Goal: Task Accomplishment & Management: Use online tool/utility

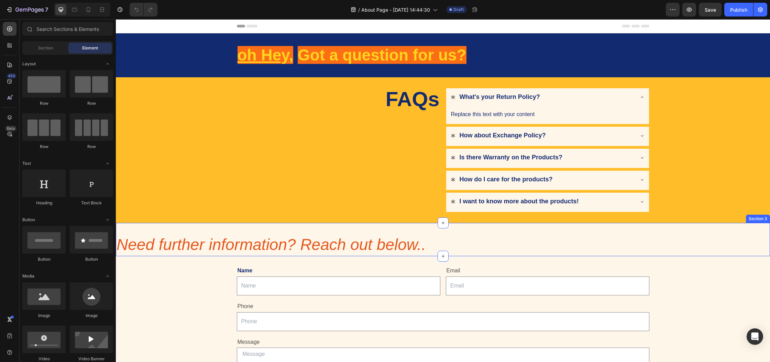
scroll to position [116, 0]
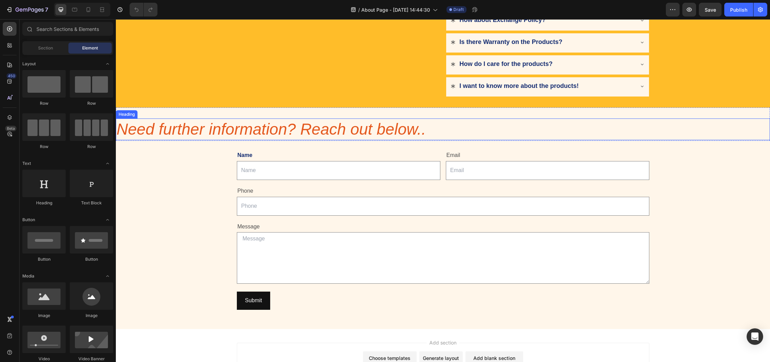
click at [211, 123] on h2 "Need further information? Reach out below.." at bounding box center [443, 130] width 654 height 22
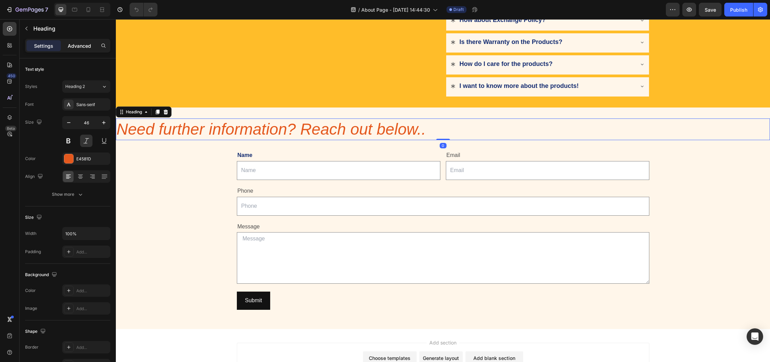
click at [72, 45] on p "Advanced" at bounding box center [79, 45] width 23 height 7
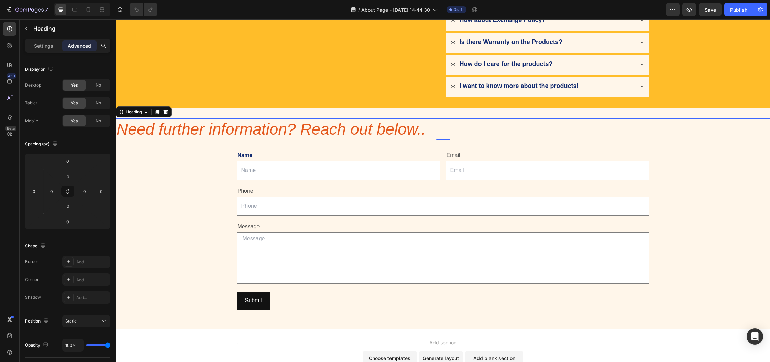
scroll to position [135, 0]
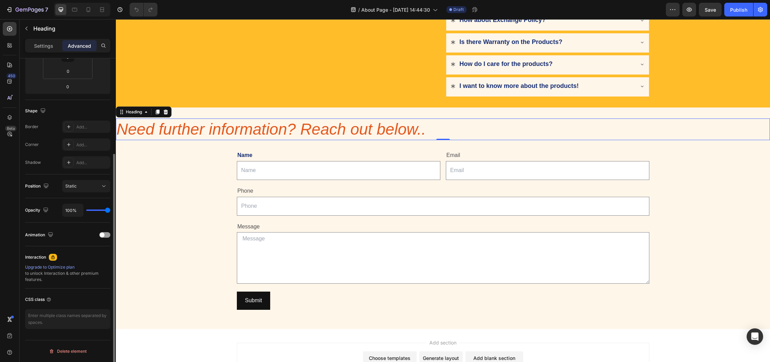
click at [47, 43] on p "Settings" at bounding box center [43, 45] width 19 height 7
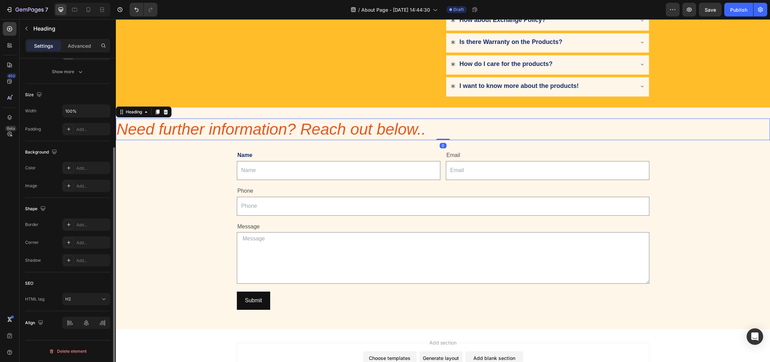
scroll to position [123, 0]
click at [85, 48] on p "Advanced" at bounding box center [79, 45] width 23 height 7
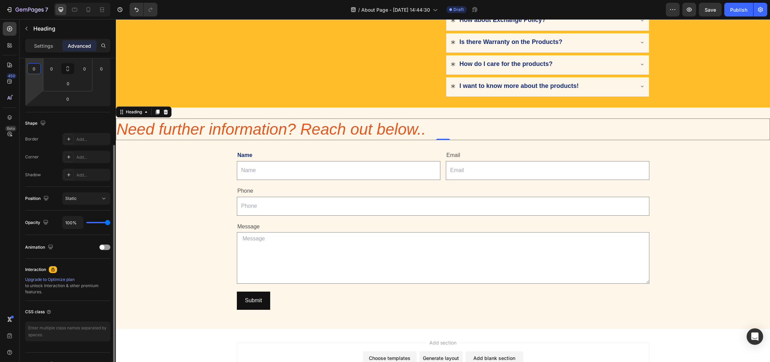
click at [30, 69] on input "0" at bounding box center [34, 69] width 10 height 10
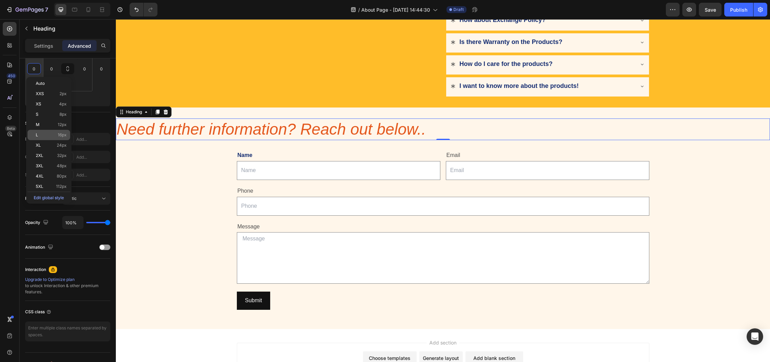
click at [57, 135] on p "L 16px" at bounding box center [51, 135] width 31 height 5
type input "16"
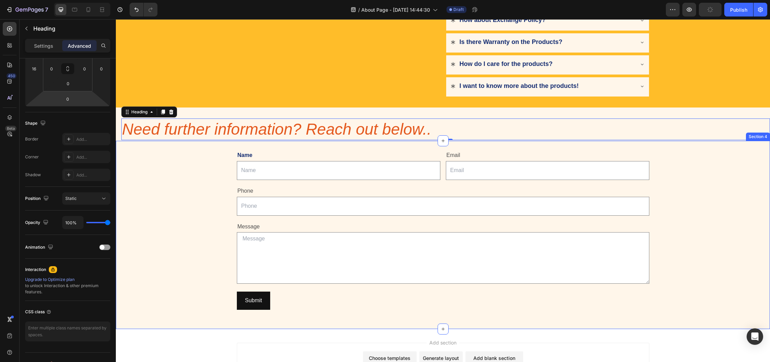
click at [139, 160] on div "Name Text Block Text Field Email Text Block Email Field Row Phone Text Block Te…" at bounding box center [443, 230] width 654 height 177
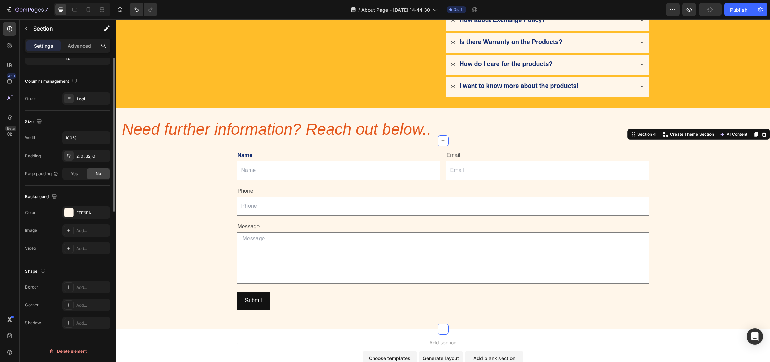
scroll to position [0, 0]
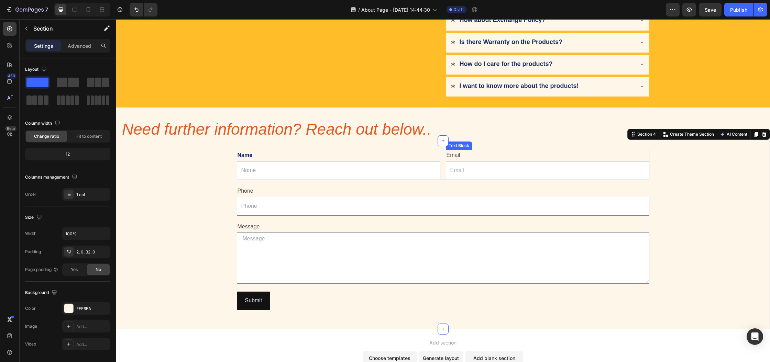
click at [454, 153] on div "Email" at bounding box center [548, 155] width 204 height 11
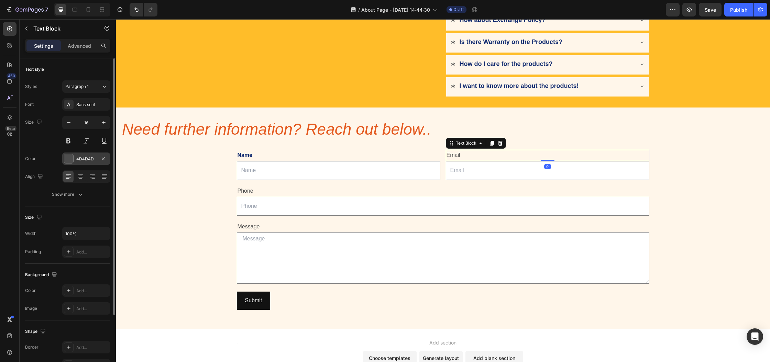
click at [71, 160] on div at bounding box center [68, 158] width 9 height 9
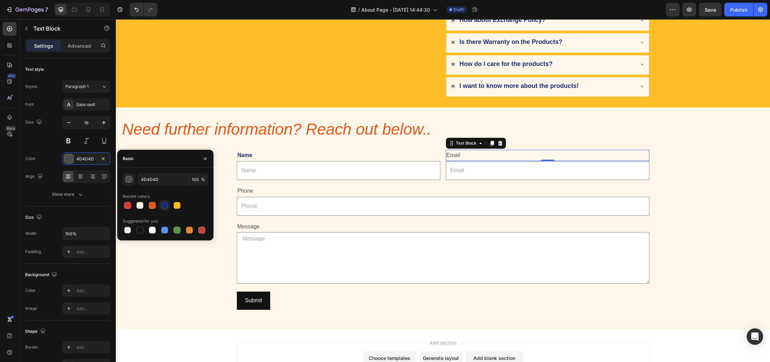
click at [167, 208] on div at bounding box center [164, 205] width 7 height 7
type input "122B70"
click at [247, 192] on div "Text Field" at bounding box center [249, 193] width 22 height 6
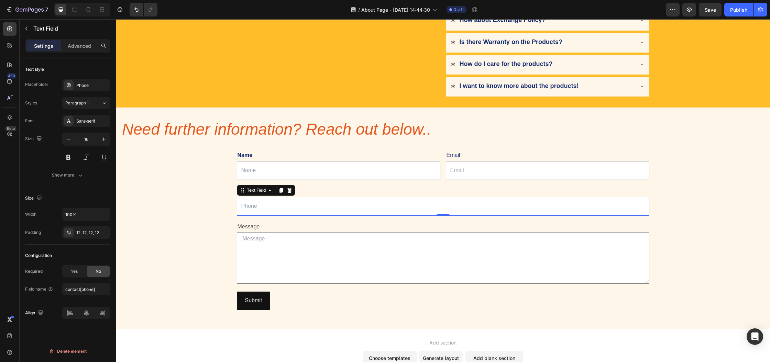
click at [216, 193] on div "Name Text Block Text Field Email Text Block Email Field Row Phone Text Block Te…" at bounding box center [443, 230] width 654 height 177
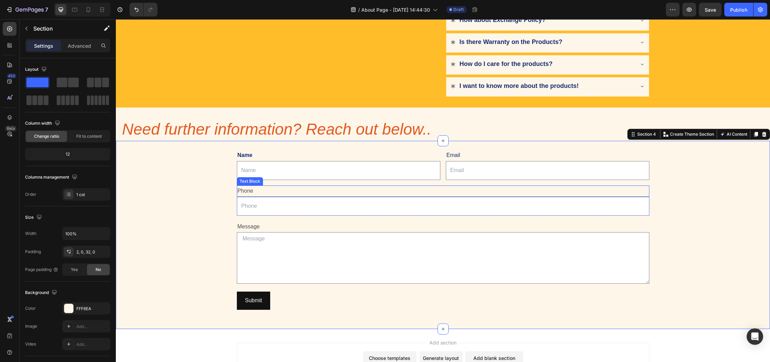
click at [243, 190] on div "Phone" at bounding box center [443, 191] width 413 height 11
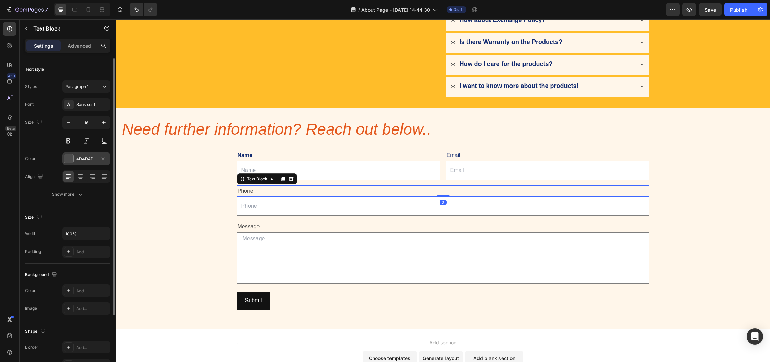
click at [73, 156] on div at bounding box center [68, 158] width 9 height 9
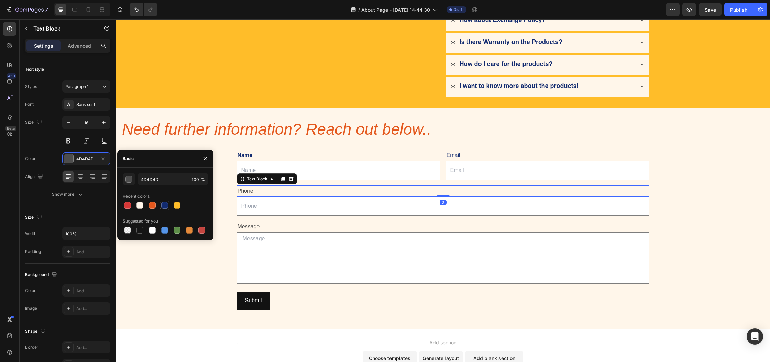
click at [166, 207] on div at bounding box center [164, 205] width 7 height 7
type input "122B70"
click at [252, 225] on div "Message" at bounding box center [443, 226] width 413 height 11
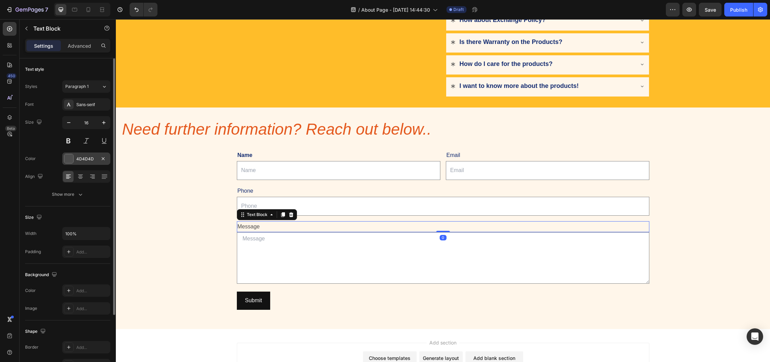
click at [65, 161] on div at bounding box center [68, 158] width 9 height 9
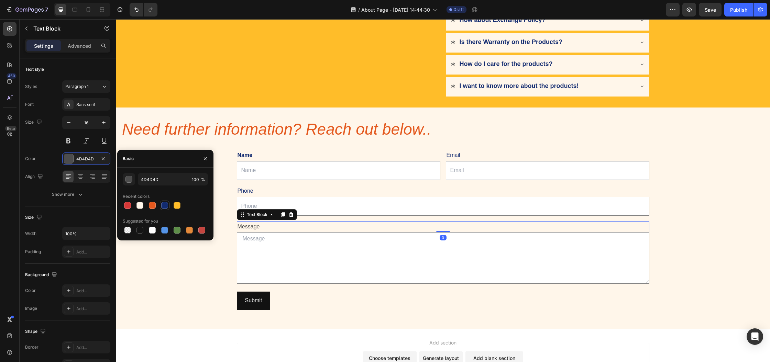
click at [166, 208] on div at bounding box center [164, 205] width 7 height 7
type input "122B70"
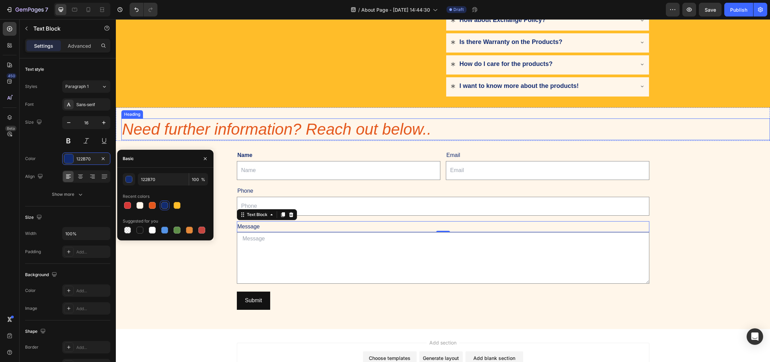
click at [230, 136] on h2 "Need further information? Reach out below.." at bounding box center [445, 130] width 649 height 22
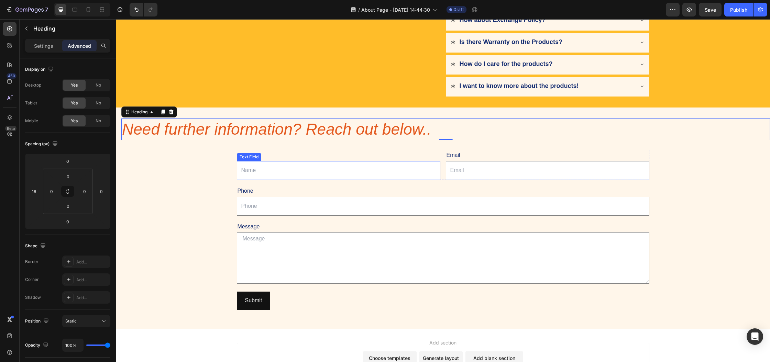
click at [270, 165] on input "text" at bounding box center [339, 170] width 204 height 19
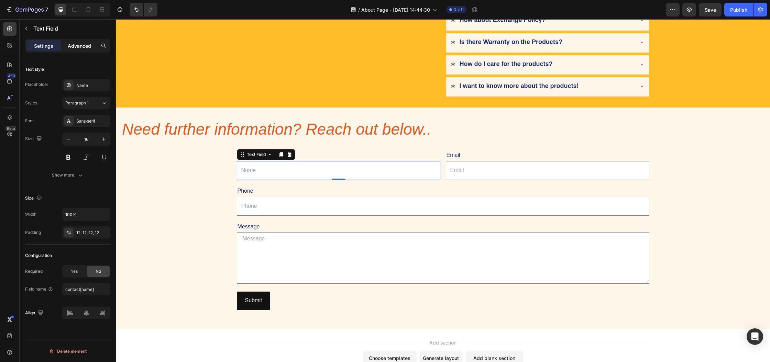
click at [76, 48] on p "Advanced" at bounding box center [79, 45] width 23 height 7
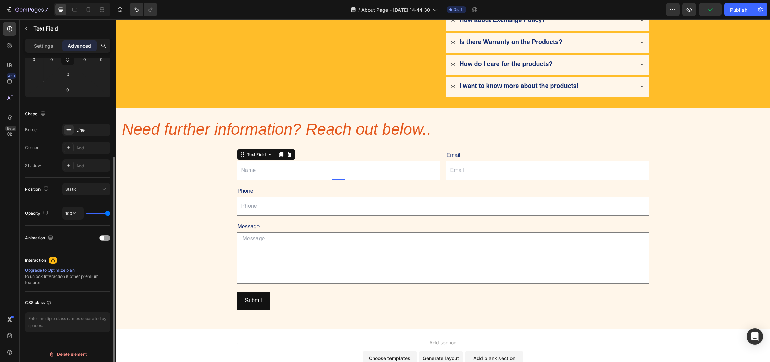
scroll to position [135, 0]
click at [56, 48] on div "Settings" at bounding box center [43, 45] width 34 height 11
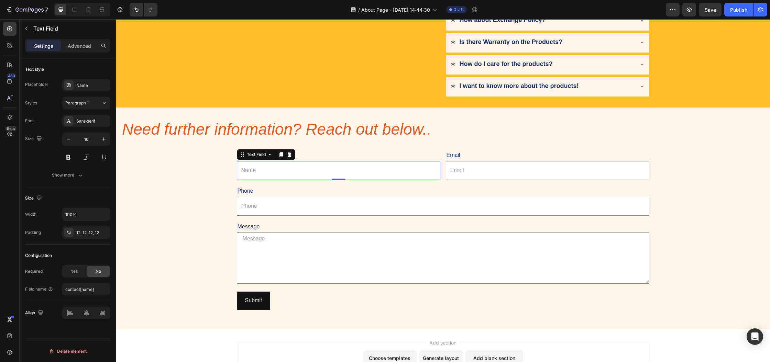
scroll to position [0, 0]
click at [74, 177] on div "Show more" at bounding box center [68, 175] width 32 height 7
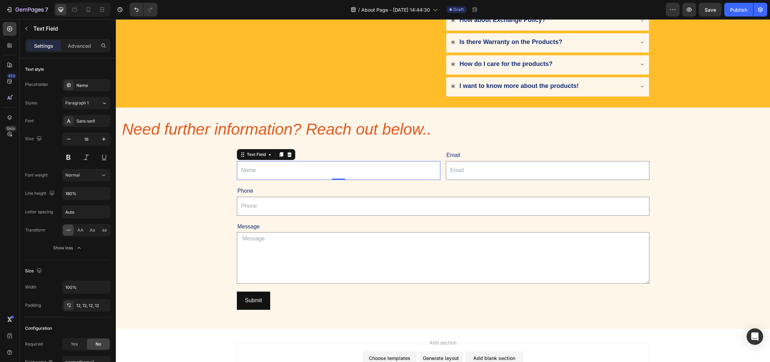
click at [270, 167] on input "text" at bounding box center [339, 170] width 204 height 19
click at [79, 47] on p "Advanced" at bounding box center [79, 45] width 23 height 7
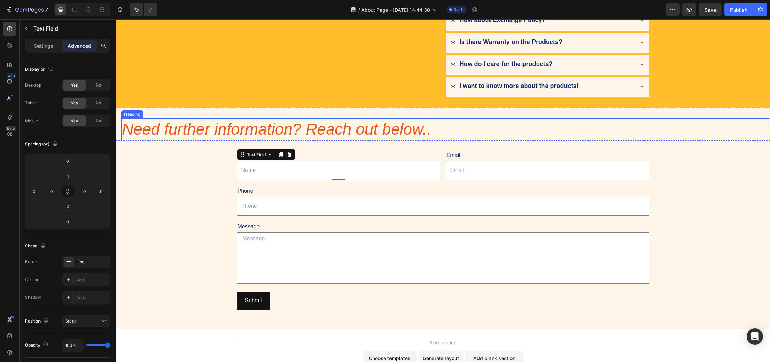
click at [205, 167] on div "Name Text Block Text Field 0 Email Text Block Email Field Row Phone Text Block …" at bounding box center [443, 230] width 654 height 177
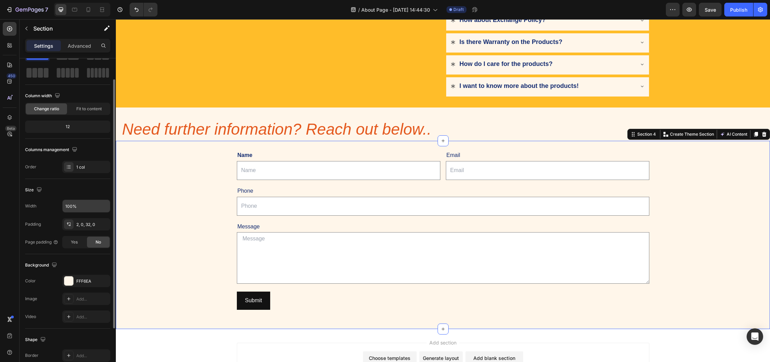
scroll to position [88, 0]
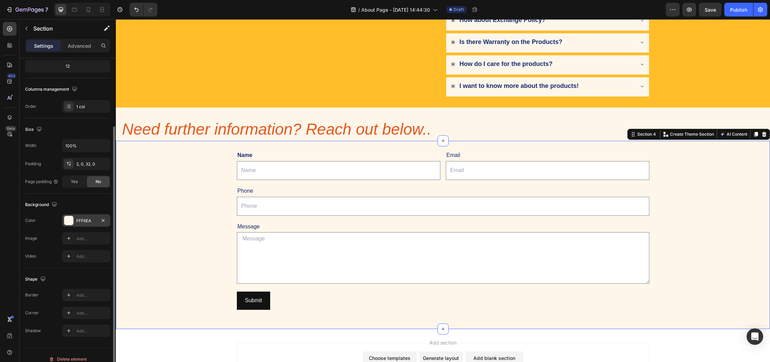
click at [81, 222] on div "FFF6EA" at bounding box center [86, 221] width 20 height 6
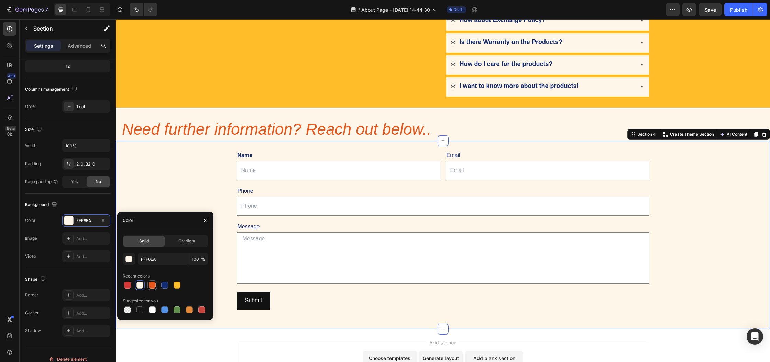
click at [150, 286] on div at bounding box center [152, 285] width 7 height 7
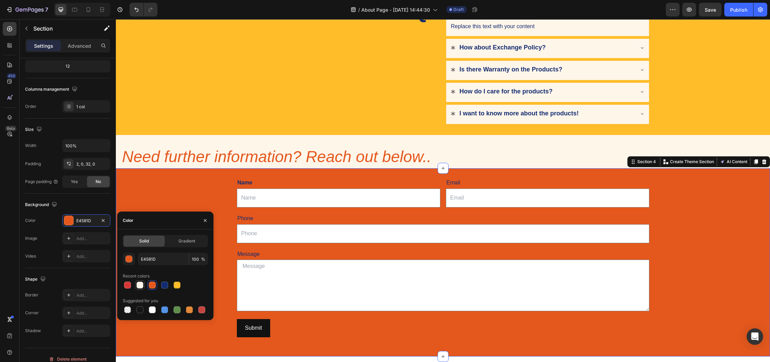
click at [136, 284] on div at bounding box center [140, 286] width 10 height 10
type input "FFF6EA"
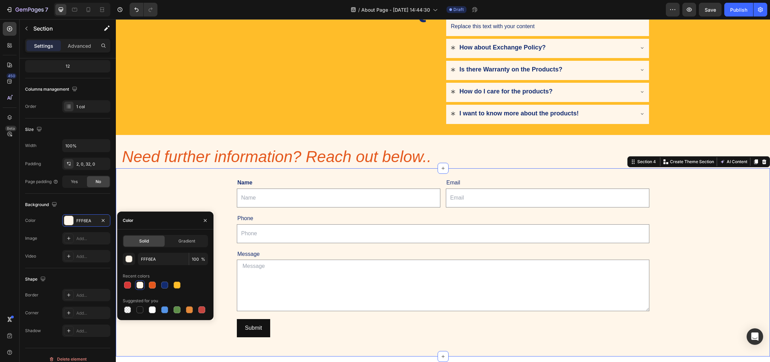
click at [137, 284] on div at bounding box center [139, 285] width 7 height 7
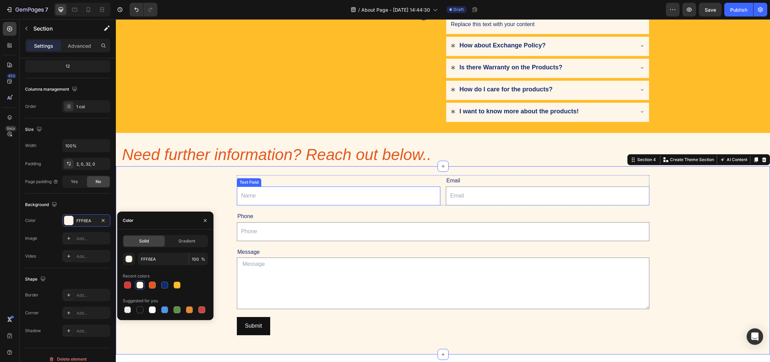
scroll to position [105, 0]
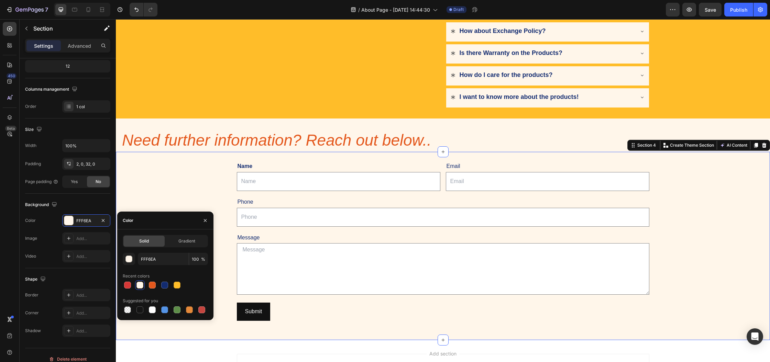
click at [215, 174] on div "Name Text Block Text Field Email Text Block Email Field Row Phone Text Block Te…" at bounding box center [443, 241] width 654 height 177
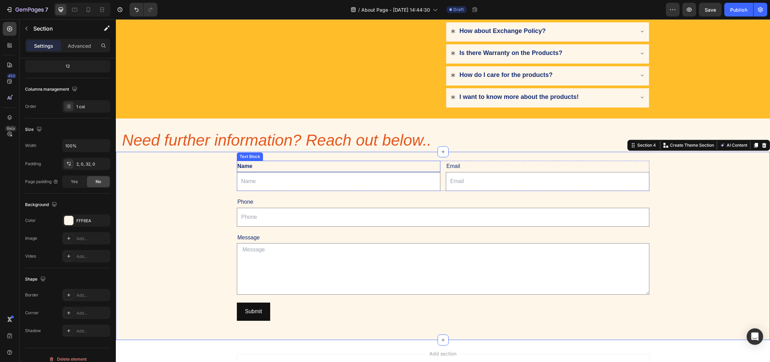
click at [247, 167] on div "Name" at bounding box center [339, 166] width 204 height 11
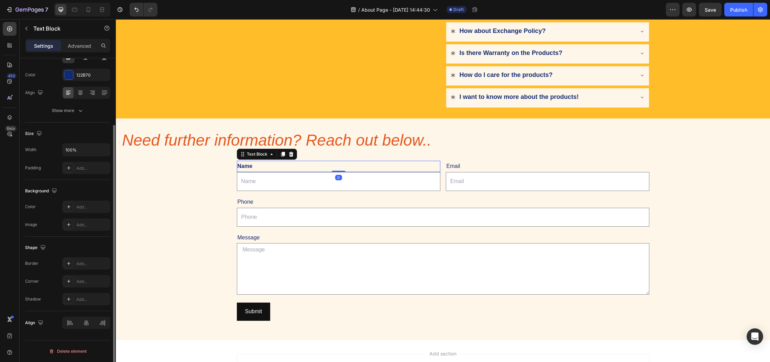
scroll to position [0, 0]
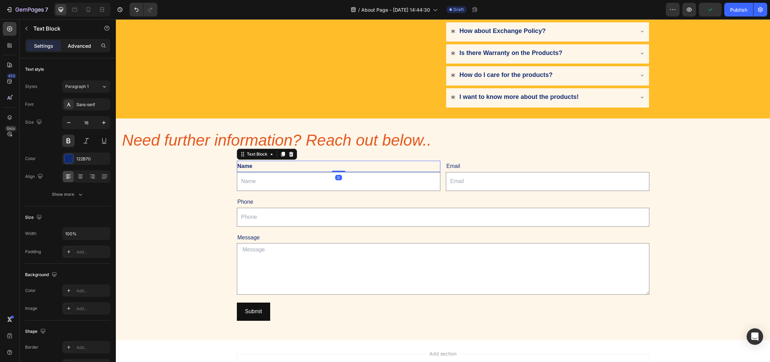
click at [78, 48] on p "Advanced" at bounding box center [79, 45] width 23 height 7
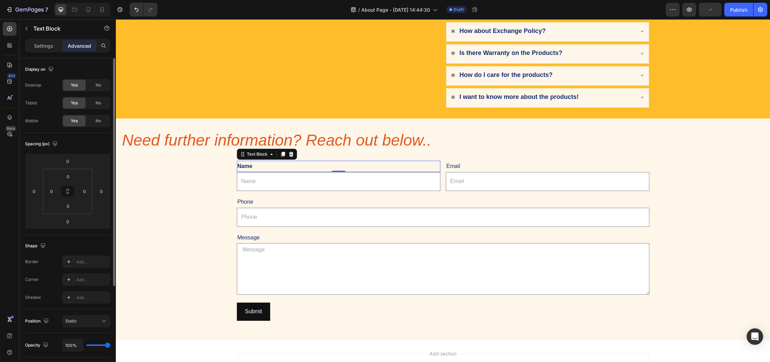
click at [55, 50] on div "Settings" at bounding box center [43, 45] width 34 height 11
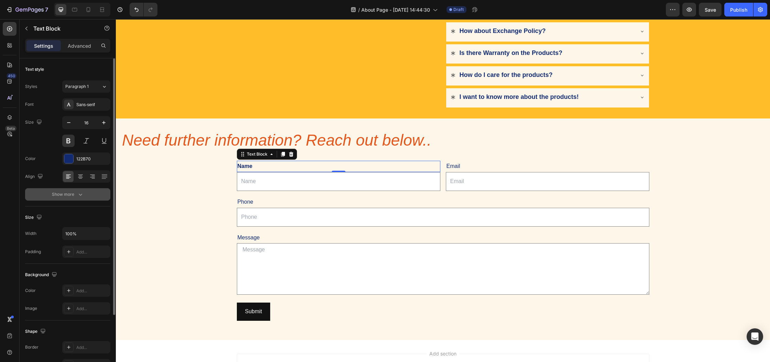
click at [77, 195] on div "Show more" at bounding box center [68, 194] width 32 height 7
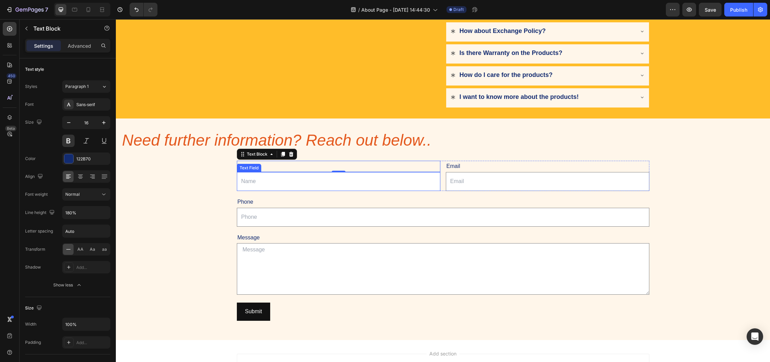
click at [245, 166] on div "Text Field" at bounding box center [249, 168] width 22 height 6
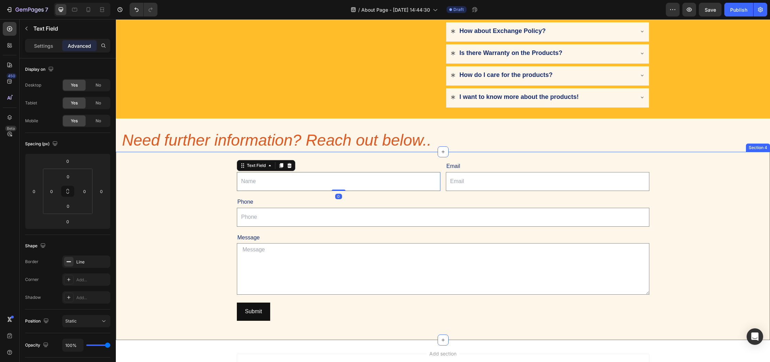
click at [203, 166] on div "Name Text Block Text Field 0 Email Text Block Email Field Row Phone Text Block …" at bounding box center [443, 241] width 654 height 177
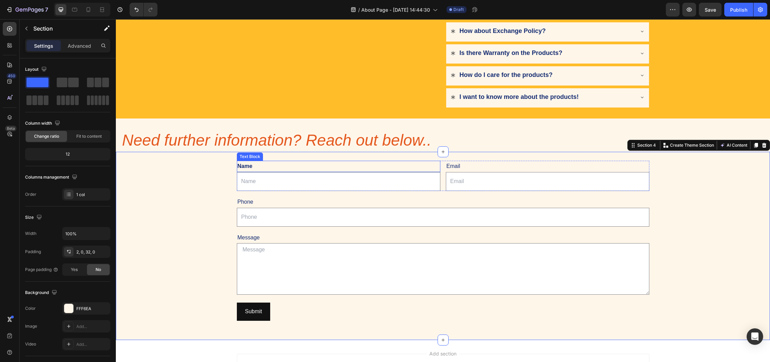
click at [243, 165] on div "Name" at bounding box center [339, 166] width 204 height 11
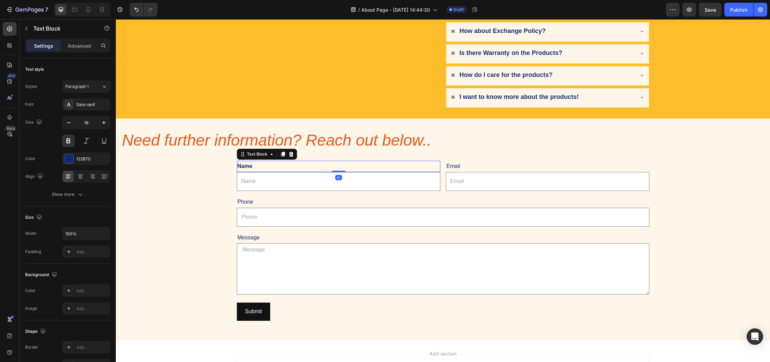
click at [243, 165] on p "Name" at bounding box center [339, 167] width 202 height 10
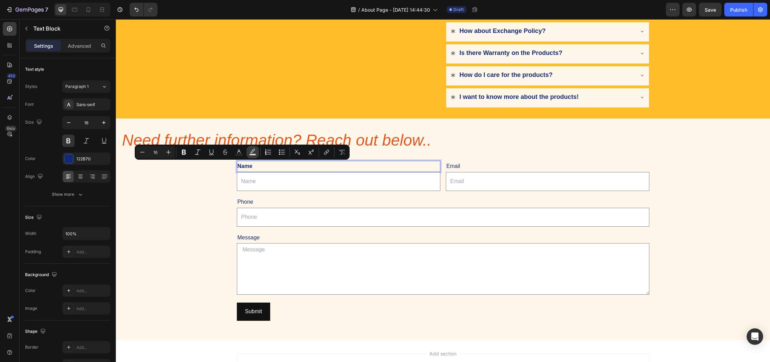
click at [254, 152] on icon "Editor contextual toolbar" at bounding box center [252, 152] width 7 height 7
type input "000000"
type input "77"
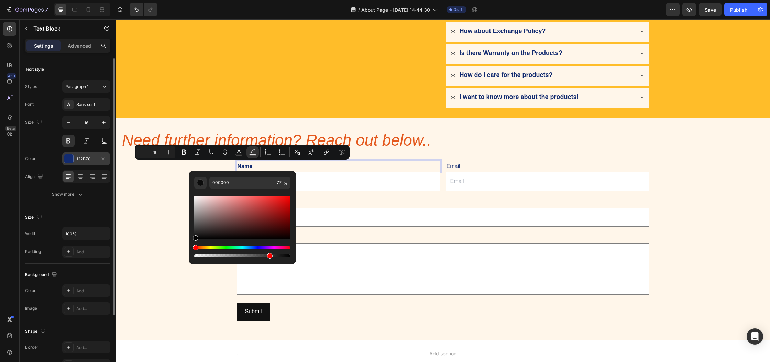
click at [70, 157] on div at bounding box center [68, 158] width 9 height 9
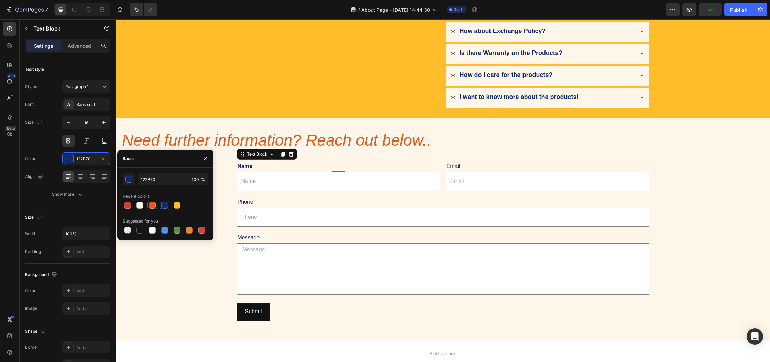
click at [152, 207] on div at bounding box center [152, 205] width 7 height 7
click at [159, 182] on input "E4581D" at bounding box center [163, 179] width 51 height 12
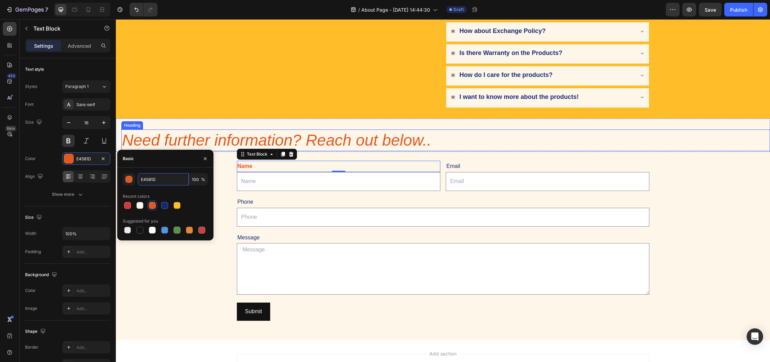
type input "122B70"
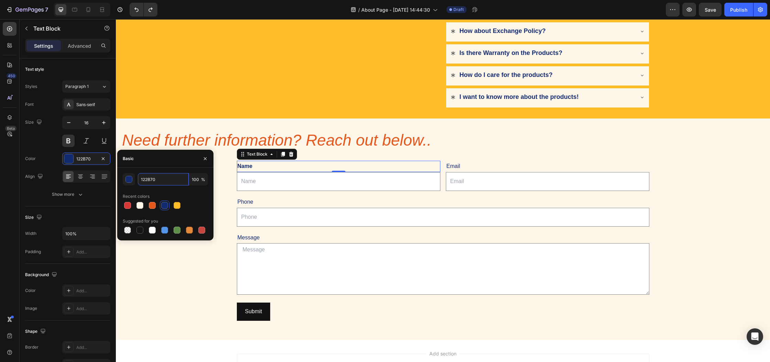
click at [221, 166] on div "Name Text Block 0 Text Field Email Text Block Email Field Row Phone Text Block …" at bounding box center [443, 241] width 654 height 177
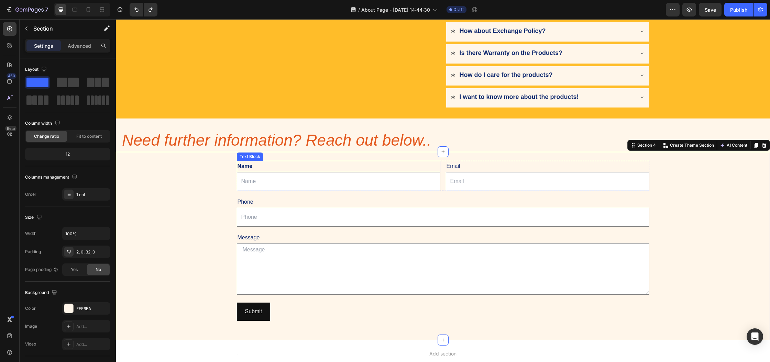
click at [245, 164] on p "Name" at bounding box center [339, 167] width 202 height 10
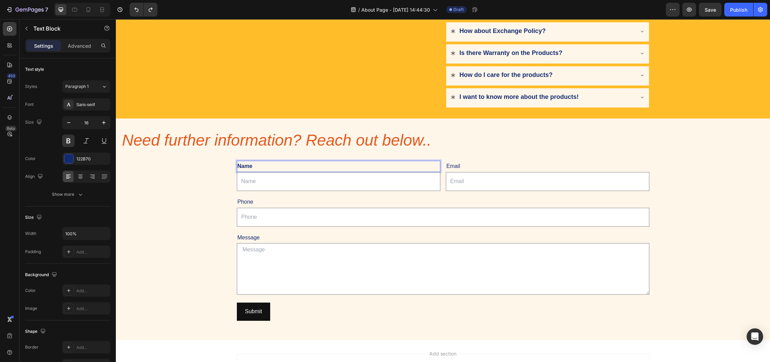
click at [245, 164] on p "Name" at bounding box center [339, 167] width 202 height 10
click at [244, 166] on p "Name" at bounding box center [339, 167] width 202 height 10
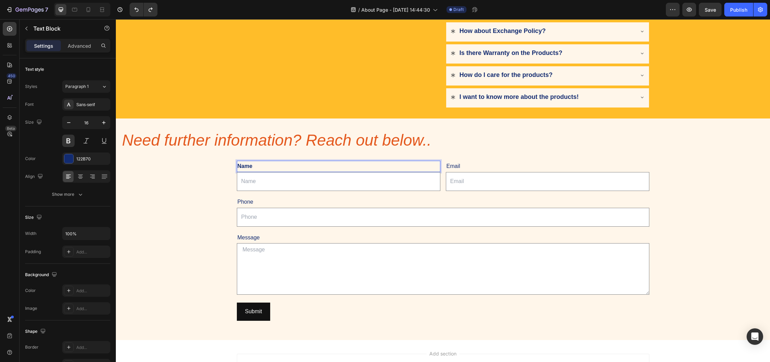
click at [244, 166] on p "Name" at bounding box center [339, 167] width 202 height 10
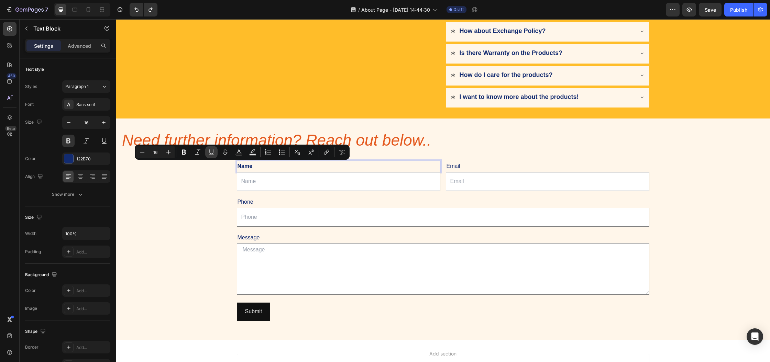
click at [211, 153] on icon "Editor contextual toolbar" at bounding box center [211, 152] width 7 height 7
click at [210, 153] on icon "Editor contextual toolbar" at bounding box center [211, 152] width 7 height 7
click at [254, 155] on rect "Editor contextual toolbar" at bounding box center [253, 155] width 7 height 2
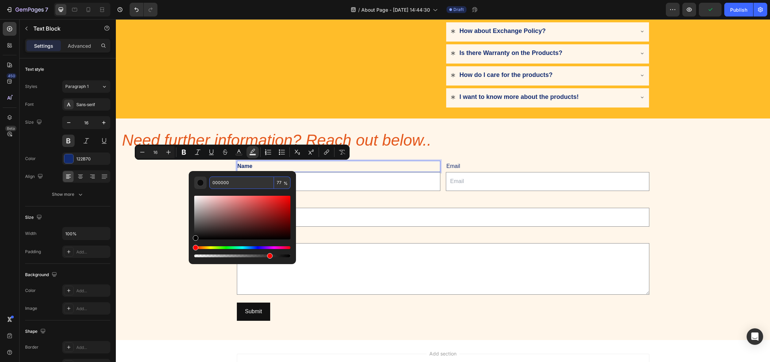
click at [236, 186] on input "000000" at bounding box center [241, 183] width 65 height 12
paste input "E4581D"
type input "E4581D"
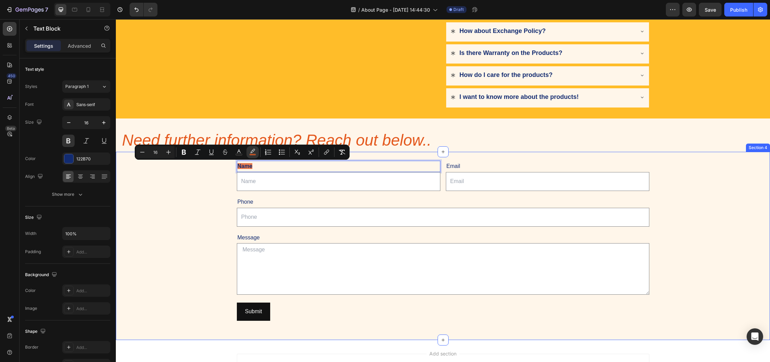
click at [216, 184] on div "Name Text Block 0 Text Field Email Text Block Email Field Row Phone Text Block …" at bounding box center [443, 241] width 654 height 177
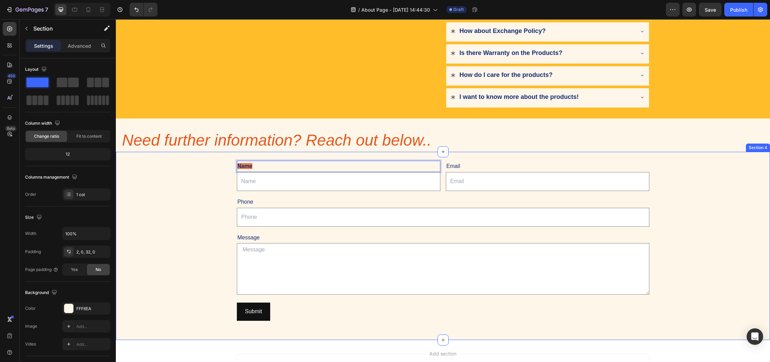
click at [216, 184] on div "Name Text Block 0 Text Field Email Text Block Email Field Row Phone Text Block …" at bounding box center [443, 241] width 654 height 177
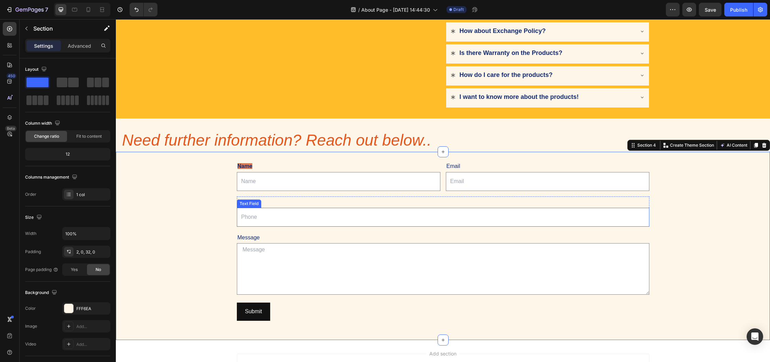
click at [246, 212] on input "text" at bounding box center [443, 217] width 413 height 19
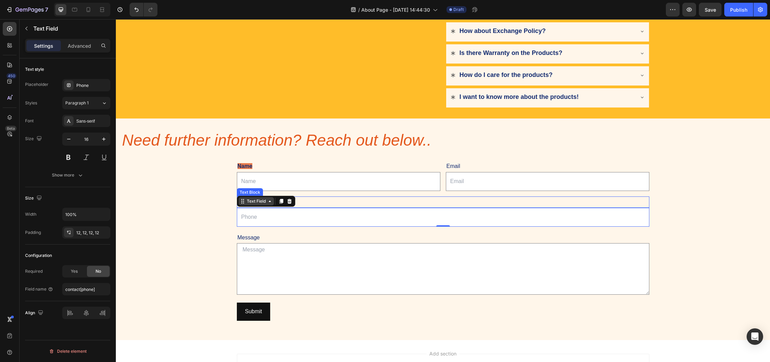
click at [245, 199] on div "Text Field" at bounding box center [256, 201] width 22 height 6
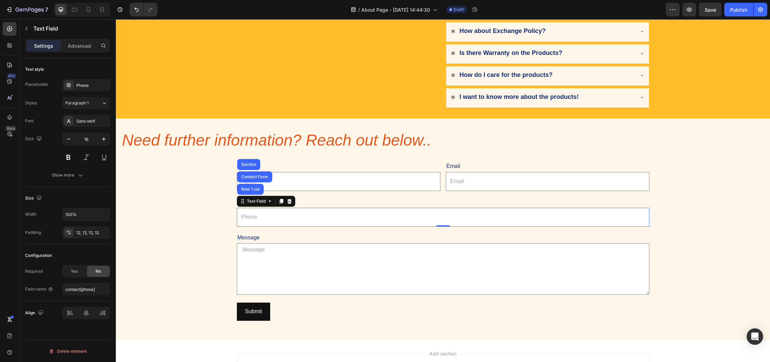
click at [211, 199] on div "Name Text Block Text Field Email Text Block Email Field Row Phone Text Block Te…" at bounding box center [443, 241] width 654 height 177
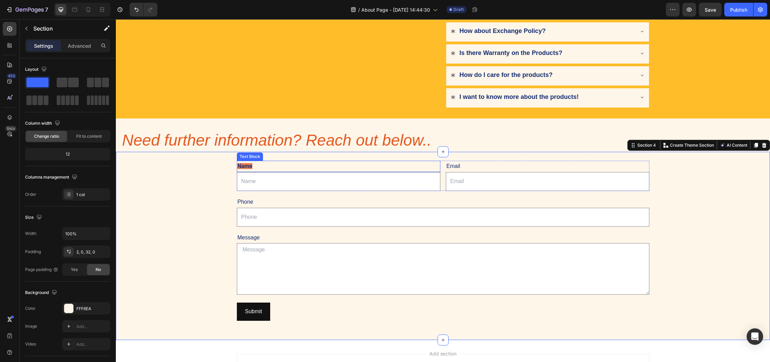
click at [245, 167] on span "Name" at bounding box center [245, 166] width 15 height 6
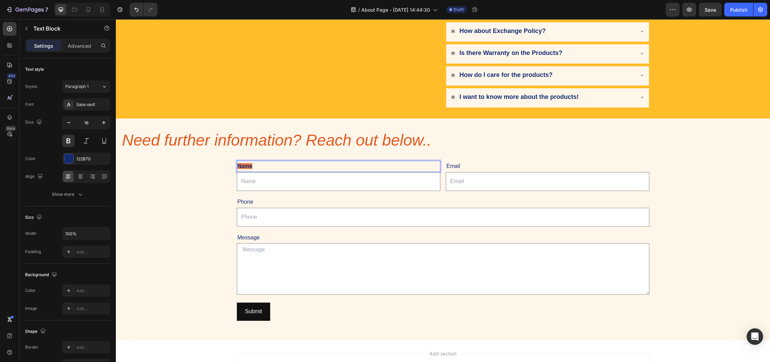
click at [245, 167] on span "Name" at bounding box center [245, 166] width 15 height 6
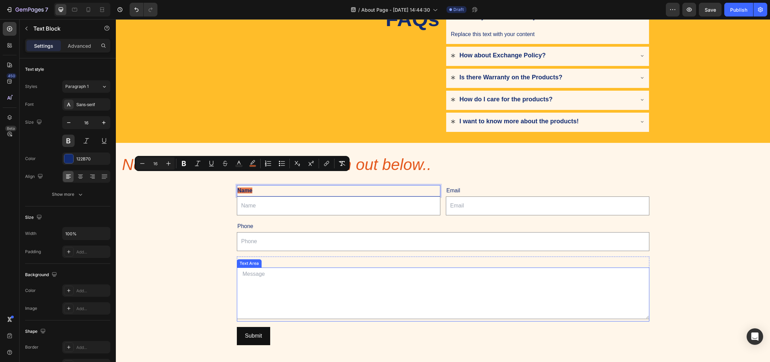
scroll to position [94, 0]
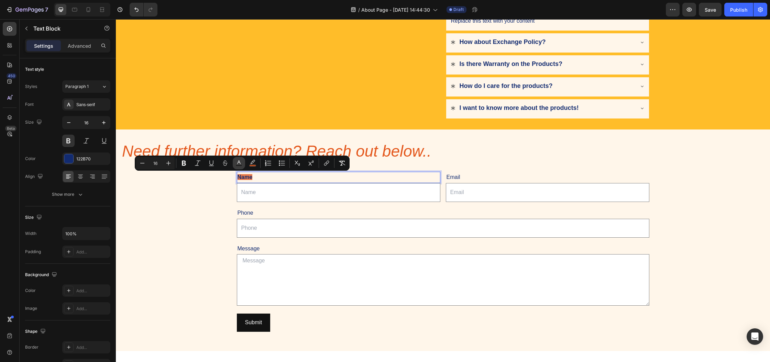
click at [235, 163] on icon "Editor contextual toolbar" at bounding box center [238, 163] width 7 height 7
type input "122B70"
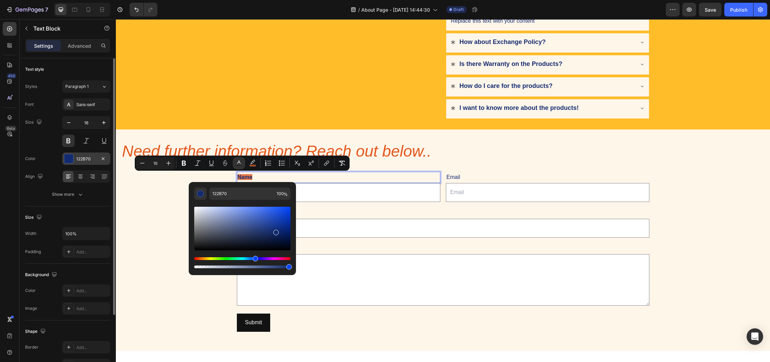
click at [74, 160] on div "122B70" at bounding box center [86, 159] width 48 height 12
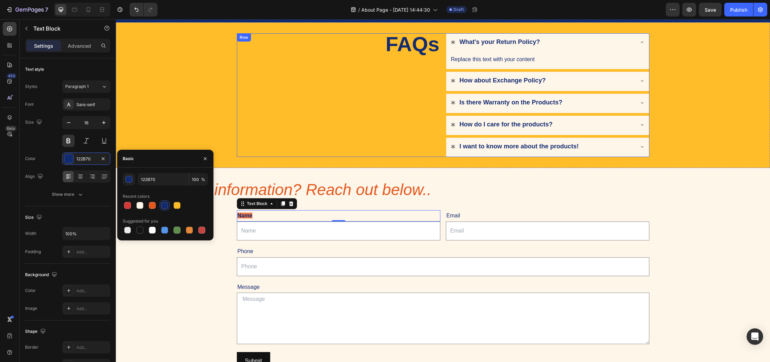
scroll to position [0, 0]
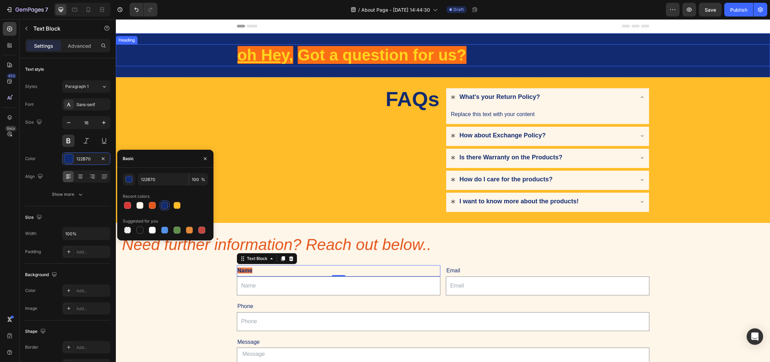
click at [345, 55] on strong "Got a question for us?" at bounding box center [382, 55] width 169 height 18
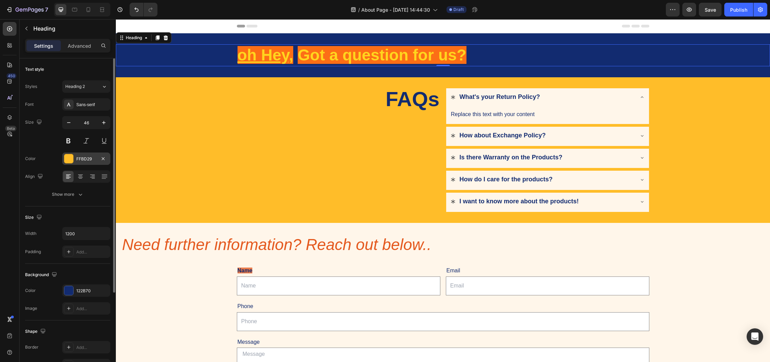
click at [91, 157] on div "FFBD29" at bounding box center [86, 159] width 20 height 6
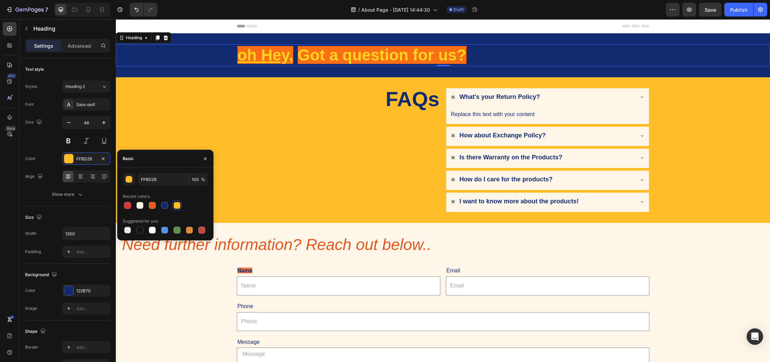
click at [147, 170] on div "FFBD29 100 % Recent colors Suggested for you" at bounding box center [165, 204] width 96 height 73
click at [149, 178] on input "FFBD29" at bounding box center [163, 179] width 51 height 12
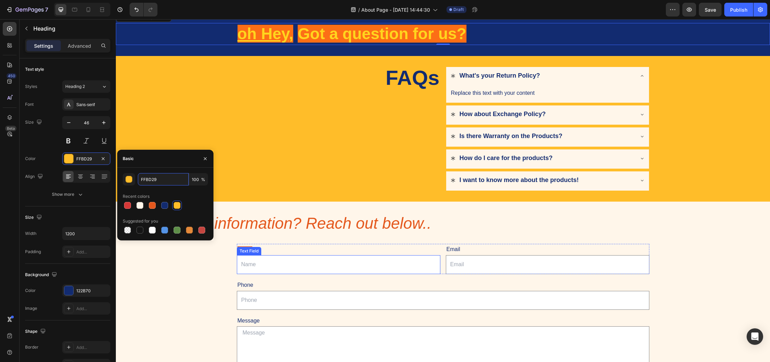
scroll to position [33, 0]
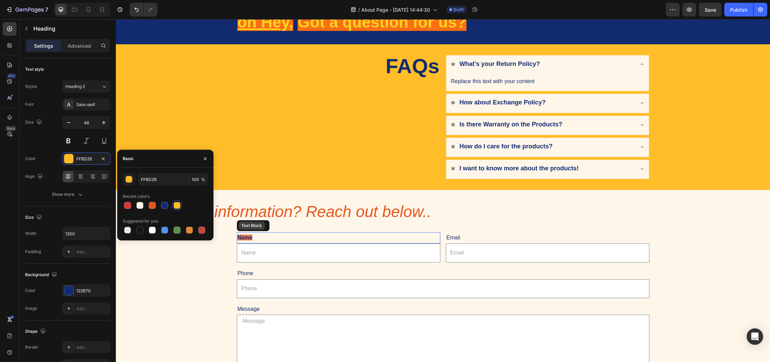
click at [245, 230] on div "Text Block" at bounding box center [253, 225] width 33 height 11
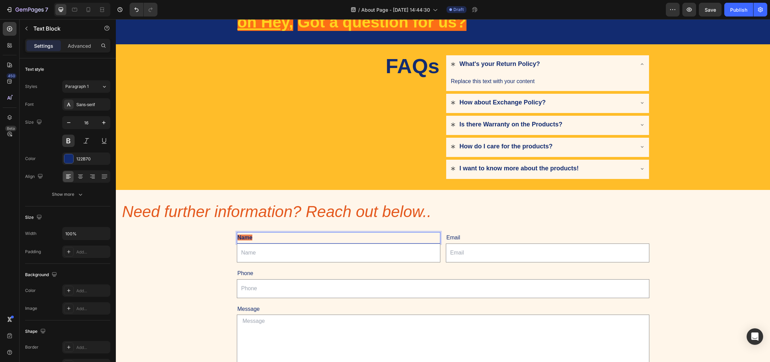
click at [244, 238] on span "Name" at bounding box center [245, 238] width 15 height 6
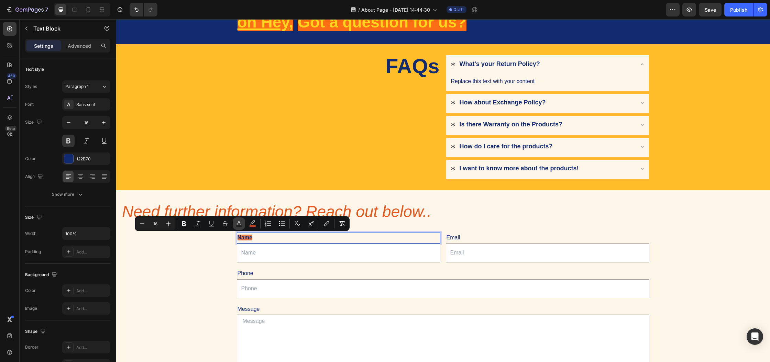
click at [243, 226] on button "Text Color" at bounding box center [239, 224] width 12 height 12
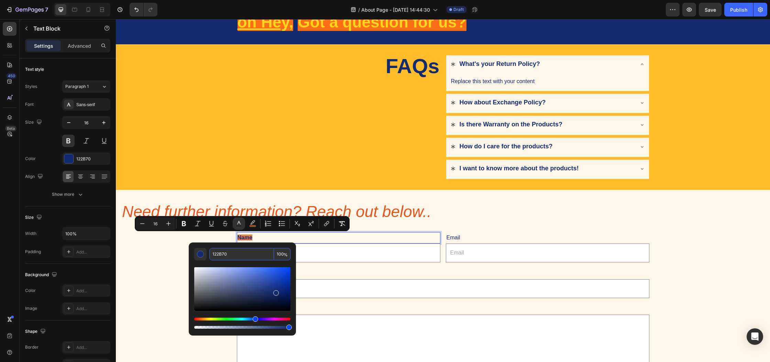
click at [226, 256] on input "122B70" at bounding box center [241, 254] width 65 height 12
paste input "FFBD29"
type input "FFBD29"
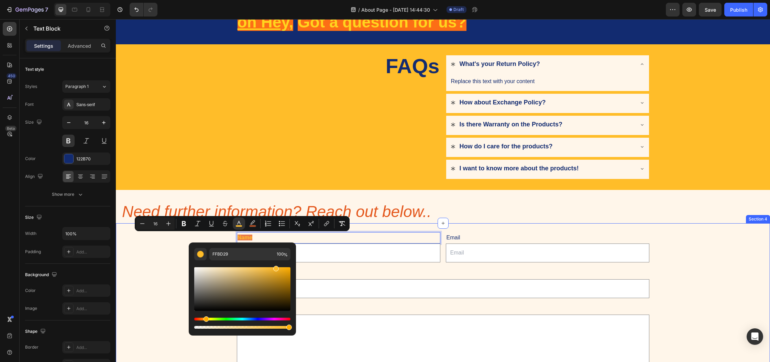
click at [151, 254] on div "Name Text Block 0 Text Field Email Text Block Email Field Row Phone Text Block …" at bounding box center [443, 312] width 654 height 177
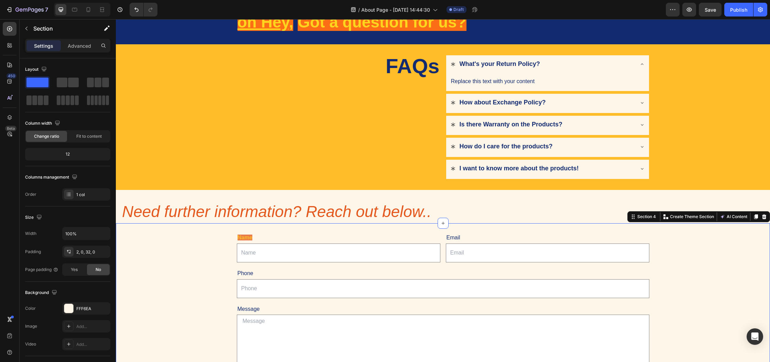
click at [151, 254] on div "Name Text Block Text Field Email Text Block Email Field Row Phone Text Block Te…" at bounding box center [443, 312] width 654 height 177
click at [180, 270] on div "Name Text Block Text Field Email Text Block Email Field Row Phone Text Block Te…" at bounding box center [443, 312] width 654 height 177
drag, startPoint x: 180, startPoint y: 270, endPoint x: 189, endPoint y: 268, distance: 8.4
click at [181, 270] on div "Name Text Block Text Field Email Text Block Email Field Row Phone Text Block Te…" at bounding box center [443, 312] width 654 height 177
click at [244, 263] on div "Name Text Block Text Field Email Text Block Email Field Row Phone Text Block Te…" at bounding box center [443, 312] width 413 height 177
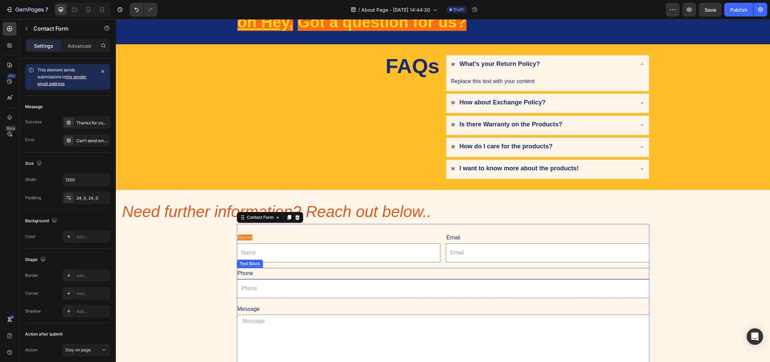
click at [245, 274] on div "Phone" at bounding box center [443, 273] width 413 height 11
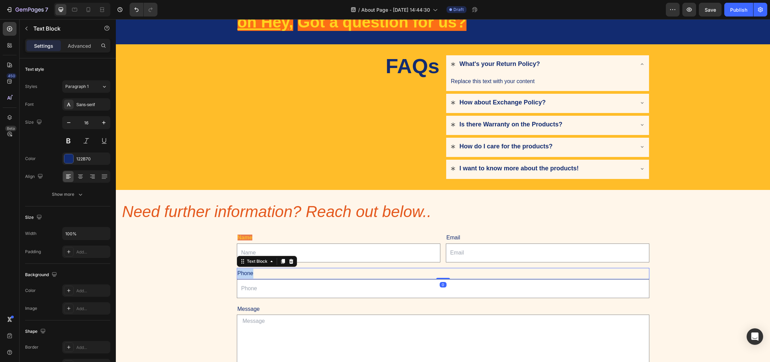
click at [245, 274] on div "Phone" at bounding box center [443, 273] width 413 height 11
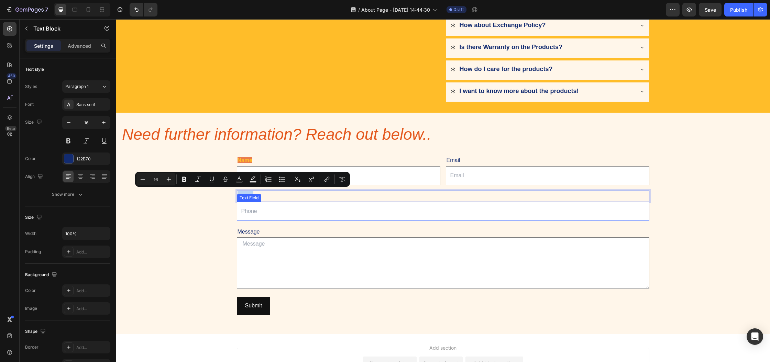
scroll to position [116, 0]
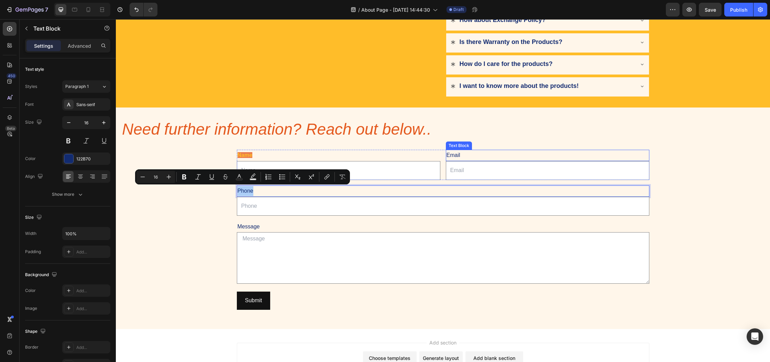
click at [455, 154] on div "Email" at bounding box center [548, 155] width 204 height 11
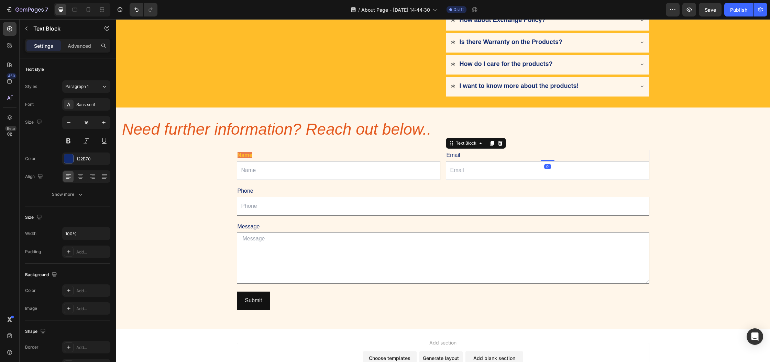
click at [455, 154] on div "Email" at bounding box center [548, 155] width 204 height 11
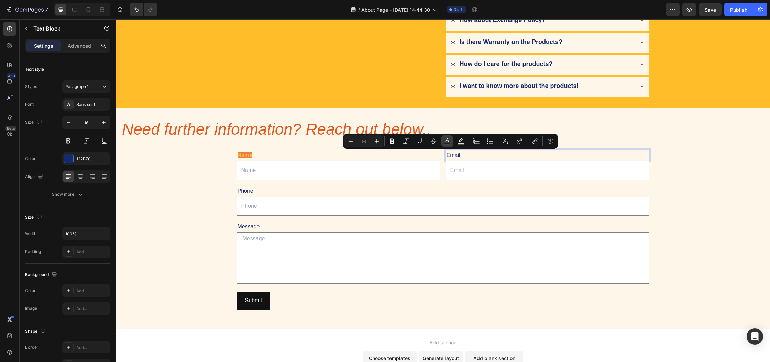
click at [450, 145] on button "Text Color" at bounding box center [447, 141] width 12 height 12
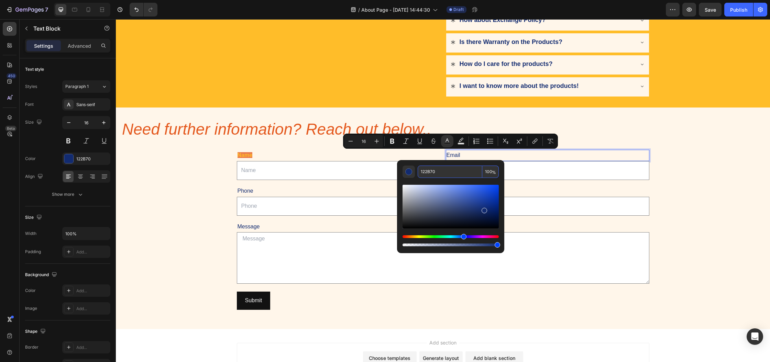
click at [444, 174] on input "122B70" at bounding box center [450, 172] width 65 height 12
paste input "FFBD29"
type input "FFBD29"
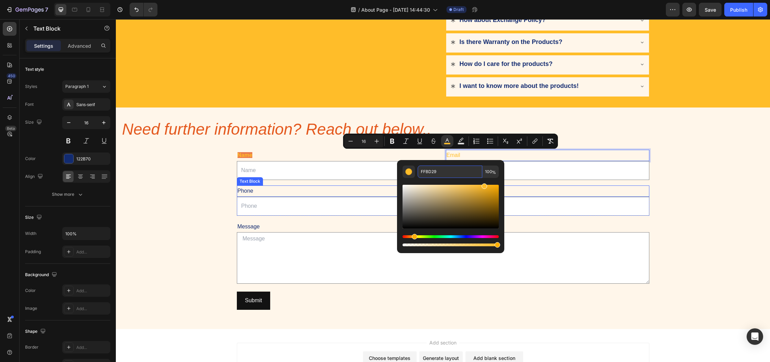
click at [242, 191] on p "Phone" at bounding box center [443, 191] width 411 height 10
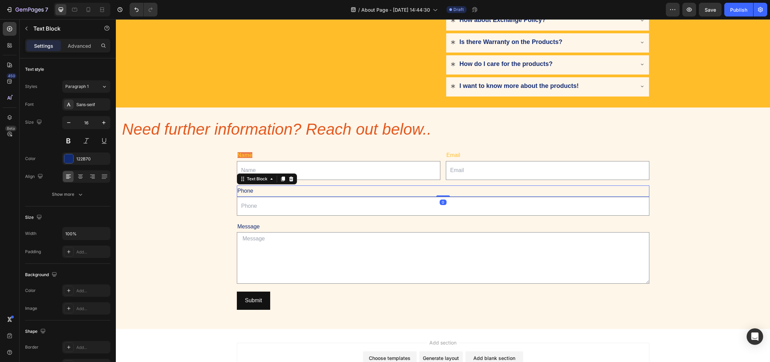
click at [242, 191] on p "Phone" at bounding box center [443, 191] width 411 height 10
click at [244, 190] on p "Phone" at bounding box center [443, 191] width 411 height 10
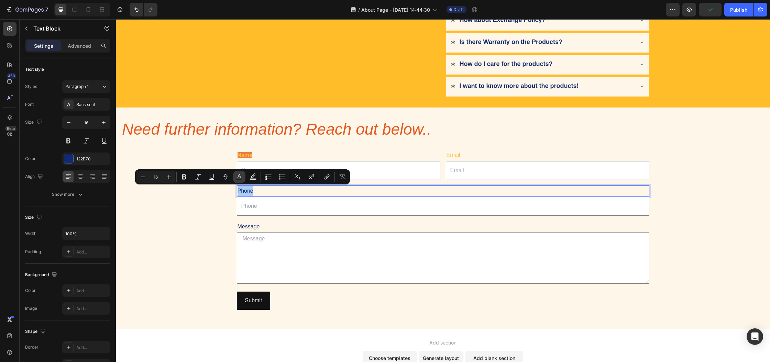
click at [242, 180] on rect "Editor contextual toolbar" at bounding box center [239, 180] width 7 height 2
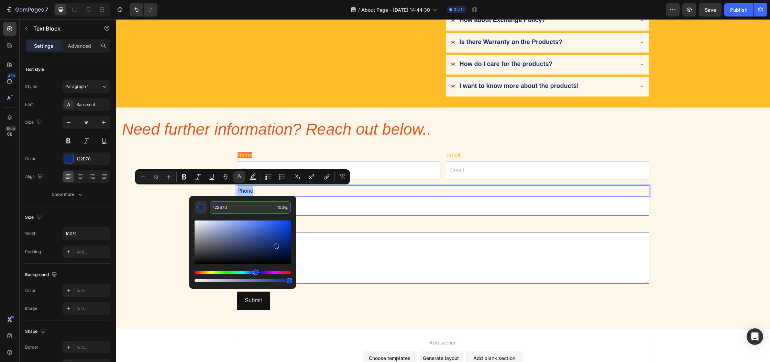
click at [237, 205] on input "122B70" at bounding box center [242, 207] width 65 height 12
paste input "FFBD29"
type input "FFBD29"
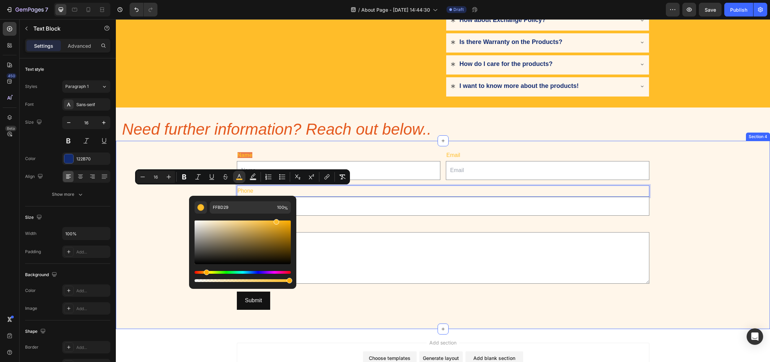
click at [172, 207] on div "Name Text Block Text Field Email Text Block Email Field Row Phone Text Block 0 …" at bounding box center [443, 230] width 654 height 177
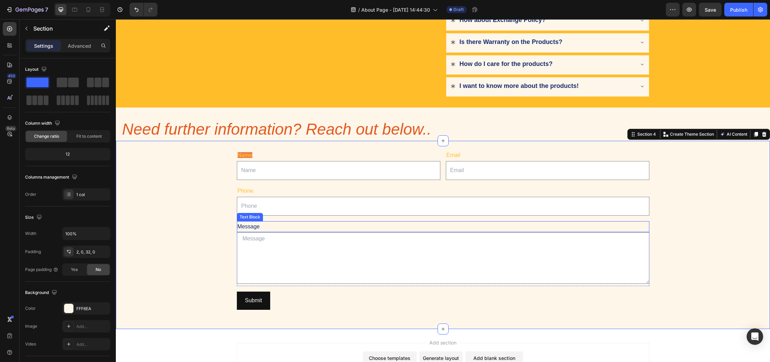
click at [242, 223] on div "Message" at bounding box center [443, 226] width 413 height 11
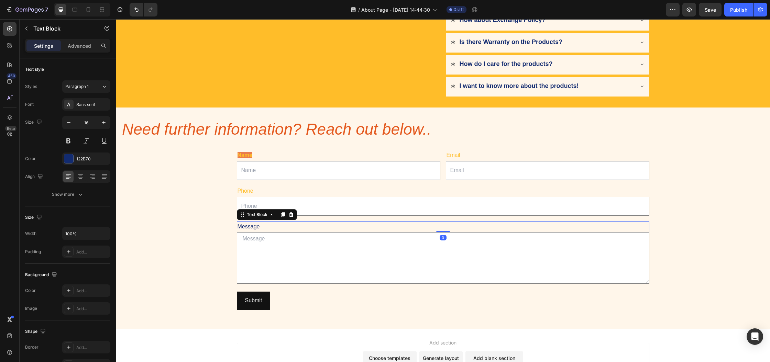
click at [242, 223] on div "Message" at bounding box center [443, 226] width 413 height 11
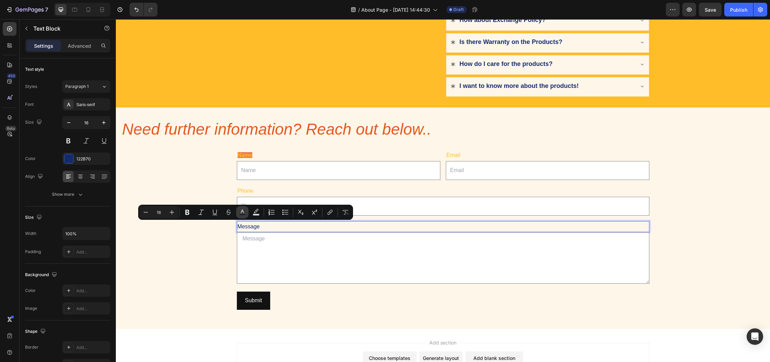
click at [242, 215] on rect "Editor contextual toolbar" at bounding box center [242, 215] width 7 height 2
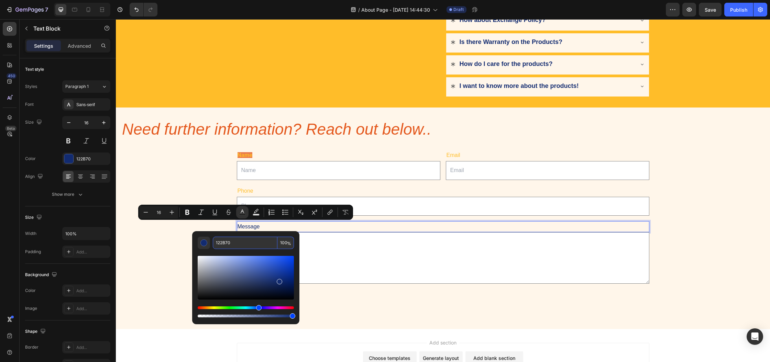
click at [229, 246] on input "122B70" at bounding box center [245, 243] width 65 height 12
click at [246, 244] on input "122B70" at bounding box center [245, 243] width 65 height 12
paste input "FFBD29"
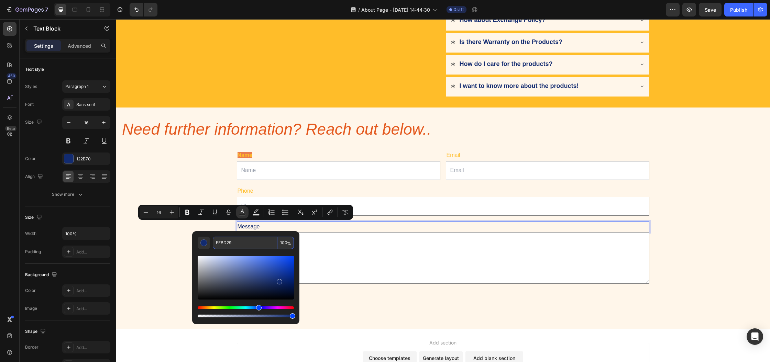
type input "FFBD29"
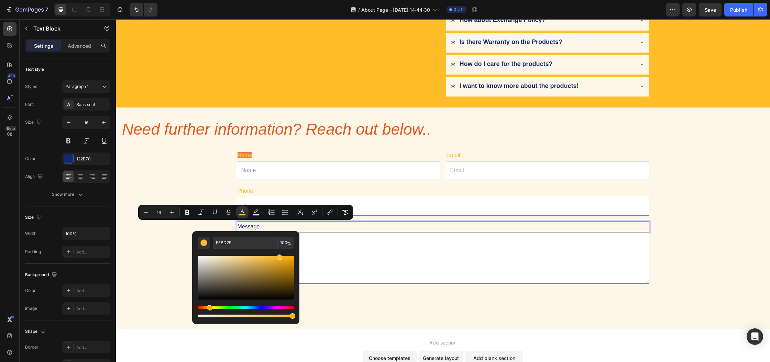
click at [210, 164] on div "Name Text Block Text Field Email Text Block Email Field Row Phone Text Block Te…" at bounding box center [443, 230] width 654 height 177
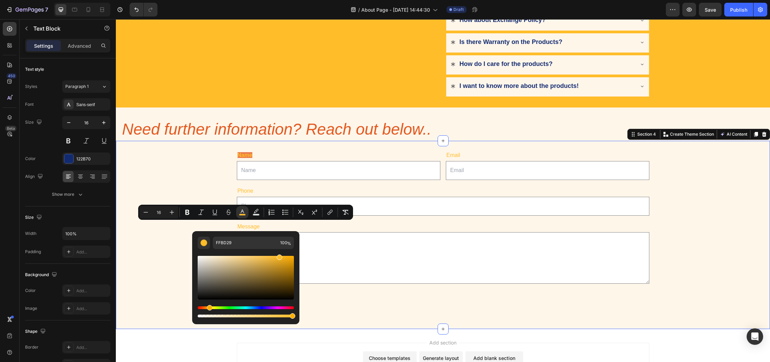
click at [210, 164] on div "Name Text Block Text Field Email Text Block Email Field Row Phone Text Block Te…" at bounding box center [443, 230] width 654 height 177
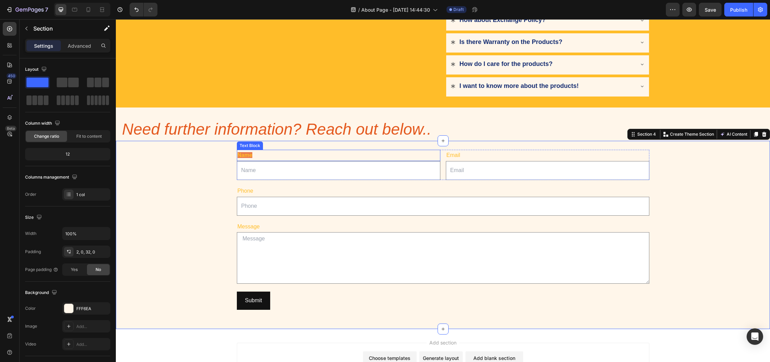
click at [238, 158] on p "Name" at bounding box center [339, 156] width 202 height 10
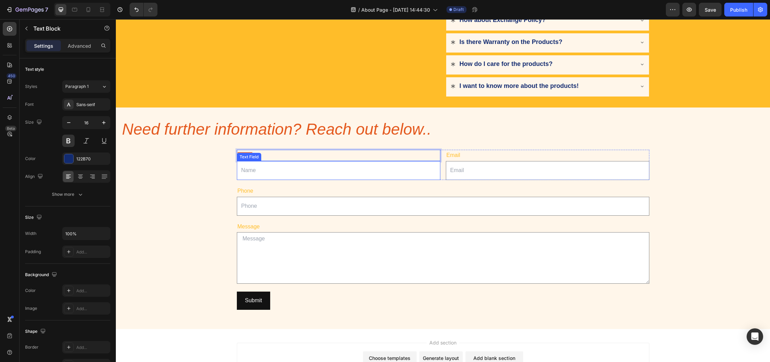
click at [245, 155] on div "Text Field" at bounding box center [249, 157] width 22 height 6
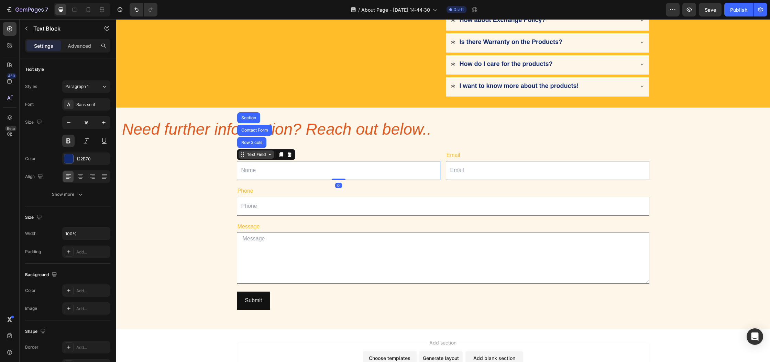
click at [245, 155] on div "Text Field" at bounding box center [256, 155] width 22 height 6
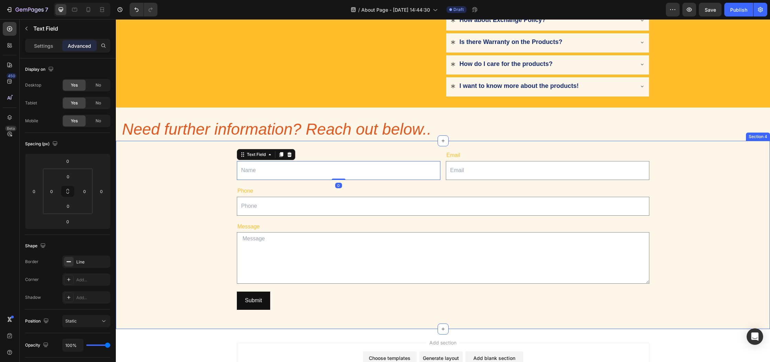
click at [216, 158] on div "Name Text Block Text Field 0 Email Text Block Email Field Row Phone Text Block …" at bounding box center [443, 230] width 654 height 177
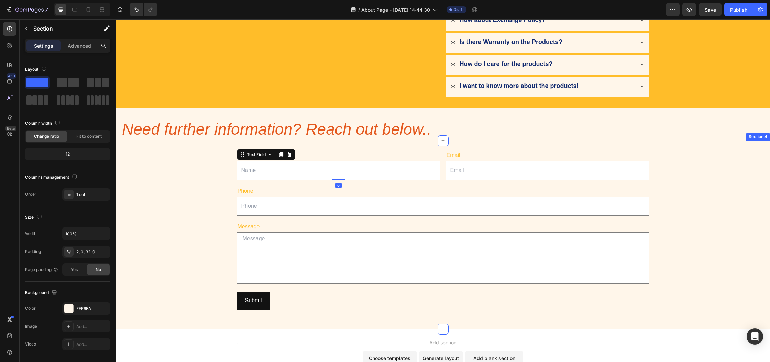
click at [216, 158] on div "Name Text Block Text Field 0 Email Text Block Email Field Row Phone Text Block …" at bounding box center [443, 230] width 654 height 177
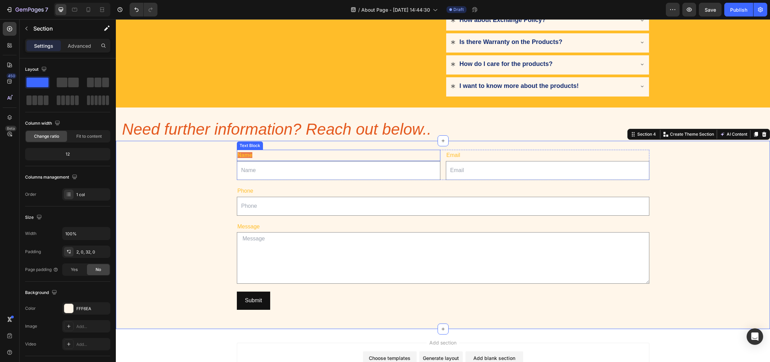
click at [242, 156] on span "Name" at bounding box center [245, 155] width 15 height 6
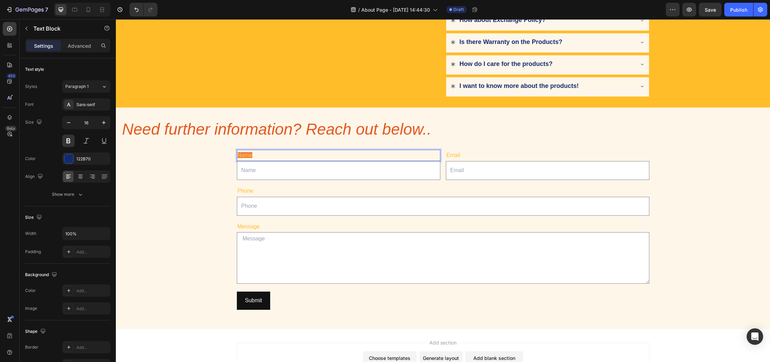
click at [243, 153] on span "Name" at bounding box center [245, 155] width 15 height 6
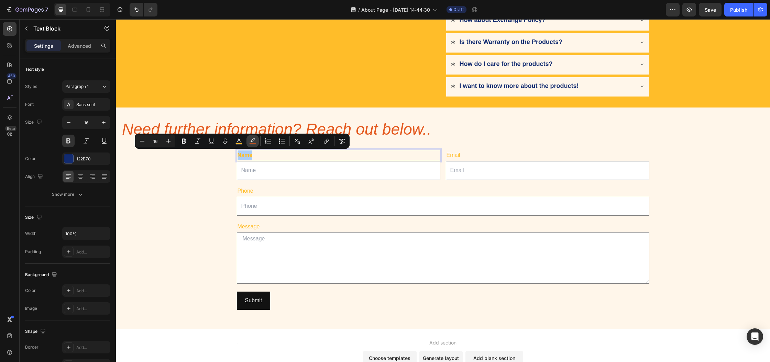
click at [254, 141] on icon "Editor contextual toolbar" at bounding box center [252, 141] width 7 height 7
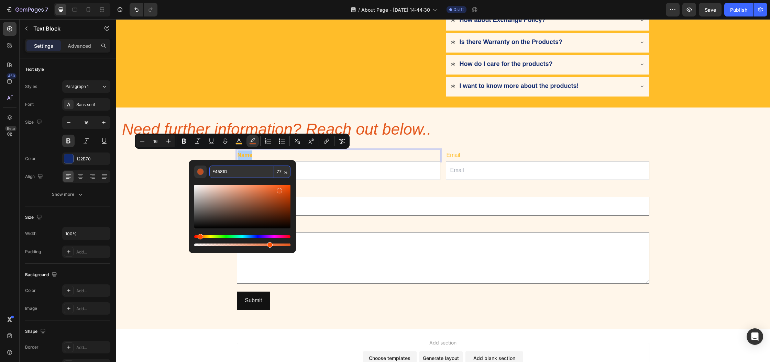
click at [223, 173] on input "E4581D" at bounding box center [241, 172] width 65 height 12
drag, startPoint x: 386, startPoint y: 263, endPoint x: 307, endPoint y: 245, distance: 81.7
type input "98"
click at [226, 177] on input "E4581D" at bounding box center [241, 172] width 65 height 12
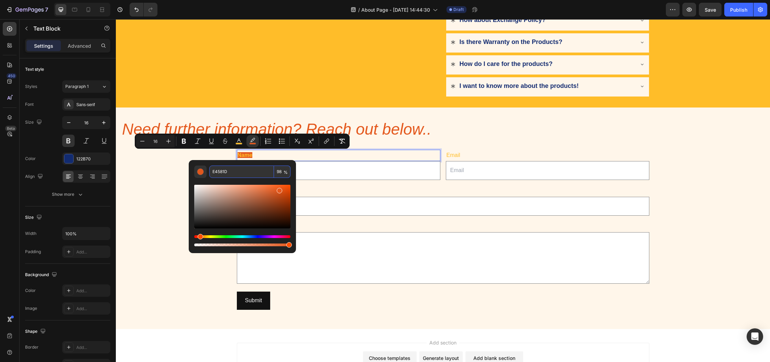
click at [226, 177] on input "E4581D" at bounding box center [241, 172] width 65 height 12
click at [177, 176] on div "Name Text Block 0 Text Field Email Text Block Email Field Row Phone Text Block …" at bounding box center [443, 230] width 654 height 177
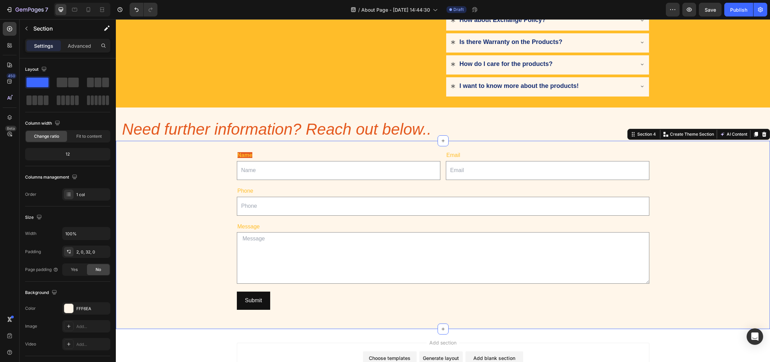
click at [177, 176] on div "Name Text Block Text Field Email Text Block Email Field Row Phone Text Block Te…" at bounding box center [443, 230] width 654 height 177
click at [201, 193] on div "Name Text Block Text Field Email Text Block Email Field Row Phone Text Block Te…" at bounding box center [443, 230] width 654 height 177
click at [246, 191] on span "Phone" at bounding box center [246, 191] width 16 height 6
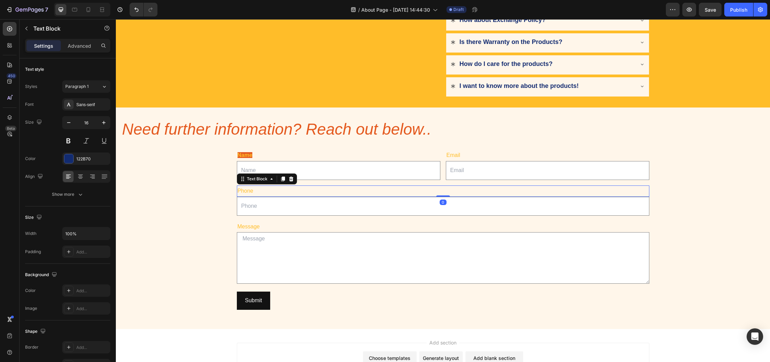
click at [246, 191] on span "Phone" at bounding box center [246, 191] width 16 height 6
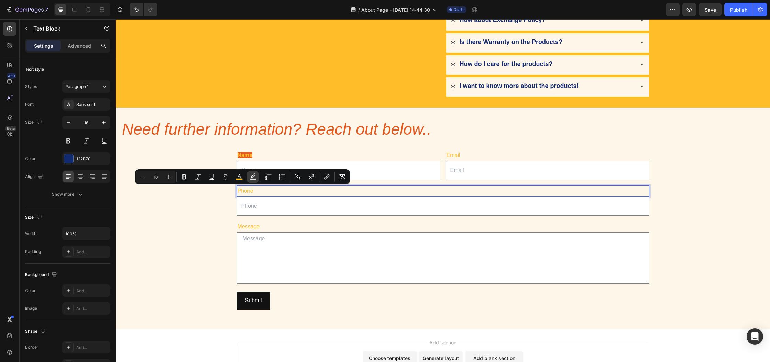
click at [251, 179] on rect "Editor contextual toolbar" at bounding box center [253, 180] width 7 height 2
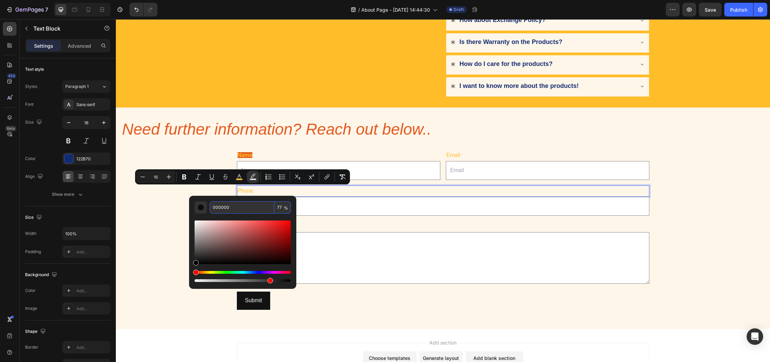
click at [251, 210] on input "000000" at bounding box center [242, 207] width 65 height 12
paste input "E4581D"
type input "E4581D"
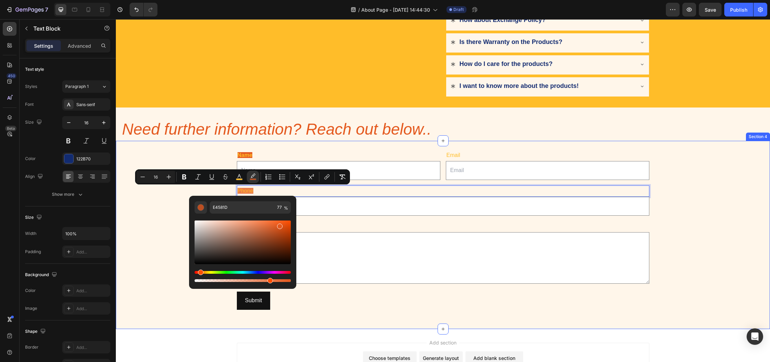
click at [172, 201] on div "Name Text Block Text Field Email Text Block Email Field Row Phone Text Block 0 …" at bounding box center [443, 230] width 654 height 177
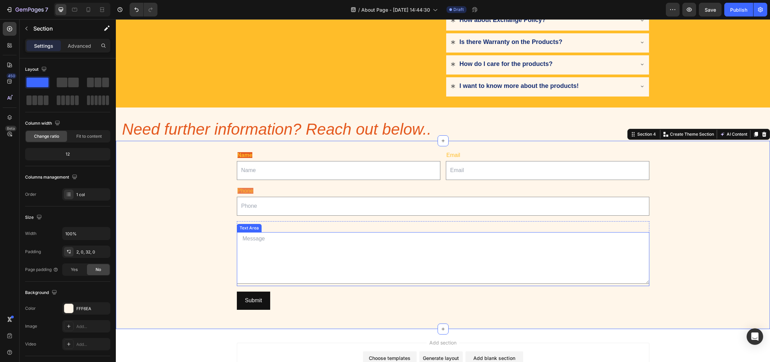
click at [248, 228] on div "Text Area" at bounding box center [249, 228] width 22 height 6
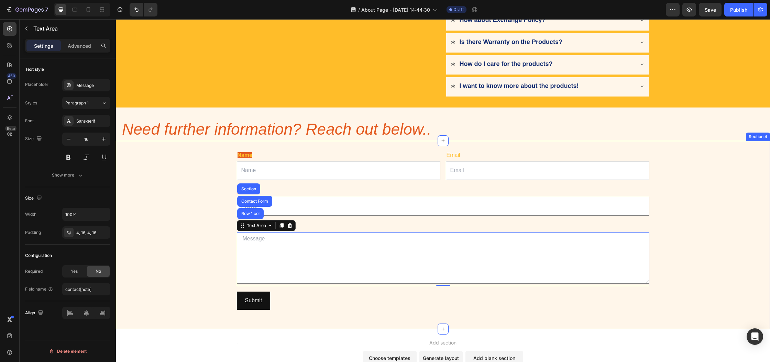
click at [211, 229] on div "Name Text Block Text Field Email Text Block Email Field Row Phone Text Block Te…" at bounding box center [443, 230] width 654 height 177
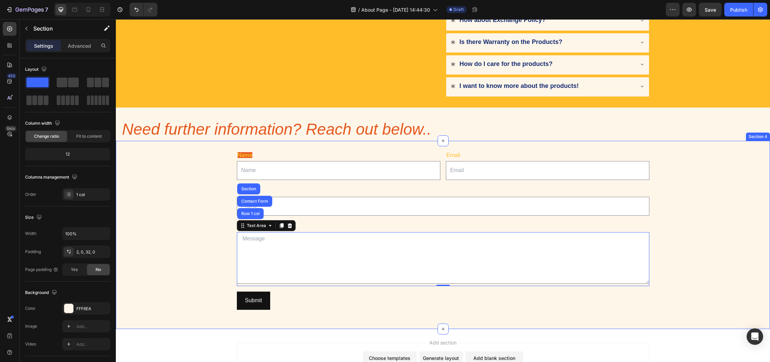
click at [211, 229] on div "Name Text Block Text Field Email Text Block Email Field Row Phone Text Block Te…" at bounding box center [443, 230] width 654 height 177
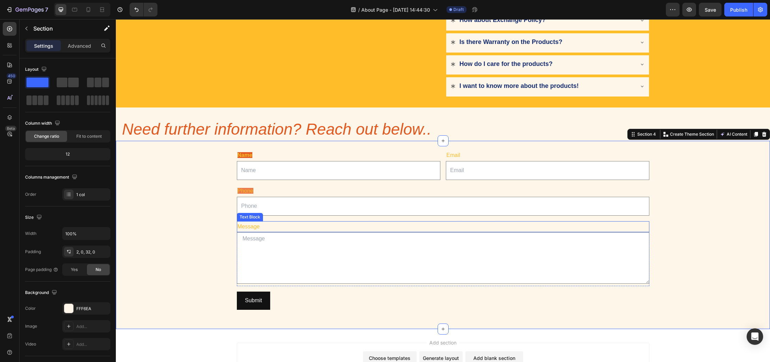
click at [244, 228] on span "Message" at bounding box center [249, 227] width 22 height 6
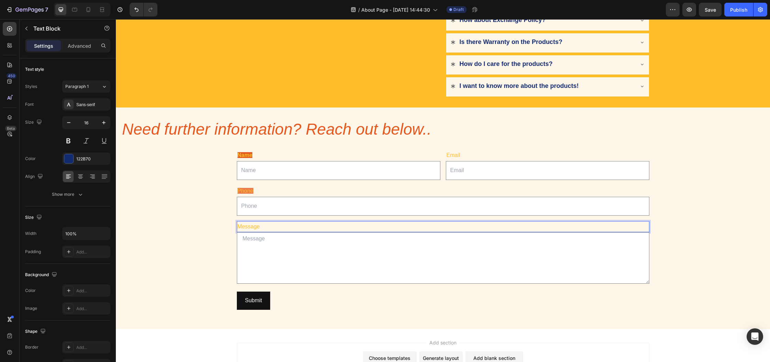
click at [244, 228] on span "Message" at bounding box center [249, 227] width 22 height 6
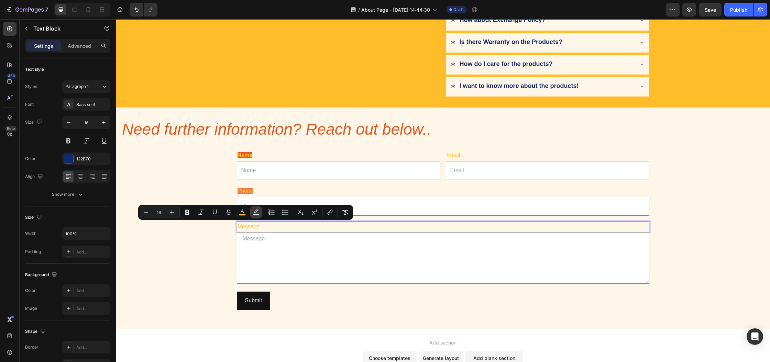
click at [252, 213] on button "Text Background Color" at bounding box center [256, 212] width 12 height 12
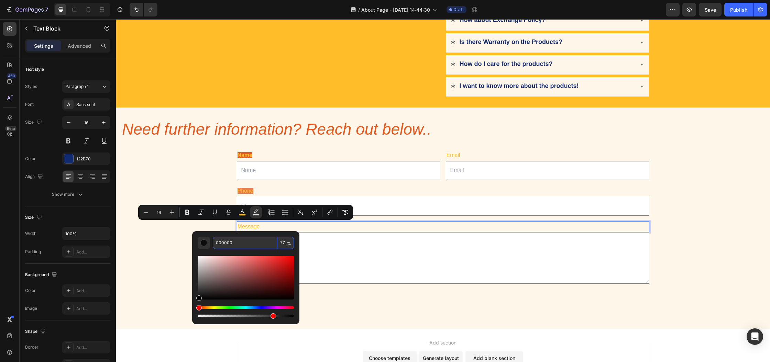
click at [265, 242] on input "000000" at bounding box center [245, 243] width 65 height 12
paste input "E4581D"
type input "E4581D"
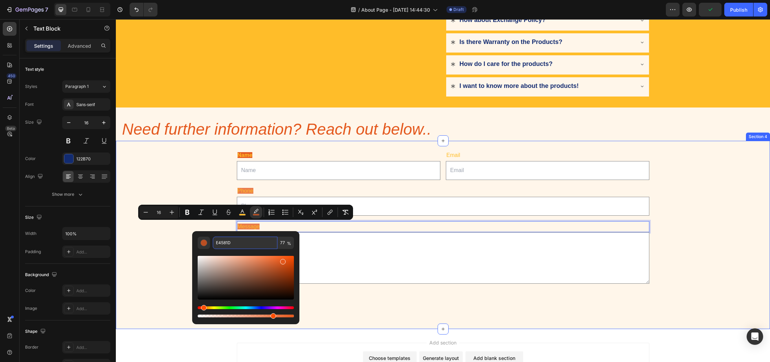
drag, startPoint x: 404, startPoint y: 339, endPoint x: 336, endPoint y: 314, distance: 72.4
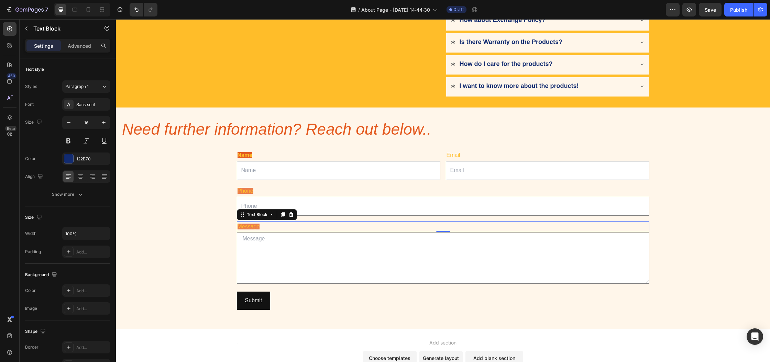
click at [253, 228] on span "Message" at bounding box center [249, 227] width 22 height 6
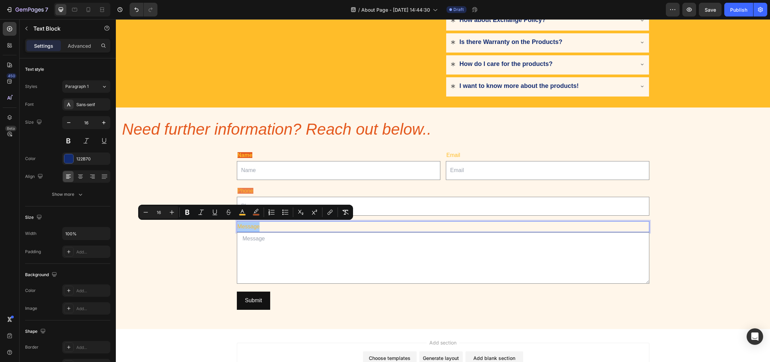
drag, startPoint x: 255, startPoint y: 215, endPoint x: 275, endPoint y: 239, distance: 30.8
click at [255, 215] on rect "Editor contextual toolbar" at bounding box center [256, 215] width 7 height 2
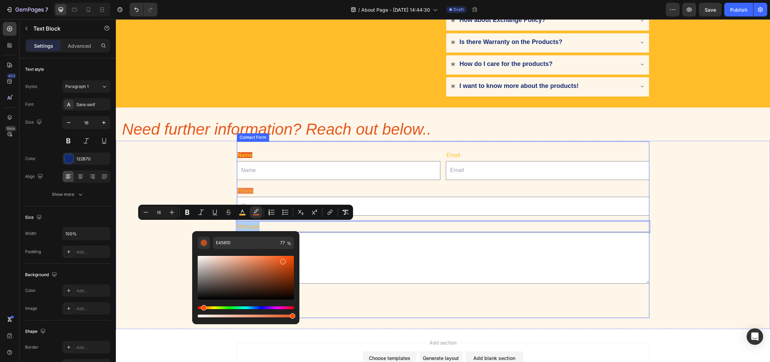
drag, startPoint x: 391, startPoint y: 337, endPoint x: 312, endPoint y: 316, distance: 81.1
type input "100"
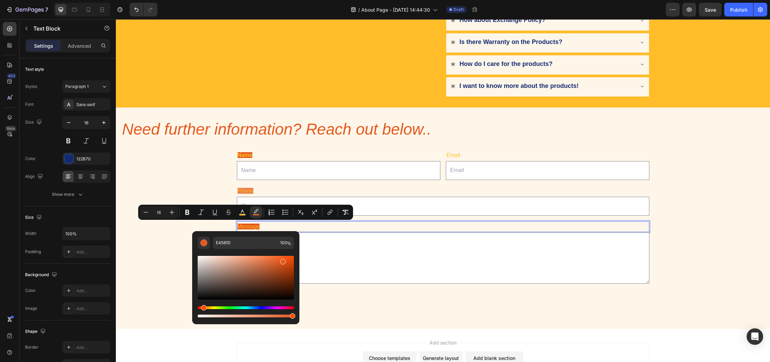
click at [164, 252] on div "Name Text Block Text Field Email Text Block Email Field Row Phone Text Block Te…" at bounding box center [443, 230] width 654 height 177
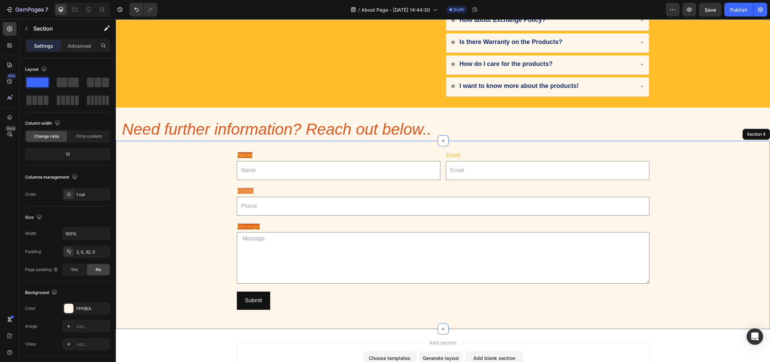
click at [164, 252] on div "Name Text Block Text Field Email Text Block Email Field Row Phone Text Block Te…" at bounding box center [443, 230] width 654 height 177
click at [245, 190] on div "Text Field" at bounding box center [249, 193] width 22 height 6
click at [245, 189] on div "Text Field" at bounding box center [256, 190] width 22 height 6
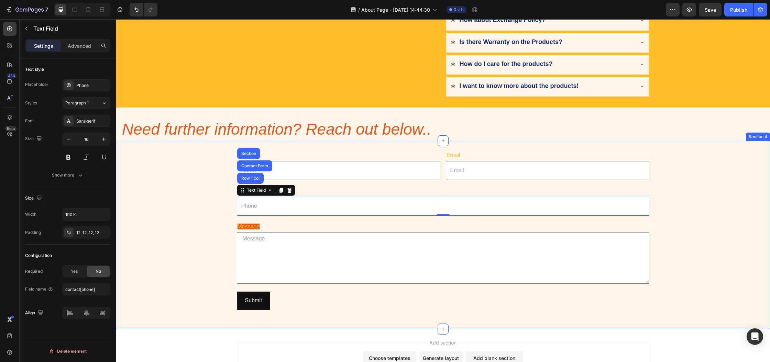
click at [211, 190] on div "Name Text Block Text Field Email Text Block Email Field Row Phone Text Block Te…" at bounding box center [443, 230] width 654 height 177
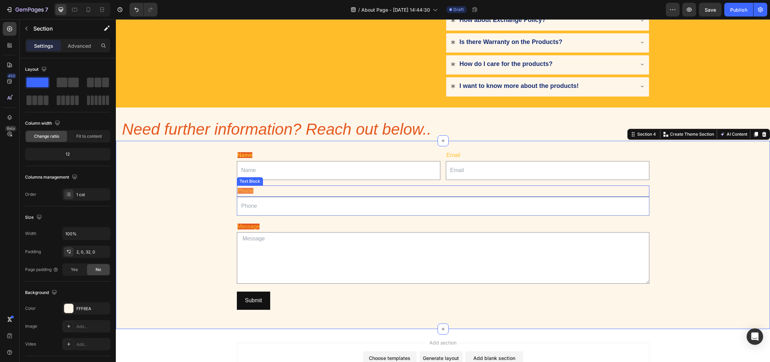
click at [243, 192] on span "Phone" at bounding box center [246, 191] width 16 height 6
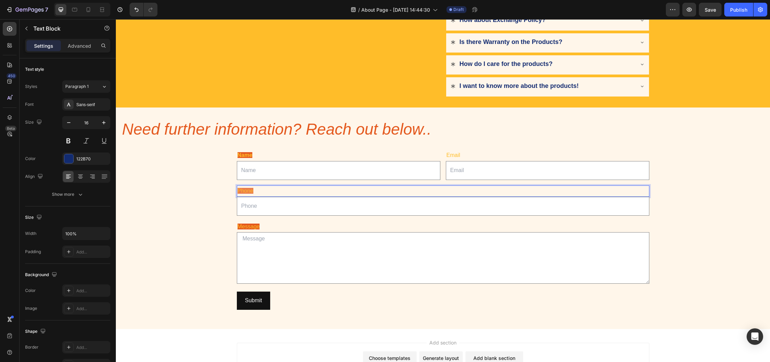
click at [246, 190] on span "Phone" at bounding box center [246, 191] width 16 height 6
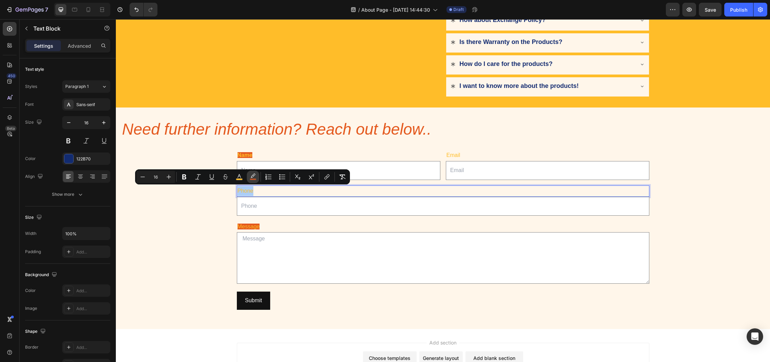
click at [253, 176] on icon "Editor contextual toolbar" at bounding box center [253, 177] width 7 height 7
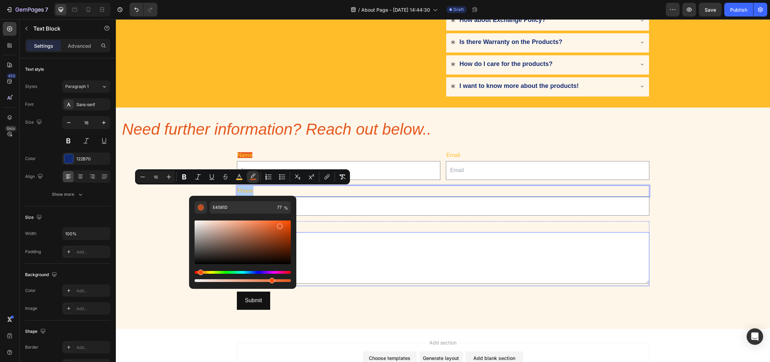
drag, startPoint x: 387, startPoint y: 301, endPoint x: 333, endPoint y: 279, distance: 57.7
type input "100"
click at [452, 152] on p "Email" at bounding box center [548, 156] width 202 height 10
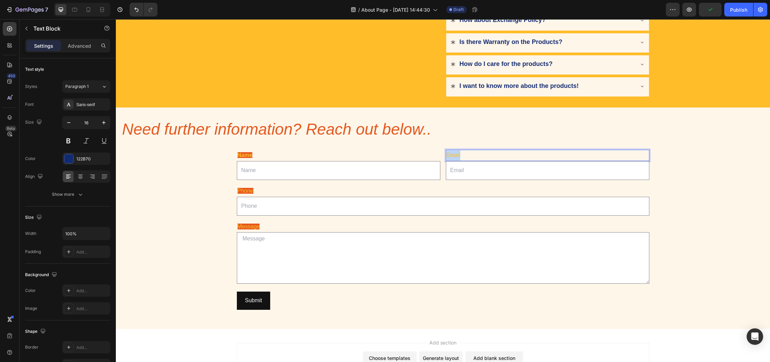
click at [452, 153] on span "Email" at bounding box center [454, 155] width 14 height 6
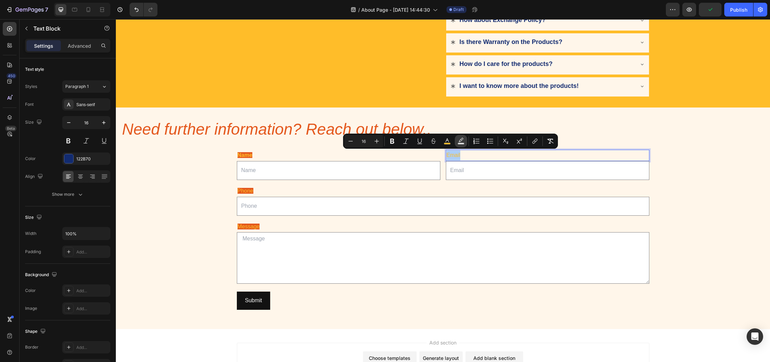
click at [461, 144] on rect "Editor contextual toolbar" at bounding box center [461, 144] width 7 height 2
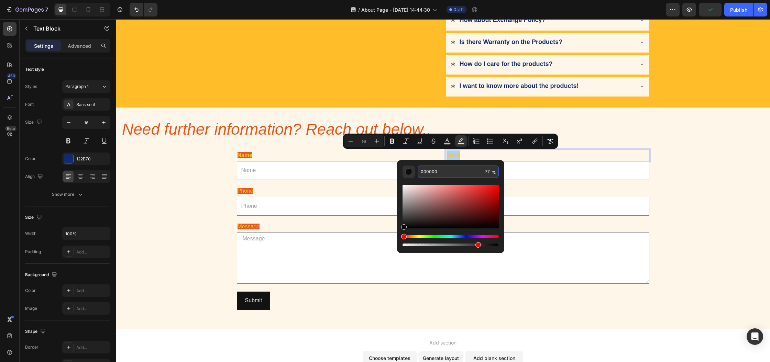
click at [453, 174] on input "000000" at bounding box center [450, 172] width 65 height 12
paste input "E4581D"
type input "E4581D"
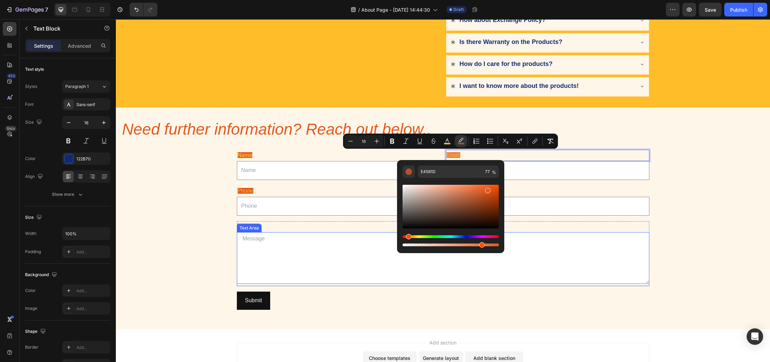
drag, startPoint x: 595, startPoint y: 266, endPoint x: 515, endPoint y: 247, distance: 82.5
type input "100"
click at [672, 179] on div "Name Text Block Text Field Email Text Block 0 Email Field Row Phone Text Block …" at bounding box center [443, 230] width 654 height 177
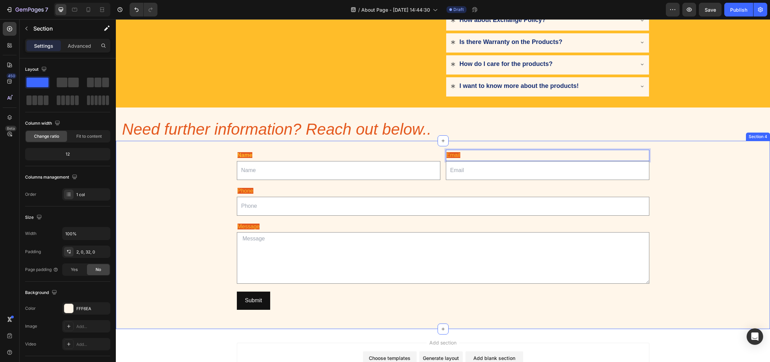
click at [672, 179] on div "Name Text Block Text Field Email Text Block 0 Email Field Row Phone Text Block …" at bounding box center [443, 230] width 654 height 177
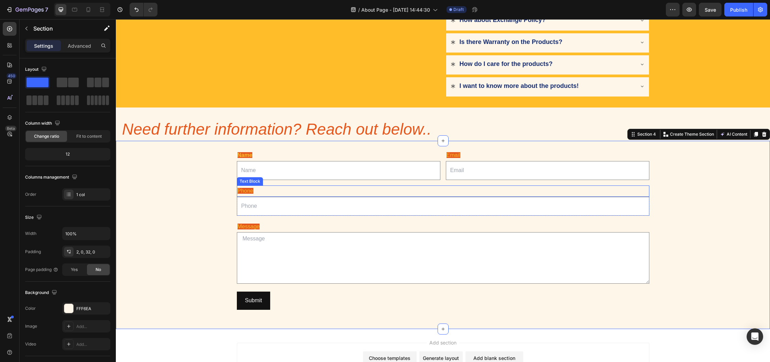
click at [248, 191] on span "Phone" at bounding box center [246, 191] width 16 height 6
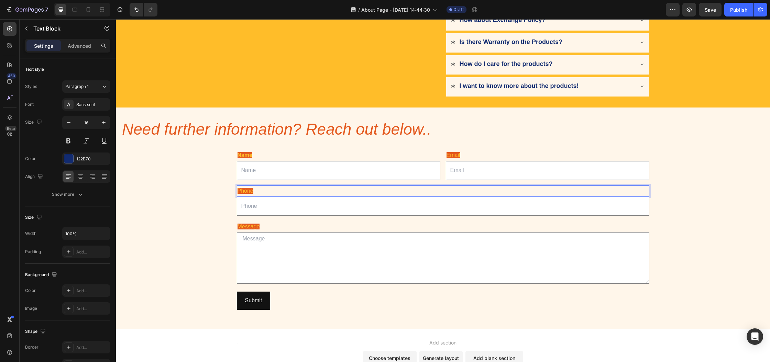
click at [250, 190] on span "Phone" at bounding box center [246, 191] width 16 height 6
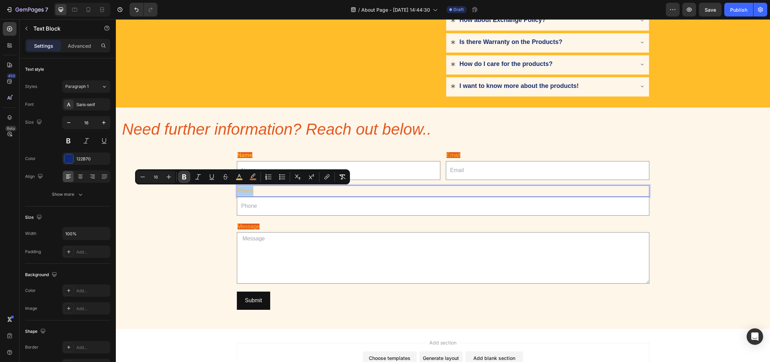
click at [182, 179] on icon "Editor contextual toolbar" at bounding box center [184, 177] width 7 height 7
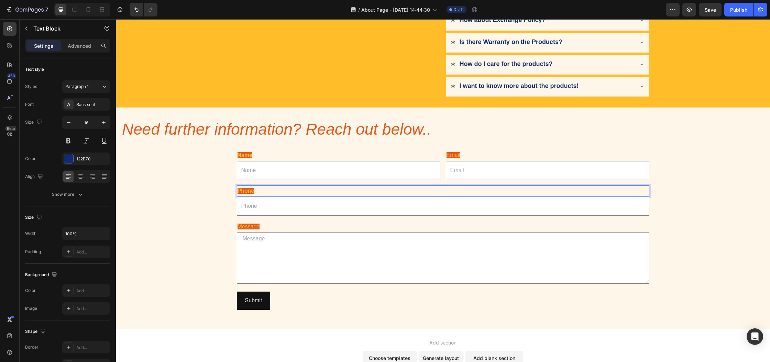
click at [240, 190] on strong "Phone" at bounding box center [246, 191] width 17 height 6
click at [245, 189] on strong "Phone" at bounding box center [246, 191] width 17 height 6
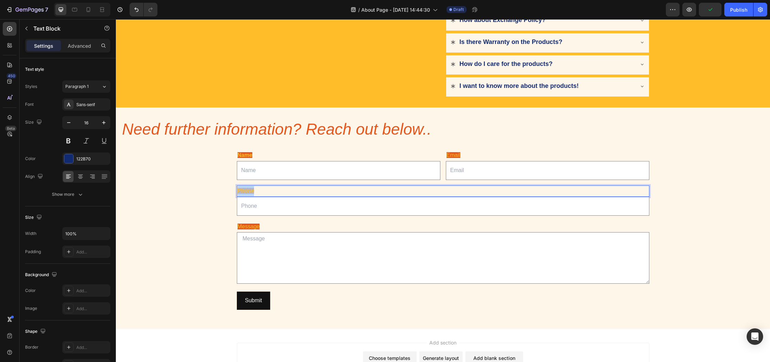
click at [199, 195] on div "Name Text Block Text Field Email Text Block Email Field Row Phone Text Block 0 …" at bounding box center [443, 230] width 654 height 177
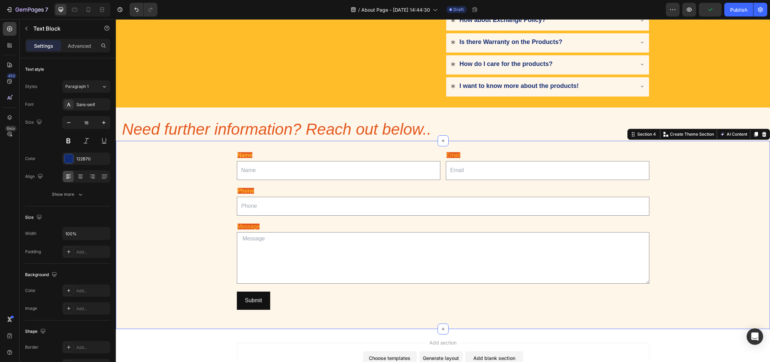
drag, startPoint x: 199, startPoint y: 195, endPoint x: 216, endPoint y: 198, distance: 17.1
click at [199, 195] on div "Name Text Block Text Field Email Text Block Email Field Row Phone Text Block Te…" at bounding box center [443, 230] width 654 height 177
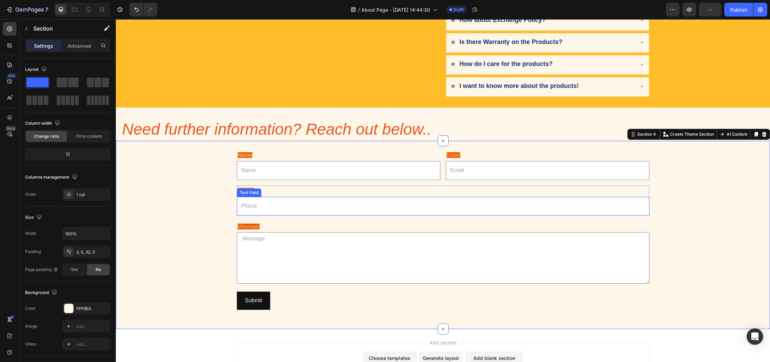
click at [243, 192] on div "Text Field" at bounding box center [249, 193] width 22 height 6
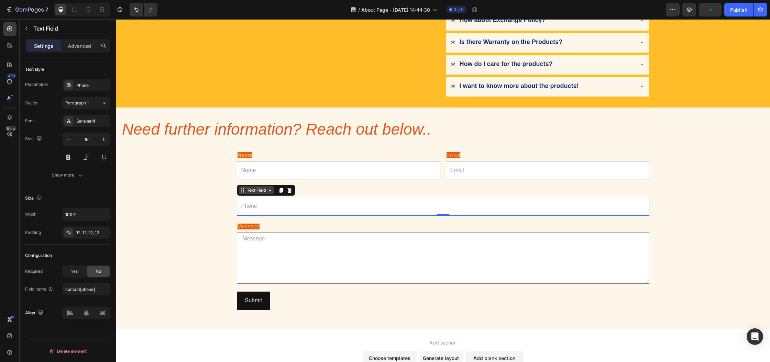
click at [245, 192] on div "Text Field" at bounding box center [256, 190] width 22 height 6
click at [219, 191] on div "Name Text Block Text Field Email Text Block Email Field Row Phone Text Block Te…" at bounding box center [443, 230] width 654 height 177
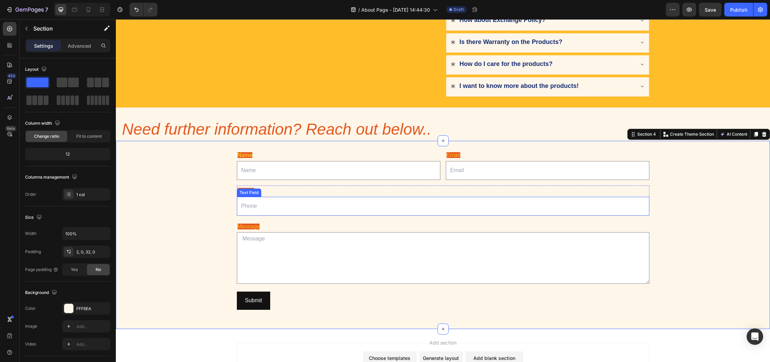
click at [249, 191] on div "Text Field" at bounding box center [249, 193] width 22 height 6
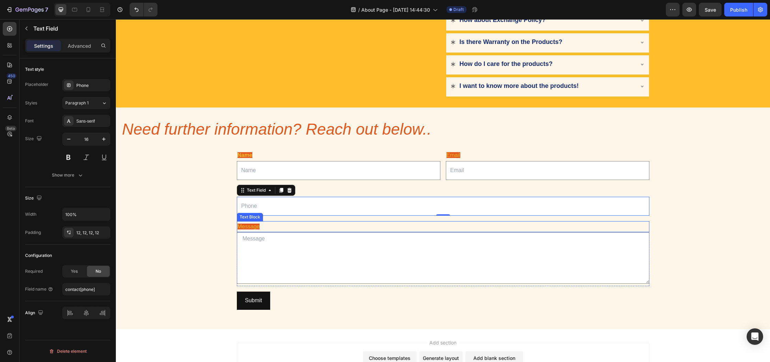
click at [255, 229] on span "Message" at bounding box center [249, 227] width 22 height 6
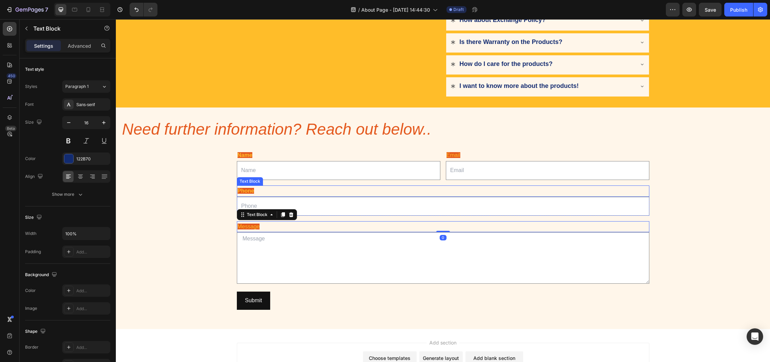
click at [266, 194] on p "Phone" at bounding box center [443, 191] width 411 height 10
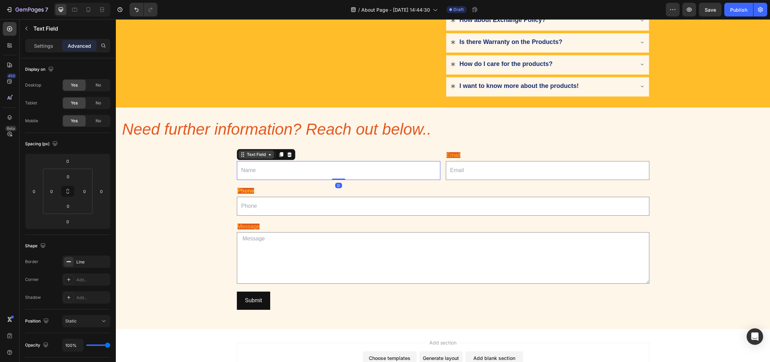
click at [247, 155] on div "Text Field" at bounding box center [256, 155] width 22 height 6
click at [209, 157] on div "Name Text Block Text Field 0 Email Text Block Email Field Row Phone Text Block …" at bounding box center [443, 230] width 654 height 177
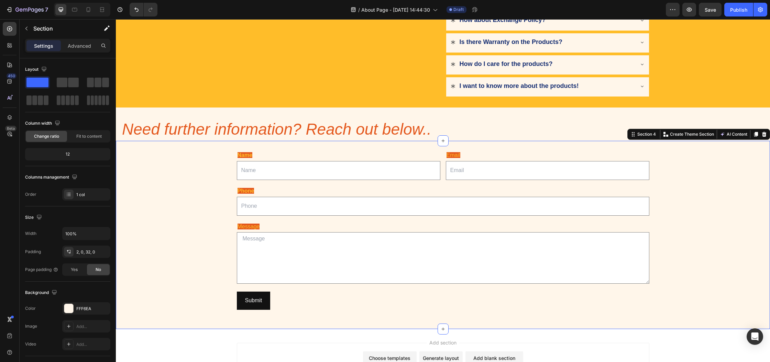
click at [209, 157] on div "Name Text Block Text Field Email Text Block Email Field Row Phone Text Block Te…" at bounding box center [443, 230] width 654 height 177
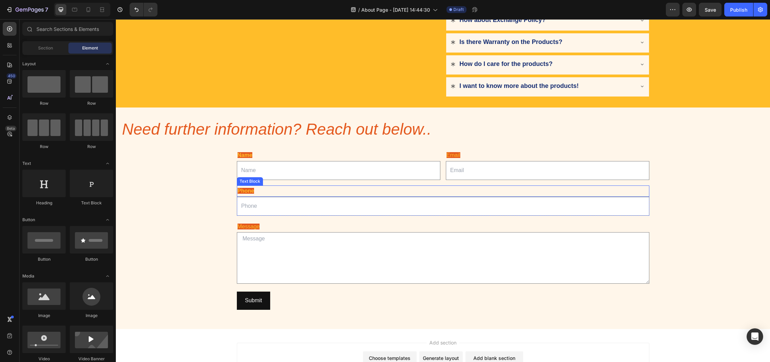
click at [244, 189] on strong "Phone" at bounding box center [246, 191] width 17 height 6
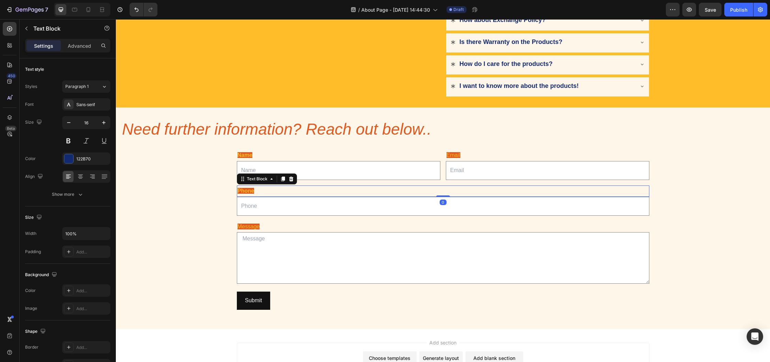
click at [245, 189] on strong "Phone" at bounding box center [246, 191] width 17 height 6
click at [242, 191] on strong "Phone" at bounding box center [246, 191] width 17 height 6
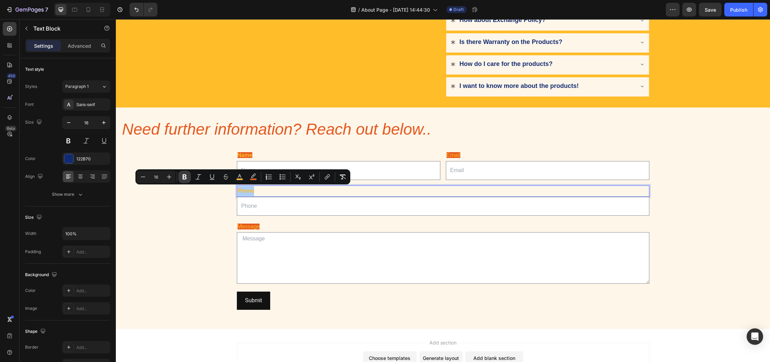
click at [186, 177] on icon "Editor contextual toolbar" at bounding box center [185, 177] width 4 height 5
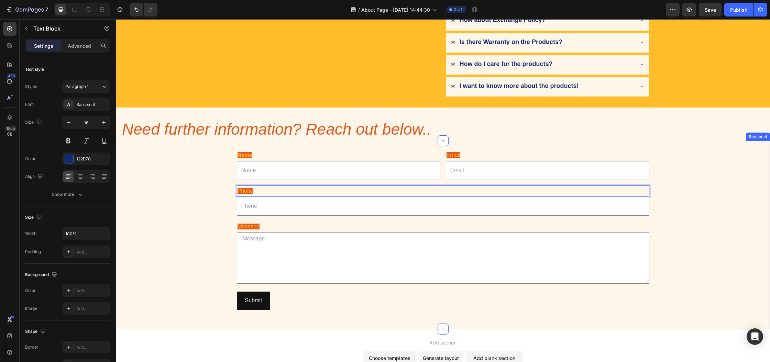
click at [201, 212] on div "Name Text Block Text Field Email Text Block Email Field Row Phone Text Block 0 …" at bounding box center [443, 230] width 654 height 177
click at [202, 212] on div "Name Text Block Text Field Email Text Block Email Field Row Phone Text Block 0 …" at bounding box center [443, 230] width 654 height 177
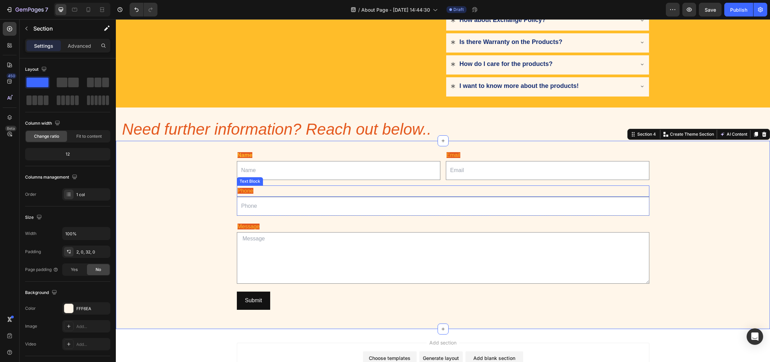
click at [246, 192] on span "Phone" at bounding box center [246, 191] width 16 height 6
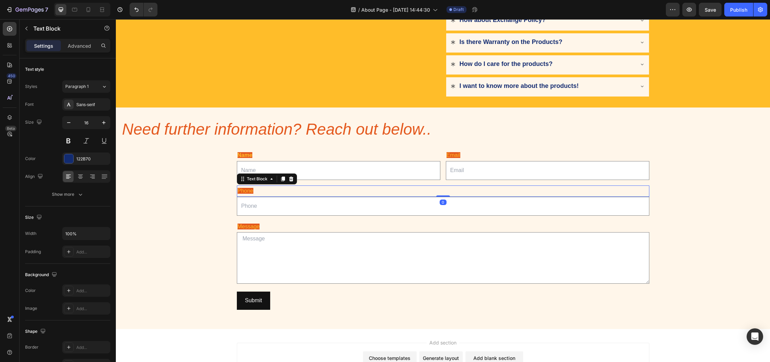
click at [246, 192] on span "Phone" at bounding box center [246, 191] width 16 height 6
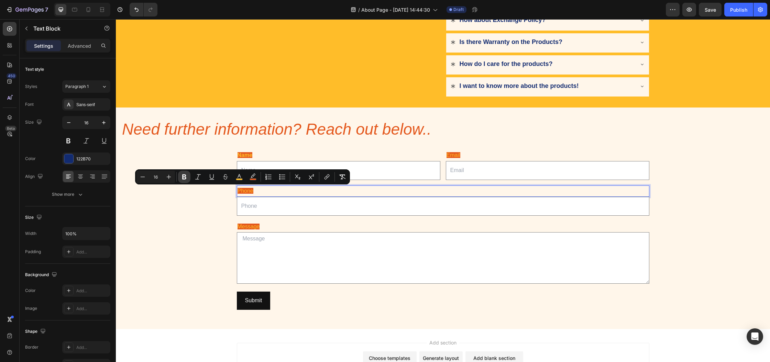
click at [186, 178] on icon "Editor contextual toolbar" at bounding box center [184, 177] width 4 height 5
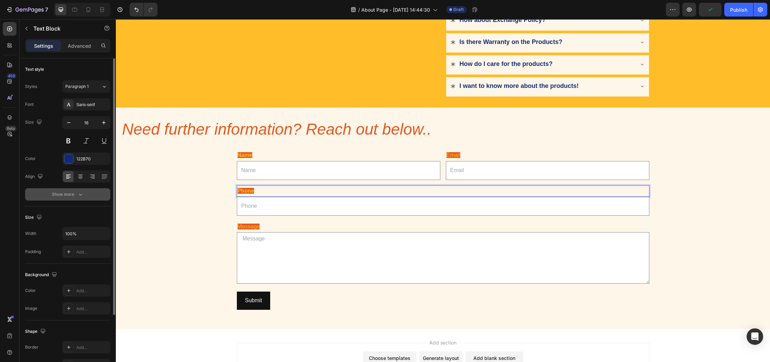
click at [74, 191] on button "Show more" at bounding box center [67, 194] width 85 height 12
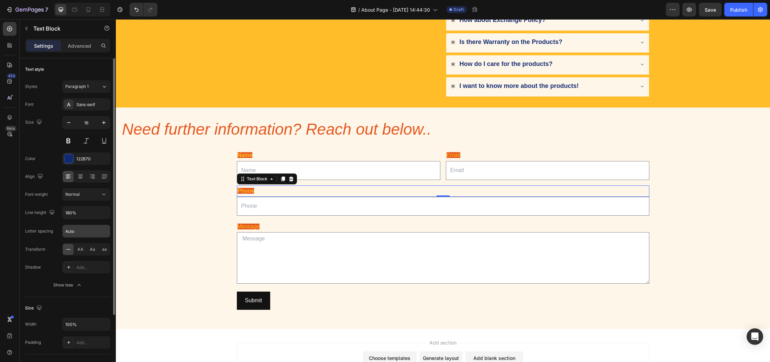
click at [75, 235] on input "Auto" at bounding box center [86, 231] width 47 height 12
click at [90, 234] on input "Auto" at bounding box center [86, 231] width 47 height 12
type input "A"
type input "3"
type input "2"
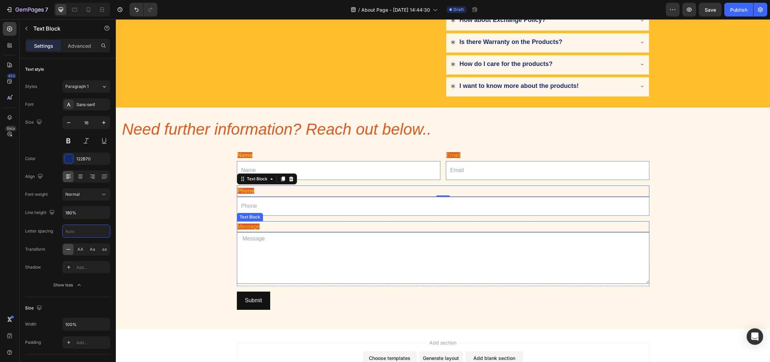
click at [248, 226] on span "Message" at bounding box center [249, 227] width 22 height 6
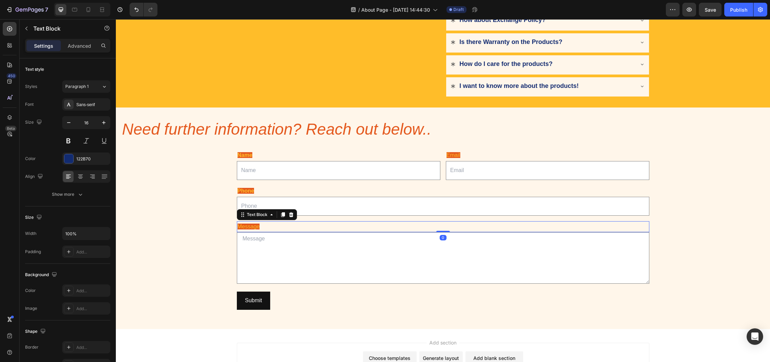
click at [248, 226] on span "Message" at bounding box center [249, 227] width 22 height 6
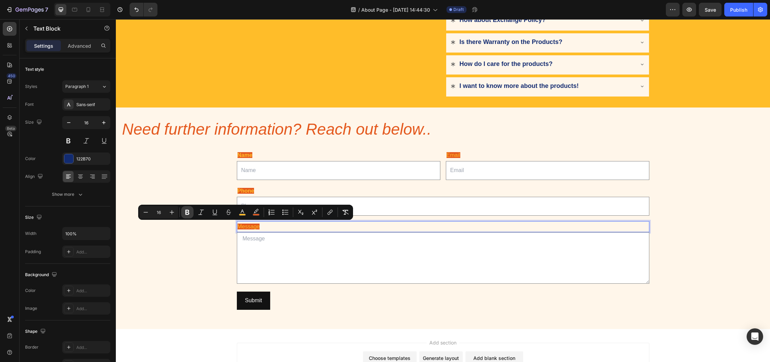
click at [189, 211] on icon "Editor contextual toolbar" at bounding box center [187, 212] width 7 height 7
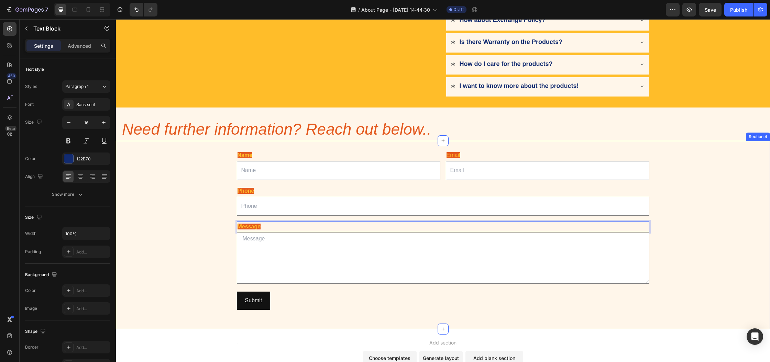
click at [196, 233] on div "Name Text Block Text Field Email Text Block Email Field Row Phone Text Block Te…" at bounding box center [443, 230] width 654 height 177
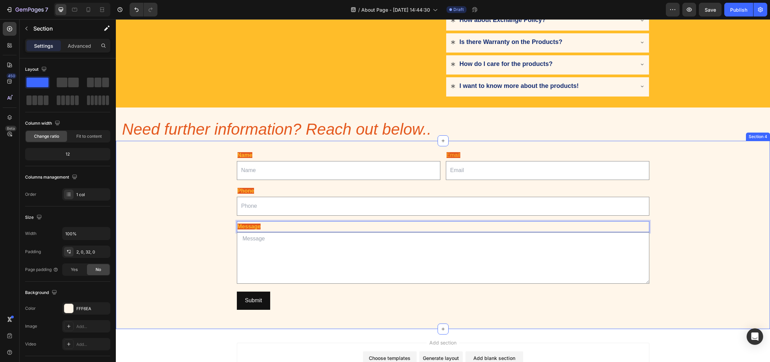
click at [196, 233] on div "Name Text Block Text Field Email Text Block Email Field Row Phone Text Block Te…" at bounding box center [443, 230] width 654 height 177
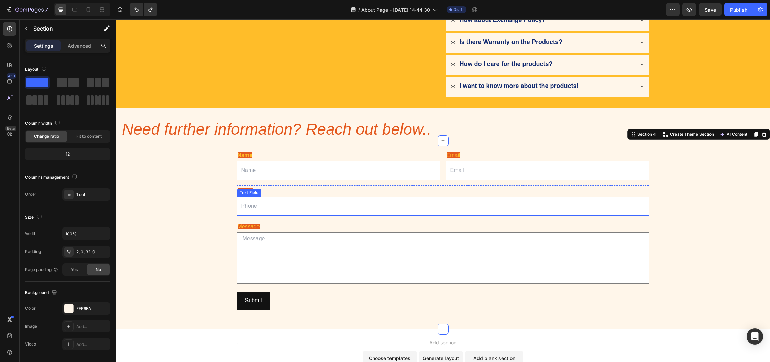
click at [246, 196] on div "Phone Text Block Text Field" at bounding box center [443, 201] width 413 height 30
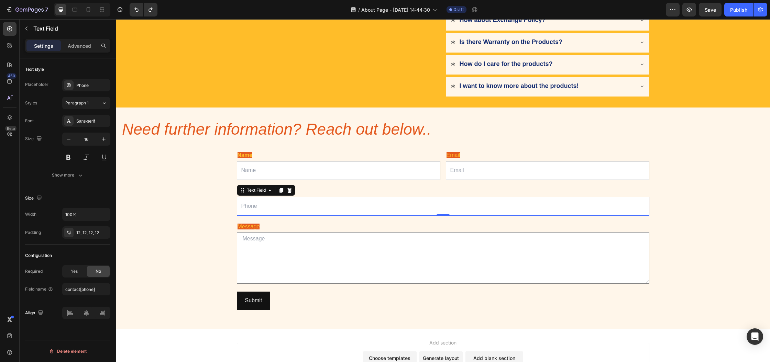
click at [205, 187] on div "Name Text Block Text Field Email Text Block Email Field Row Phone Text Block Te…" at bounding box center [443, 230] width 654 height 177
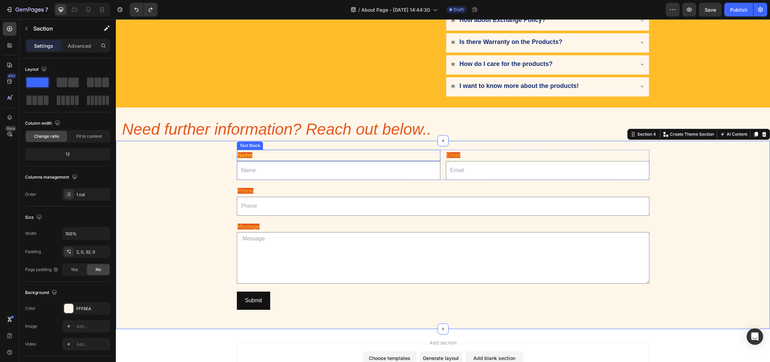
click at [246, 154] on span "Name" at bounding box center [245, 155] width 15 height 6
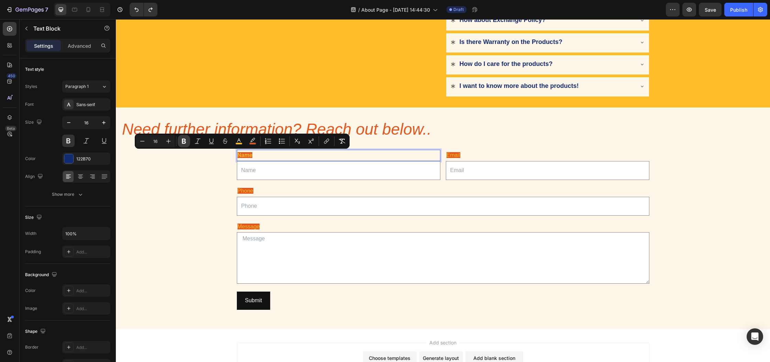
click at [181, 143] on icon "Editor contextual toolbar" at bounding box center [183, 141] width 7 height 7
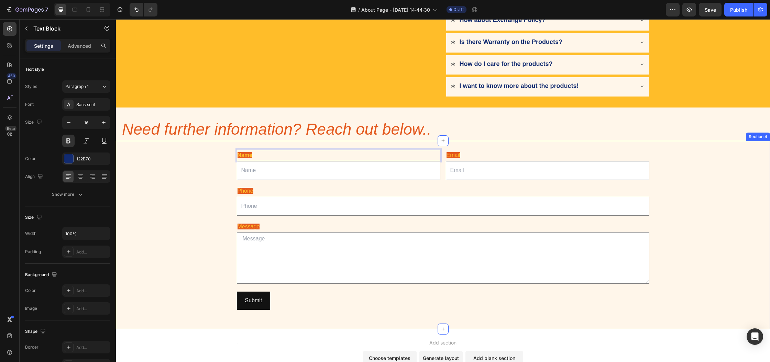
click at [179, 173] on div "Name Text Block 0 Text Field Email Text Block Email Field Row Phone Text Block …" at bounding box center [443, 230] width 654 height 177
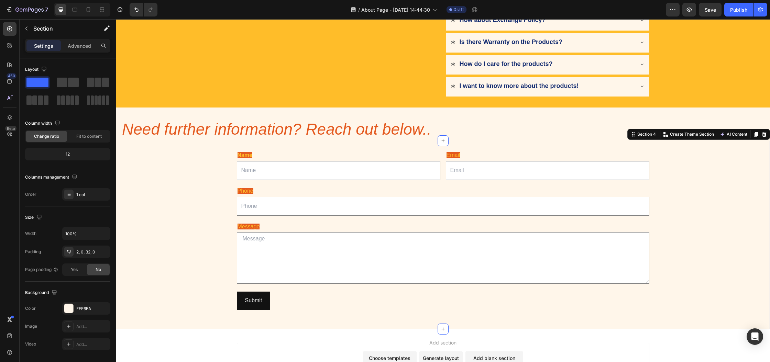
click at [179, 173] on div "Name Text Block Text Field Email Text Block Email Field Row Phone Text Block Te…" at bounding box center [443, 230] width 654 height 177
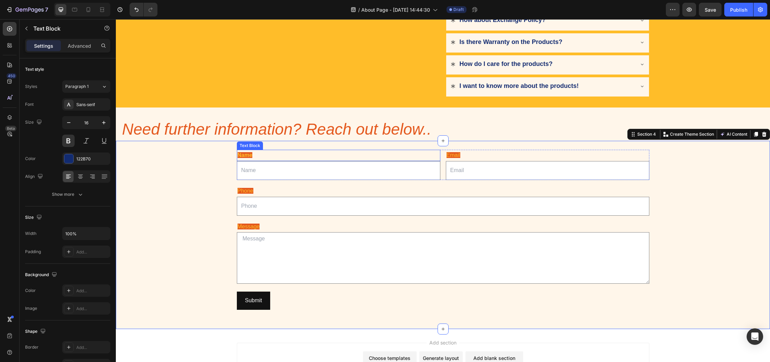
click at [238, 154] on strong "Name" at bounding box center [245, 155] width 15 height 6
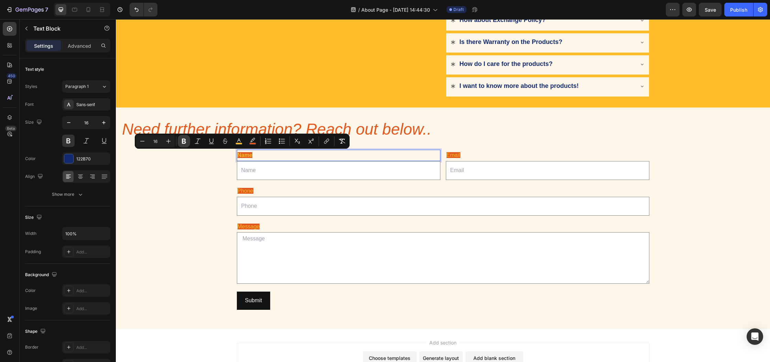
click at [184, 143] on icon "Editor contextual toolbar" at bounding box center [183, 141] width 7 height 7
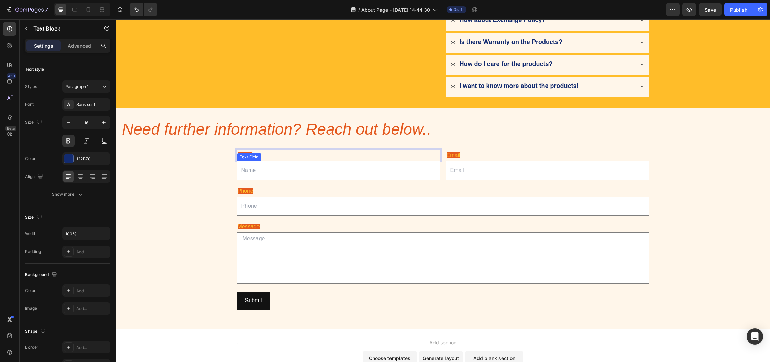
click at [248, 154] on div "Text Field" at bounding box center [249, 157] width 22 height 6
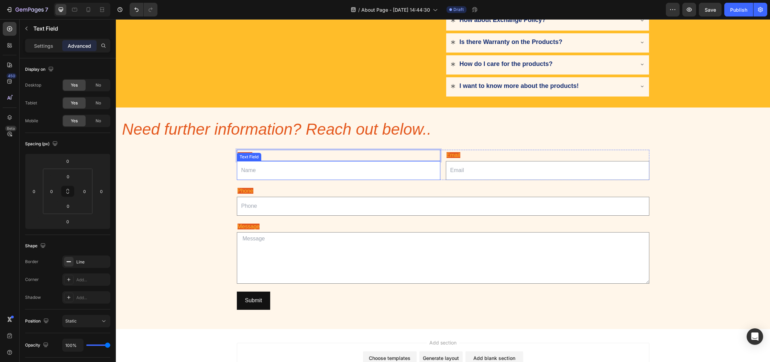
click at [248, 154] on div "Text Field" at bounding box center [249, 157] width 22 height 6
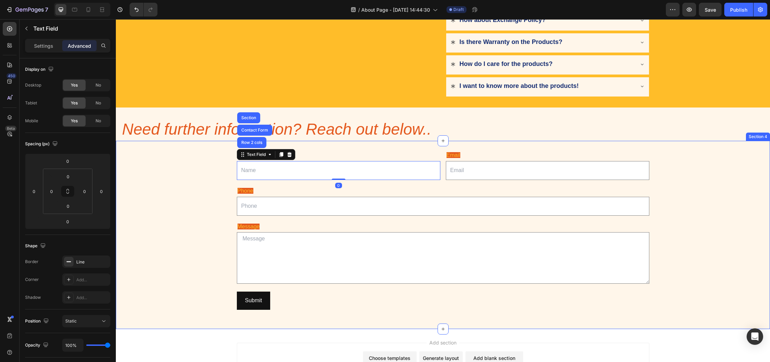
click at [217, 152] on div "Name Text Block Text Field Row 2 cols Contact Form Section 0 Email Text Block E…" at bounding box center [443, 230] width 654 height 177
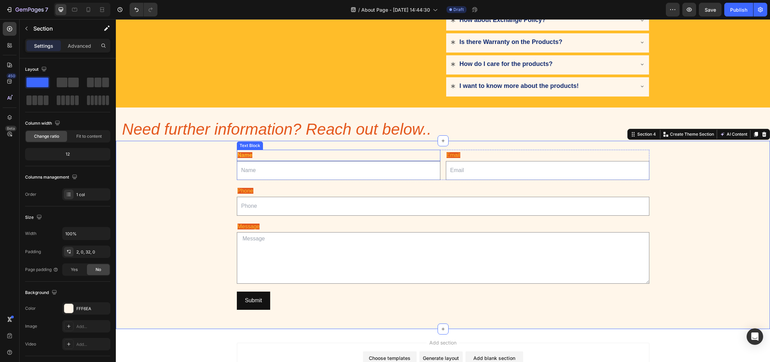
click at [244, 153] on span "Name" at bounding box center [245, 155] width 15 height 6
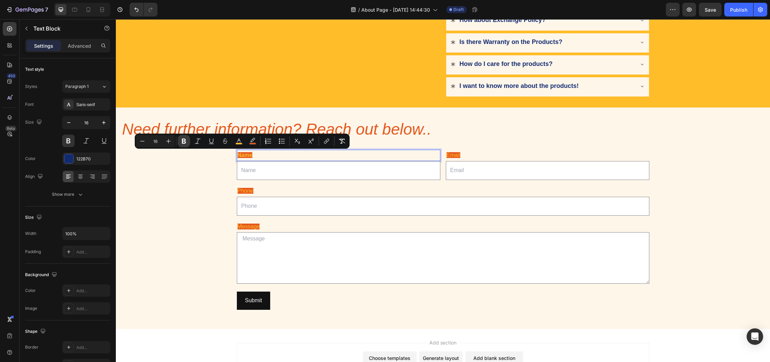
click at [187, 141] on icon "Editor contextual toolbar" at bounding box center [183, 141] width 7 height 7
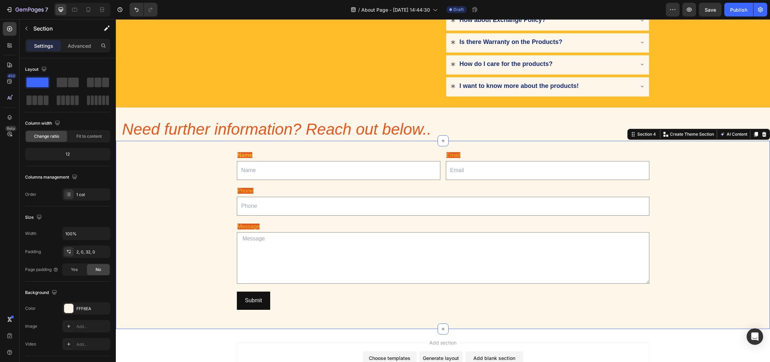
click at [187, 142] on div "Name Text Block Text Field Email Text Block Email Field Row Phone Text Block Te…" at bounding box center [443, 230] width 654 height 177
click at [241, 155] on strong "Name" at bounding box center [245, 155] width 15 height 6
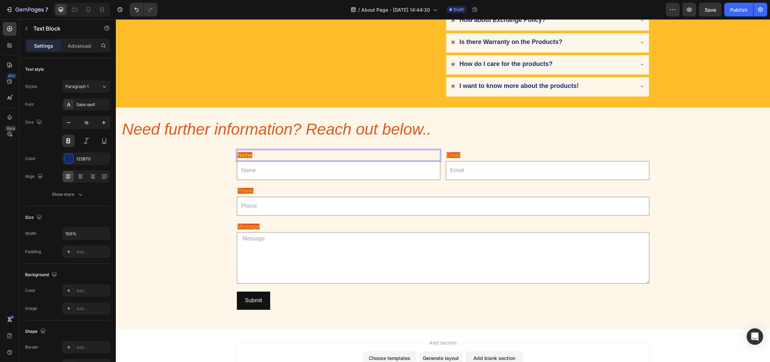
click at [249, 156] on strong "Name" at bounding box center [245, 155] width 15 height 6
click at [253, 155] on p "Name" at bounding box center [339, 156] width 202 height 10
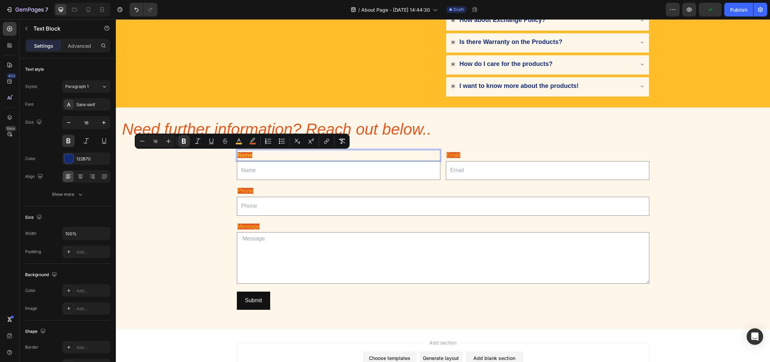
click at [243, 155] on strong "Name" at bounding box center [245, 155] width 15 height 6
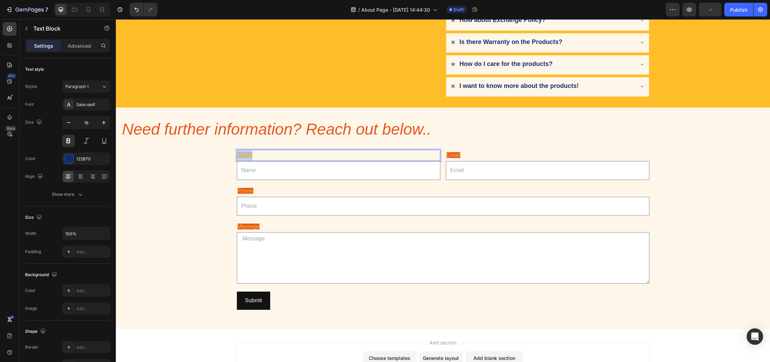
drag, startPoint x: 252, startPoint y: 155, endPoint x: 234, endPoint y: 155, distance: 18.6
click at [237, 155] on div "Name" at bounding box center [339, 155] width 204 height 11
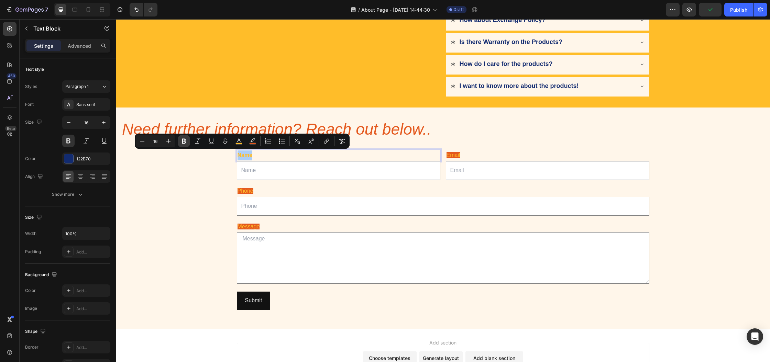
click at [182, 141] on icon "Editor contextual toolbar" at bounding box center [184, 141] width 4 height 5
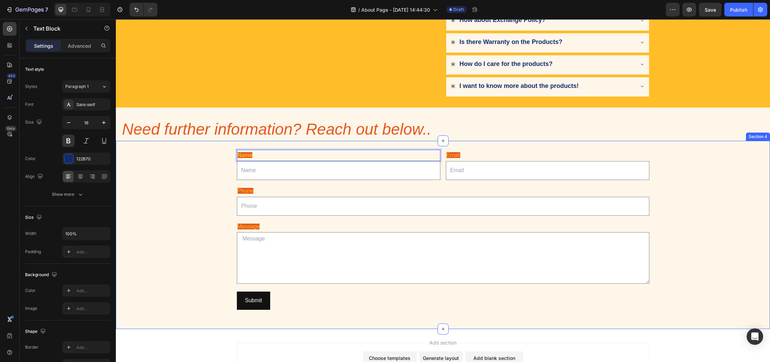
click at [203, 173] on div "Name Text Block 0 Text Field Email Text Block Email Field Row Phone Text Block …" at bounding box center [443, 230] width 654 height 177
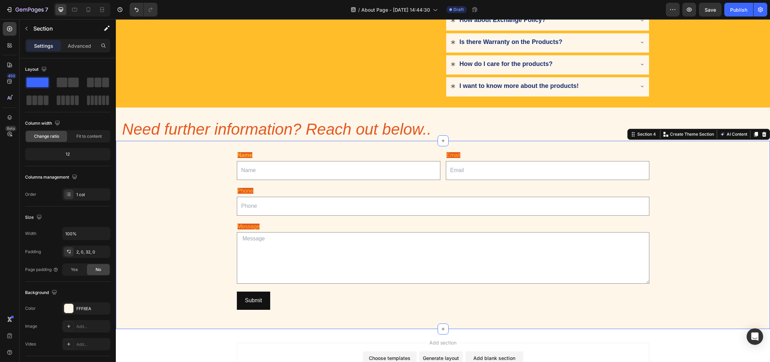
click at [204, 173] on div "Name Text Block Text Field Email Text Block Email Field Row Phone Text Block Te…" at bounding box center [443, 230] width 654 height 177
click at [164, 216] on div "Name Text Block Text Field Email Text Block Email Field Row Phone Text Block Te…" at bounding box center [443, 230] width 654 height 177
click at [198, 163] on div "Name Text Block Text Field Email Text Block Email Field Row Phone Text Block Te…" at bounding box center [443, 230] width 654 height 177
click at [255, 296] on div "Submit" at bounding box center [253, 301] width 17 height 10
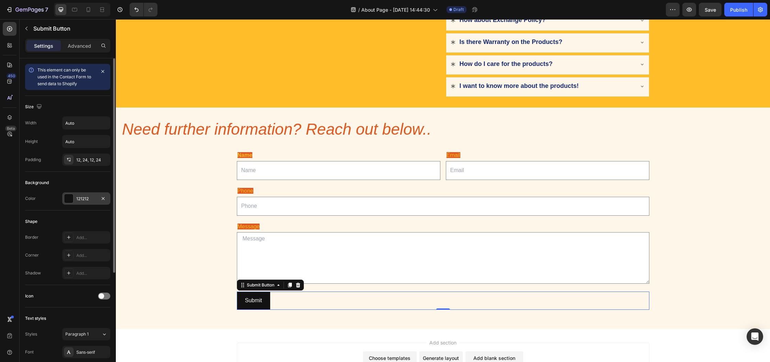
click at [71, 200] on div at bounding box center [68, 198] width 9 height 9
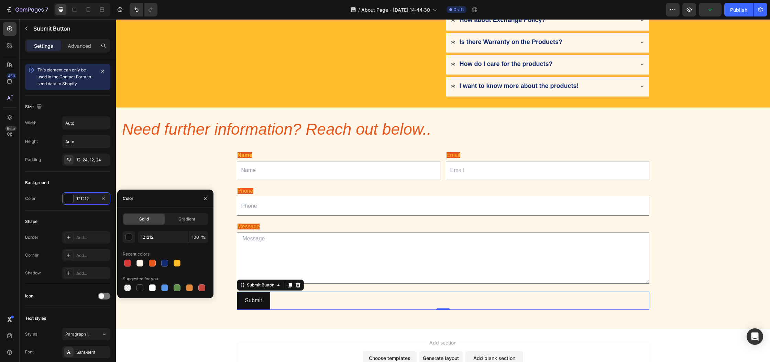
drag, startPoint x: 160, startPoint y: 272, endPoint x: 153, endPoint y: 264, distance: 10.7
click at [160, 270] on div "121212 100 % Recent colors Suggested for you" at bounding box center [165, 262] width 85 height 62
click at [153, 264] on div at bounding box center [152, 263] width 7 height 7
type input "E4581D"
click at [184, 153] on div "Name Text Block Text Field Email Text Block Email Field Row Phone Text Block Te…" at bounding box center [443, 230] width 654 height 177
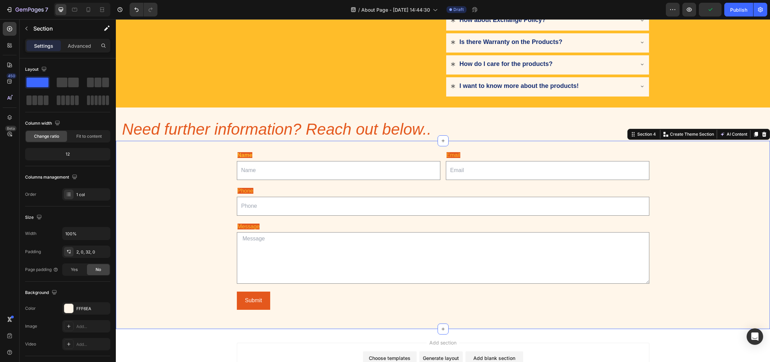
click at [184, 153] on div "Name Text Block Text Field Email Text Block Email Field Row Phone Text Block Te…" at bounding box center [443, 230] width 654 height 177
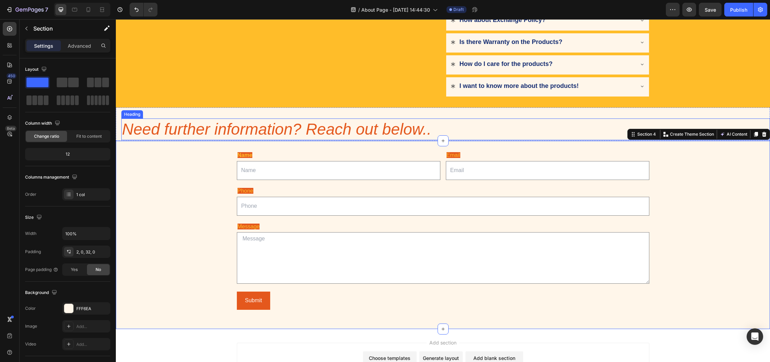
click at [398, 126] on h2 "Need further information? Reach out below.." at bounding box center [445, 130] width 649 height 22
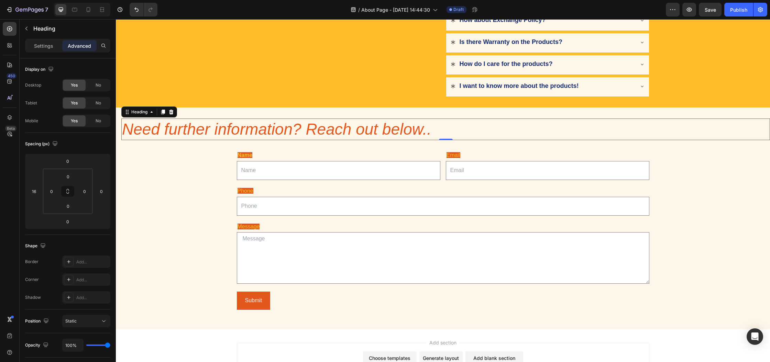
scroll to position [0, 0]
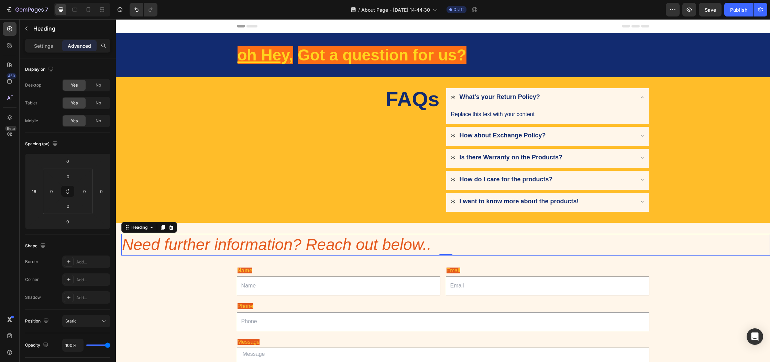
click at [437, 242] on h2 "Need further information? Reach out below.." at bounding box center [445, 245] width 649 height 22
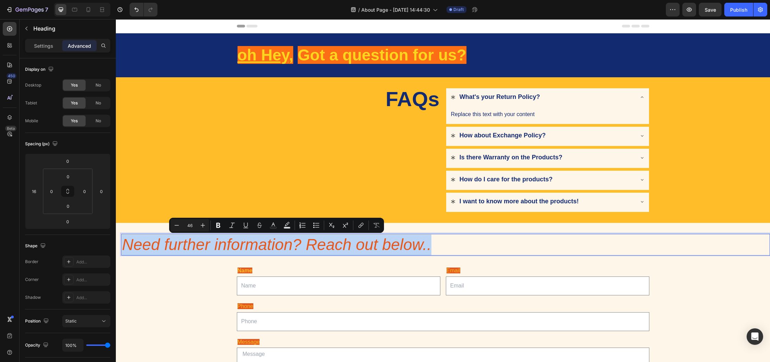
drag, startPoint x: 383, startPoint y: 229, endPoint x: 184, endPoint y: 230, distance: 199.4
click at [184, 234] on h2 "Need further information? Reach out below.." at bounding box center [445, 245] width 649 height 22
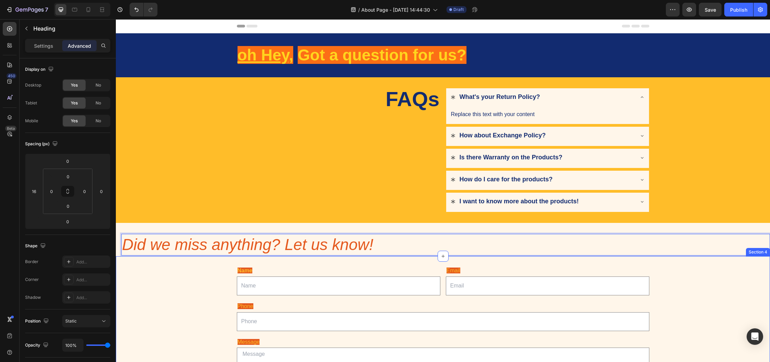
click at [194, 285] on div "Name Text Block Text Field Email Text Block Email Field Row Phone Text Block Te…" at bounding box center [443, 345] width 654 height 177
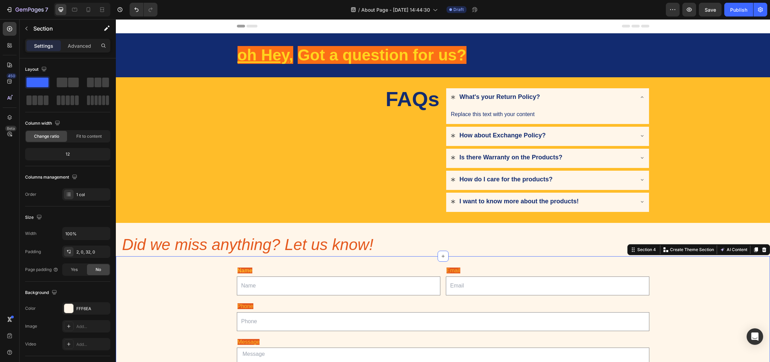
click at [194, 285] on div "Name Text Block Text Field Email Text Block Email Field Row Phone Text Block Te…" at bounding box center [443, 345] width 654 height 177
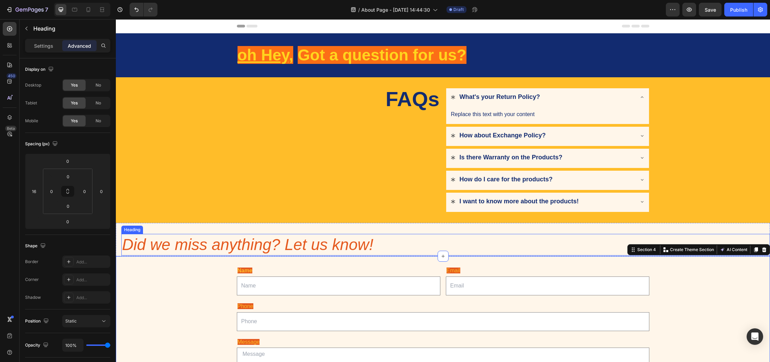
click at [338, 242] on p "Did we miss anything? Let us know!" at bounding box center [445, 245] width 647 height 21
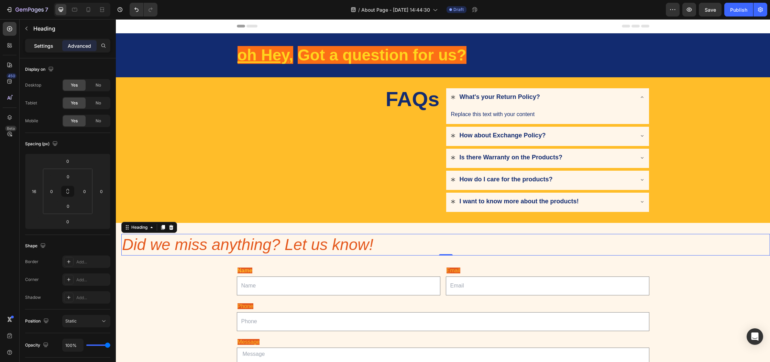
click at [49, 48] on p "Settings" at bounding box center [43, 45] width 19 height 7
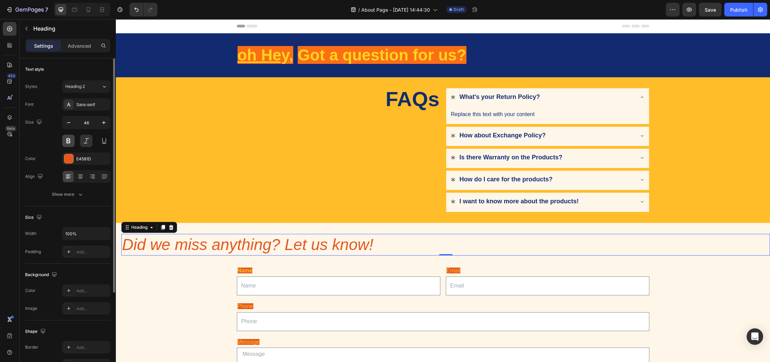
click at [69, 139] on button at bounding box center [68, 141] width 12 height 12
click at [103, 141] on button at bounding box center [104, 141] width 12 height 12
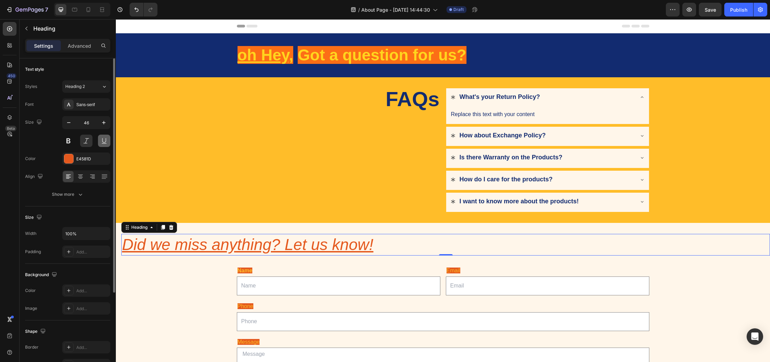
click at [103, 140] on button at bounding box center [104, 141] width 12 height 12
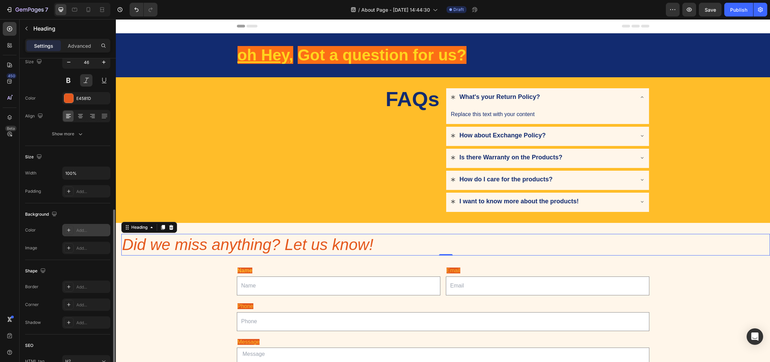
scroll to position [123, 0]
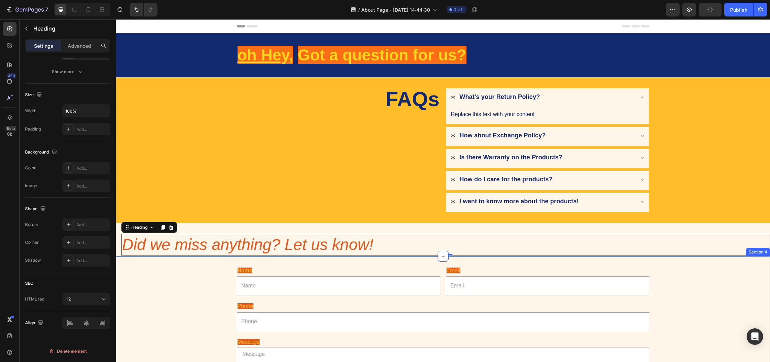
click at [170, 288] on div "Name Text Block Text Field Email Text Block Email Field Row Phone Text Block Te…" at bounding box center [443, 345] width 654 height 177
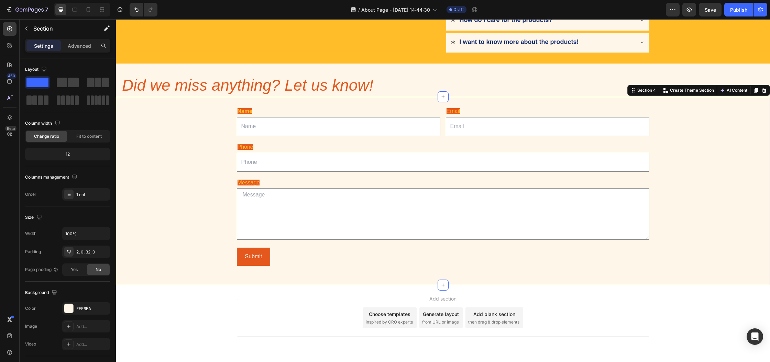
scroll to position [0, 0]
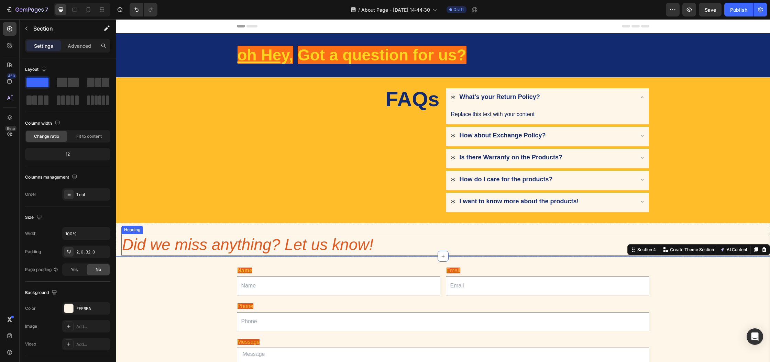
click at [351, 242] on p "Did we miss anything? Let us know!" at bounding box center [445, 245] width 647 height 21
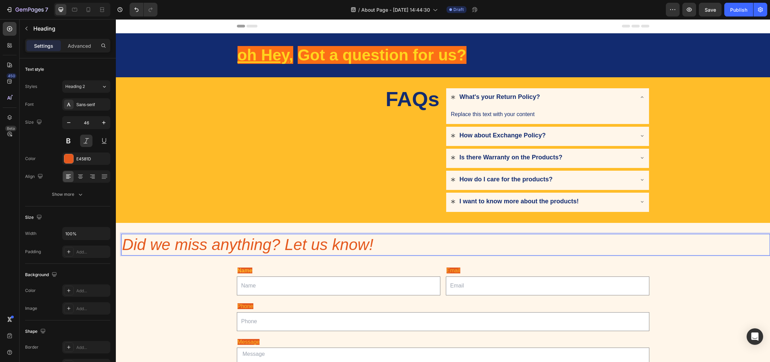
click at [367, 245] on p "Did we miss anything? Let us know!" at bounding box center [445, 245] width 647 height 21
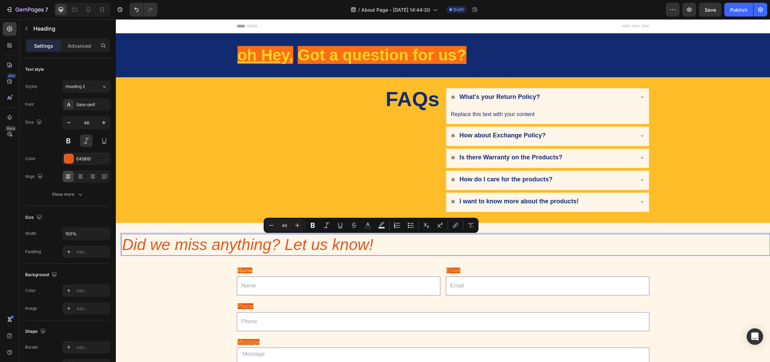
click at [381, 246] on p "Did we miss anything? Let us know!" at bounding box center [445, 245] width 647 height 21
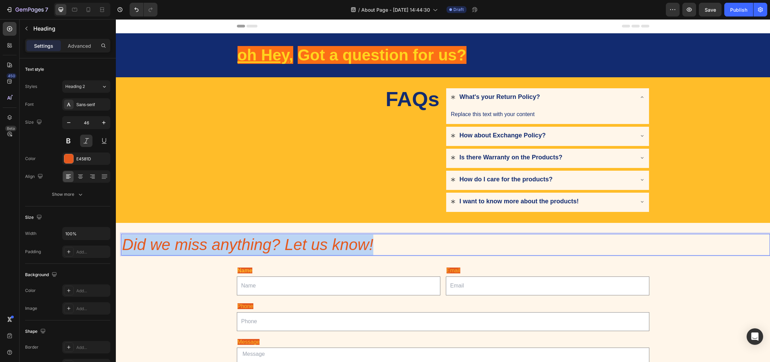
drag, startPoint x: 346, startPoint y: 246, endPoint x: 91, endPoint y: 245, distance: 255.1
click at [121, 245] on h2 "Did we miss anything? Let us know!" at bounding box center [445, 245] width 649 height 22
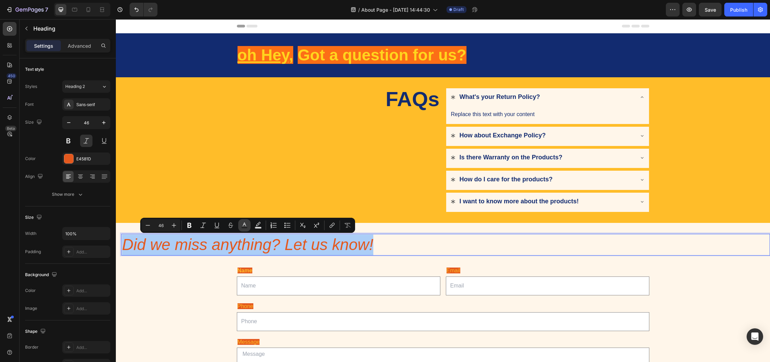
click at [249, 227] on button "Text Color" at bounding box center [244, 225] width 12 height 12
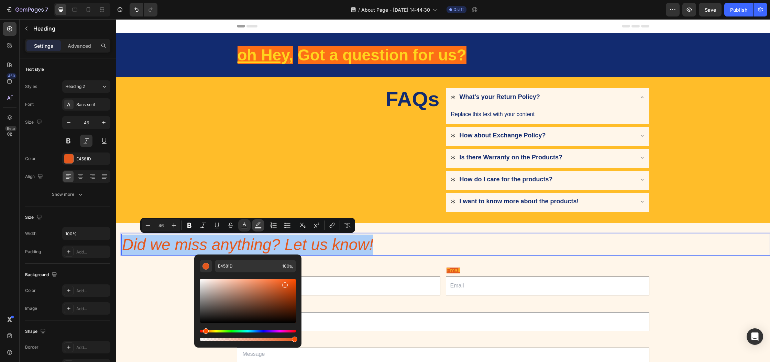
click at [260, 224] on icon "Editor contextual toolbar" at bounding box center [258, 225] width 7 height 7
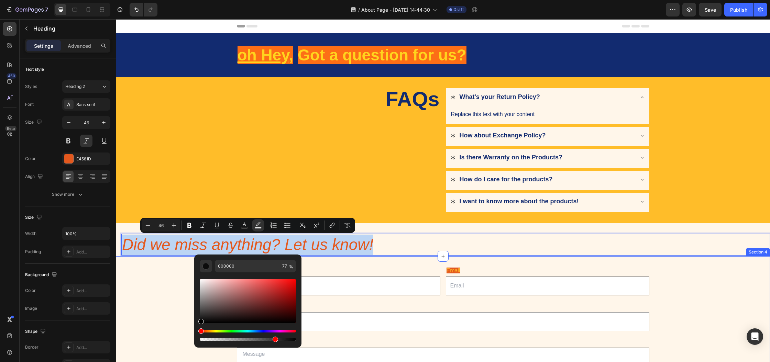
click at [144, 273] on div "Name Text Block Text Field Email Text Block Email Field Row Phone Text Block Te…" at bounding box center [443, 345] width 654 height 177
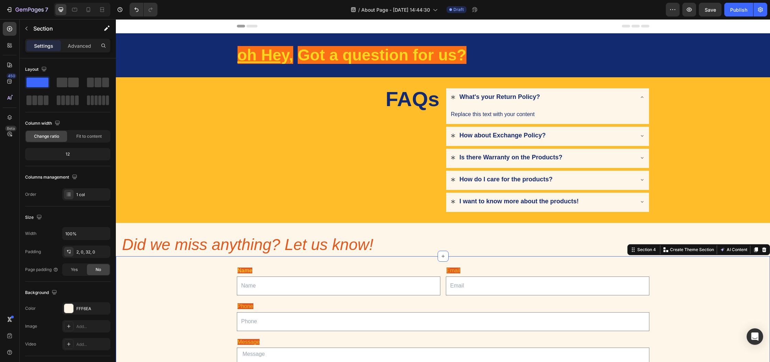
click at [144, 273] on div "Name Text Block Text Field Email Text Block Email Field Row Phone Text Block Te…" at bounding box center [443, 345] width 654 height 177
click at [342, 158] on div "FAQs Heading" at bounding box center [339, 150] width 204 height 124
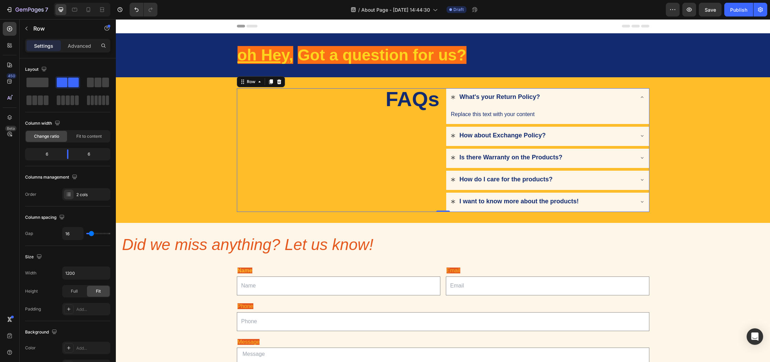
click at [239, 129] on div "FAQs Heading" at bounding box center [339, 150] width 204 height 124
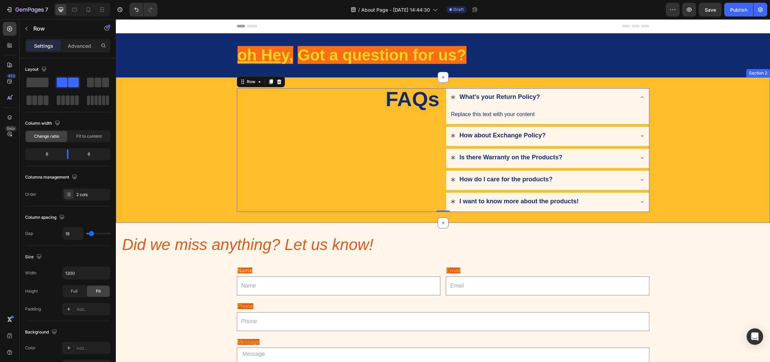
click at [211, 113] on div "FAQs Heading What's your Return Policy? Replace this text with your content Tex…" at bounding box center [443, 150] width 654 height 124
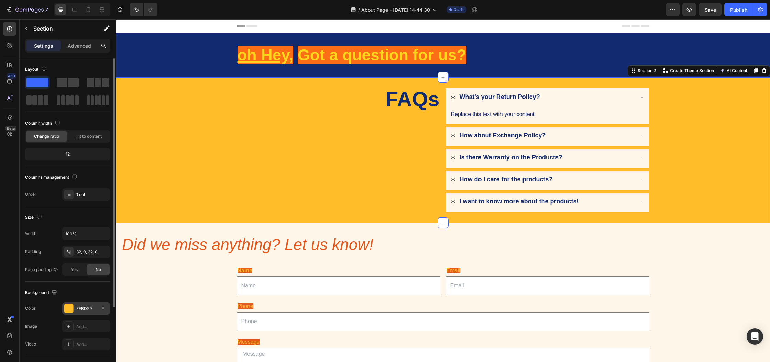
click at [77, 309] on div "FFBD29" at bounding box center [86, 309] width 20 height 6
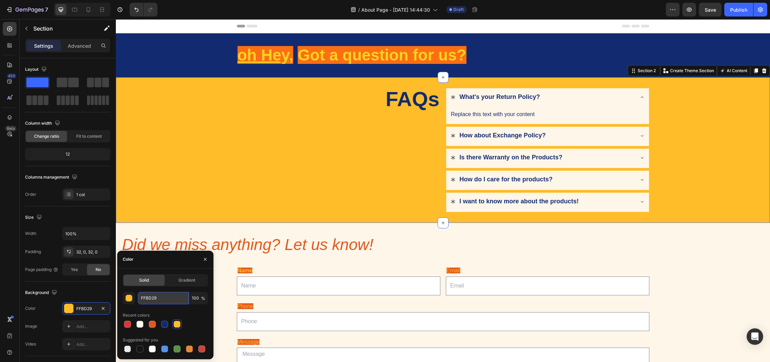
click at [163, 299] on input "FFBD29" at bounding box center [163, 298] width 51 height 12
copy p "Did we miss anything? Let us know!"
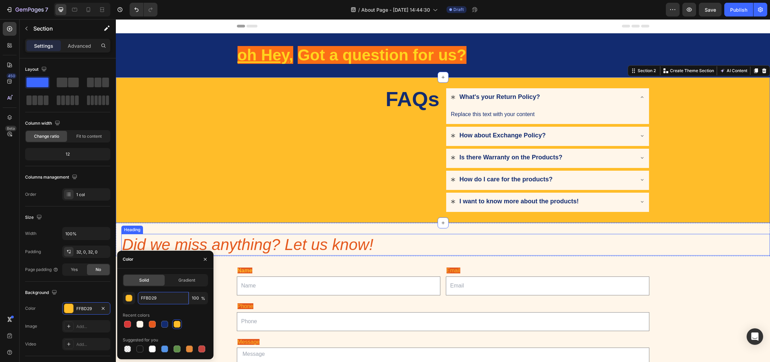
click at [316, 244] on p "Did we miss anything? Let us know!" at bounding box center [445, 245] width 647 height 21
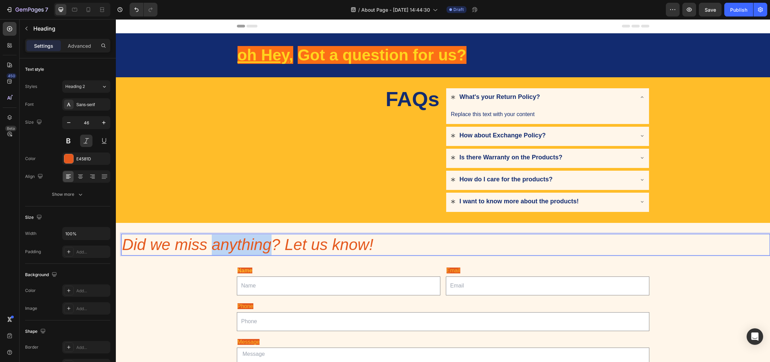
click at [252, 242] on p "Did we miss anything? Let us know!" at bounding box center [445, 245] width 647 height 21
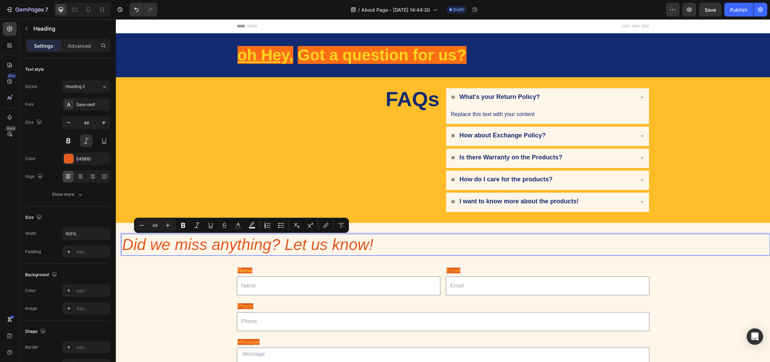
click at [366, 248] on p "Did we miss anything? Let us know!" at bounding box center [445, 245] width 647 height 21
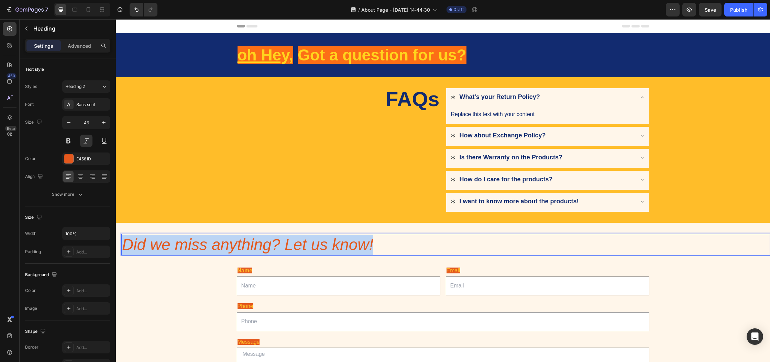
drag, startPoint x: 392, startPoint y: 242, endPoint x: 114, endPoint y: 242, distance: 278.4
click at [121, 242] on h2 "Did we miss anything? Let us know!" at bounding box center [445, 245] width 649 height 22
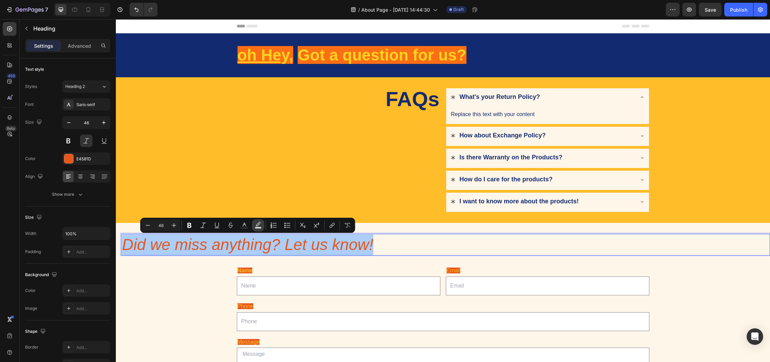
click at [254, 229] on button "Text Background Color" at bounding box center [258, 225] width 12 height 12
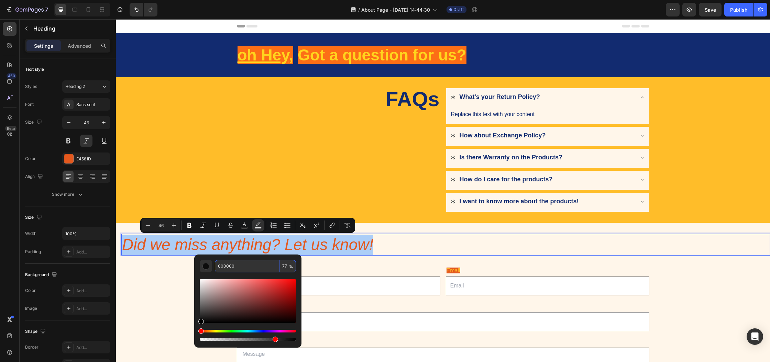
click at [256, 268] on input "000000" at bounding box center [247, 266] width 65 height 12
paste input "FFBD29"
type input "FFBD29"
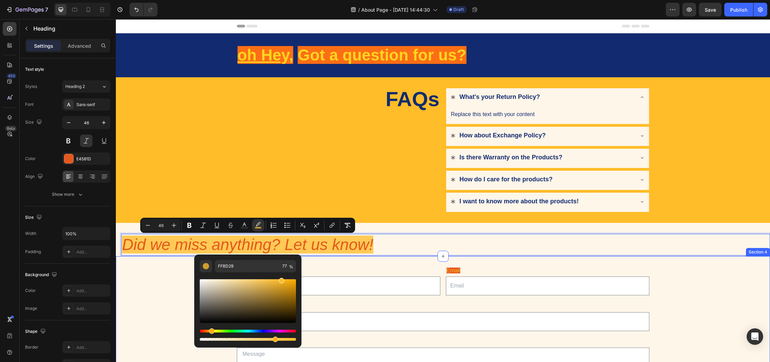
click at [178, 278] on div "Name Text Block Text Field Email Text Block Email Field Row Phone Text Block Te…" at bounding box center [443, 345] width 654 height 177
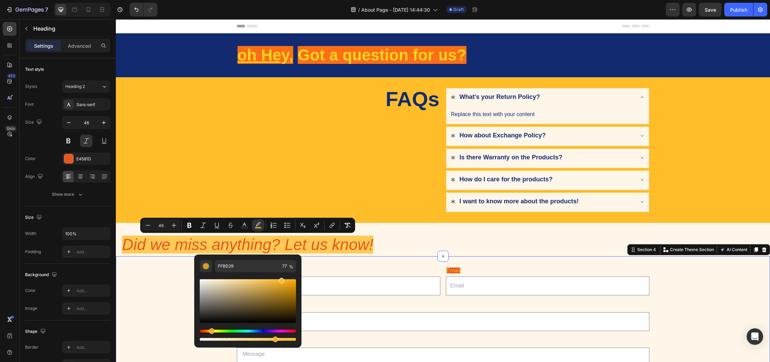
click at [178, 278] on div "Name Text Block Text Field Email Text Block Email Field Row Phone Text Block Te…" at bounding box center [443, 345] width 654 height 177
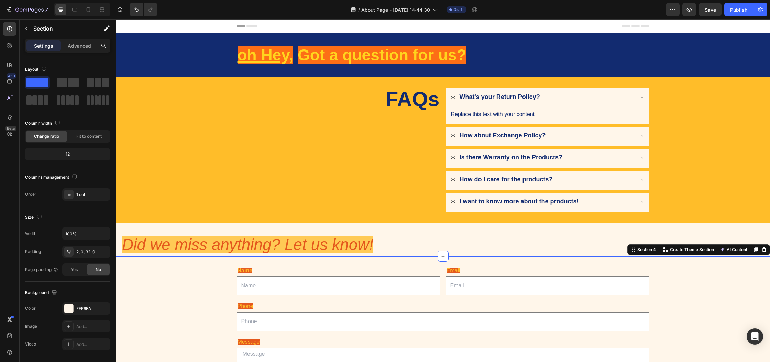
click at [178, 278] on div "Name Text Block Text Field Email Text Block Email Field Row Phone Text Block Te…" at bounding box center [443, 345] width 654 height 177
click at [309, 251] on span "Did we miss anything? Let us know!" at bounding box center [247, 245] width 251 height 18
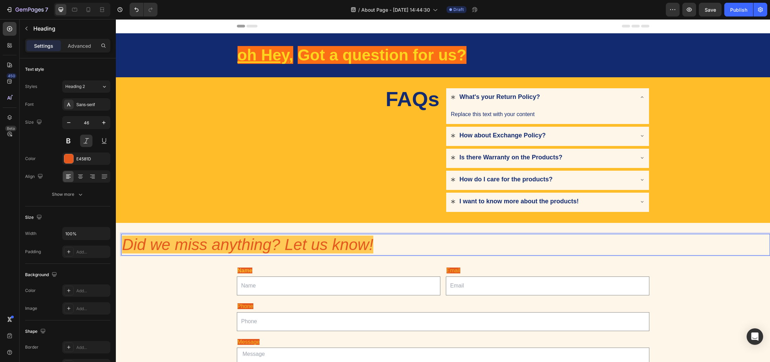
click at [375, 242] on p "Did we miss anything? Let us know!" at bounding box center [445, 245] width 647 height 21
click at [707, 10] on span "Save" at bounding box center [710, 10] width 11 height 6
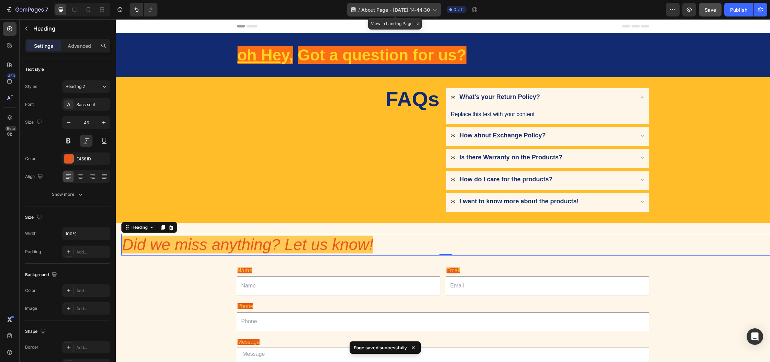
click at [436, 10] on icon at bounding box center [435, 10] width 4 height 2
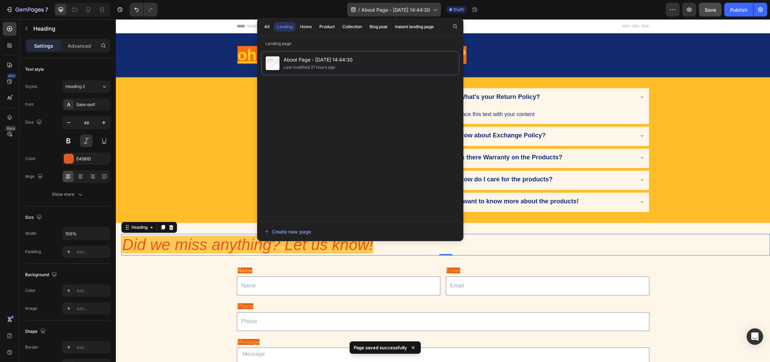
click at [436, 10] on icon at bounding box center [435, 10] width 4 height 2
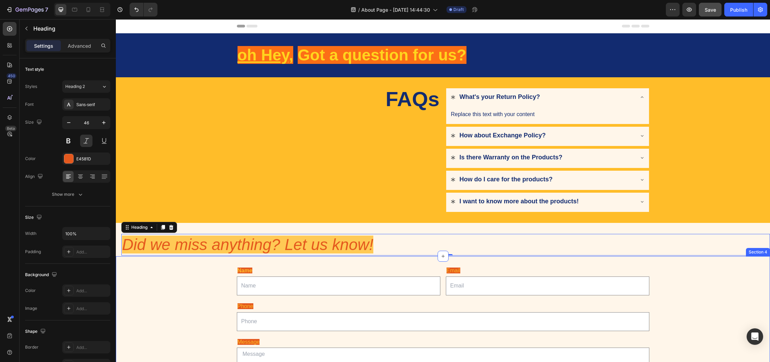
click at [688, 303] on div "Name Text Block Text Field Email Text Block Email Field Row Phone Text Block Te…" at bounding box center [443, 345] width 654 height 177
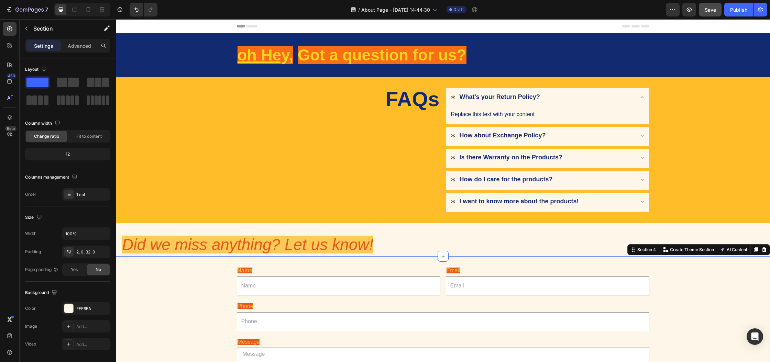
click at [688, 303] on div "Name Text Block Text Field Email Text Block Email Field Row Phone Text Block Te…" at bounding box center [443, 345] width 654 height 177
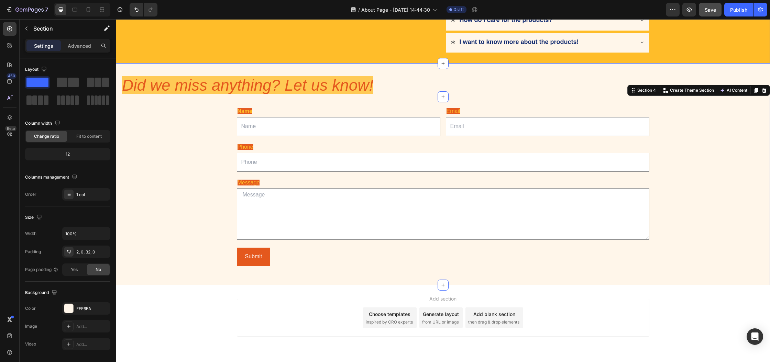
click at [176, 198] on div "Name Text Block Text Field Email Text Block Email Field Row Phone Text Block Te…" at bounding box center [443, 186] width 654 height 177
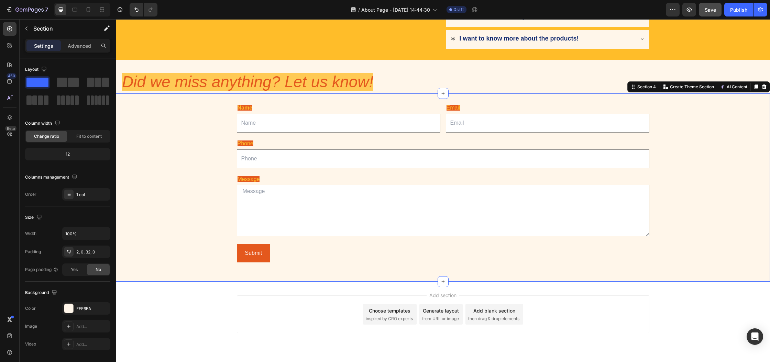
scroll to position [165, 0]
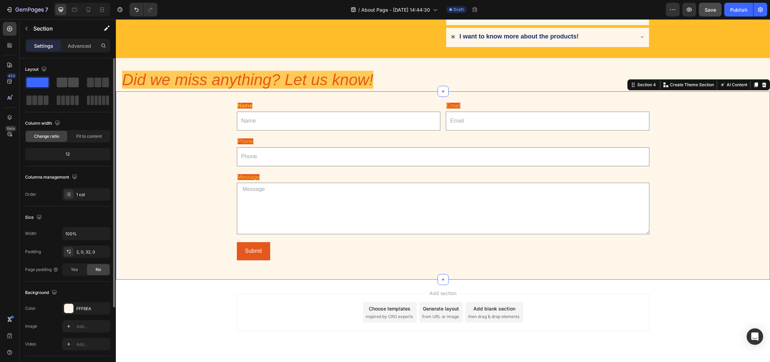
click at [72, 84] on span at bounding box center [73, 83] width 11 height 10
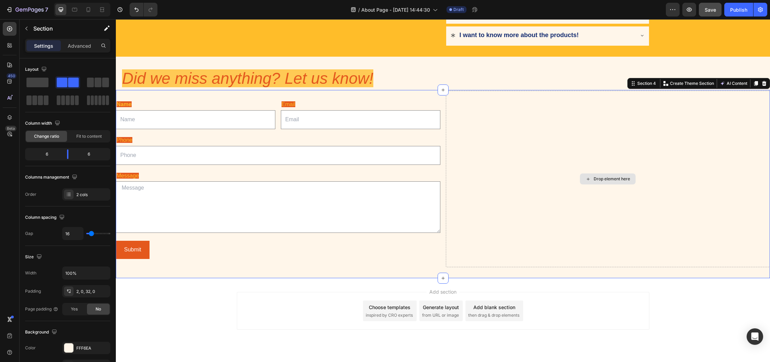
scroll to position [180, 0]
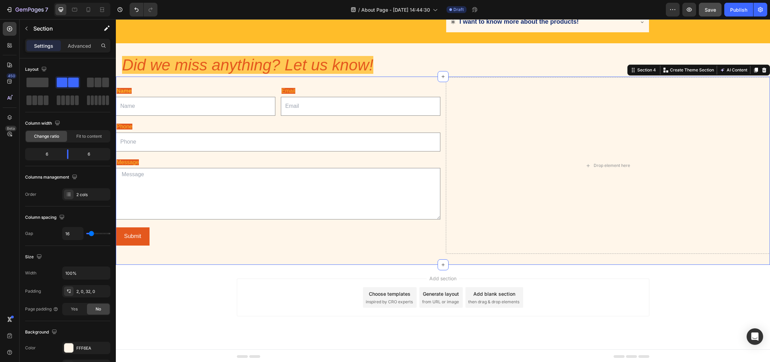
click at [357, 253] on div "Name Text Block Text Field Email Text Block Email Field Row Phone Text Block Te…" at bounding box center [443, 171] width 654 height 188
click at [209, 231] on div "Submit Submit Button" at bounding box center [278, 237] width 325 height 18
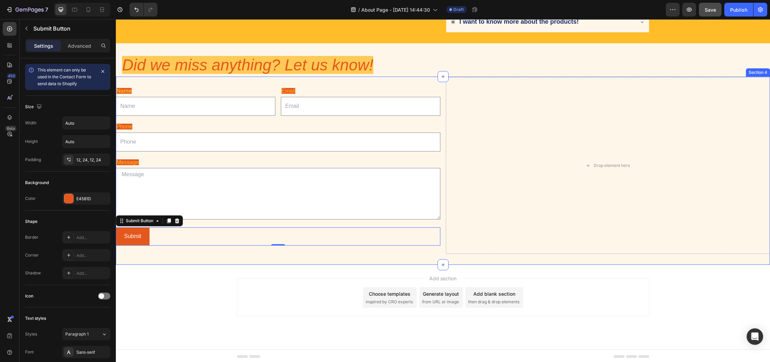
click at [194, 253] on div "Name Text Block Text Field Email Text Block Email Field Row Phone Text Block Te…" at bounding box center [443, 171] width 654 height 188
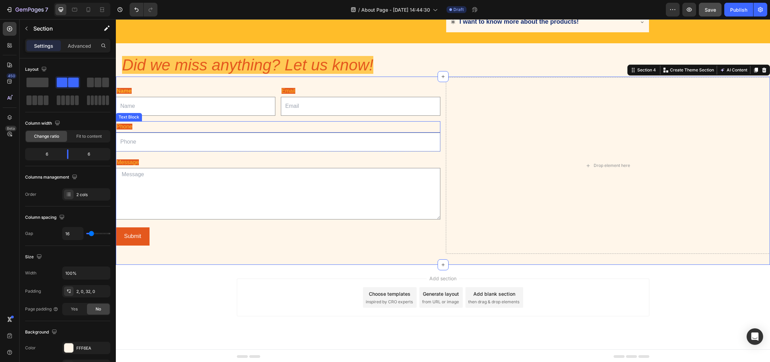
click at [191, 105] on input "text" at bounding box center [196, 106] width 160 height 19
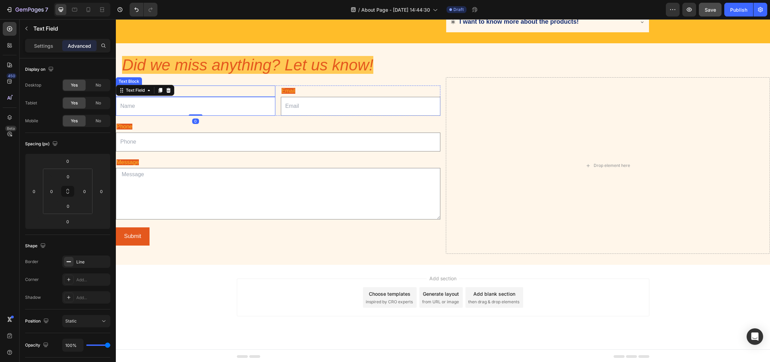
click at [187, 88] on p "Name" at bounding box center [196, 91] width 158 height 10
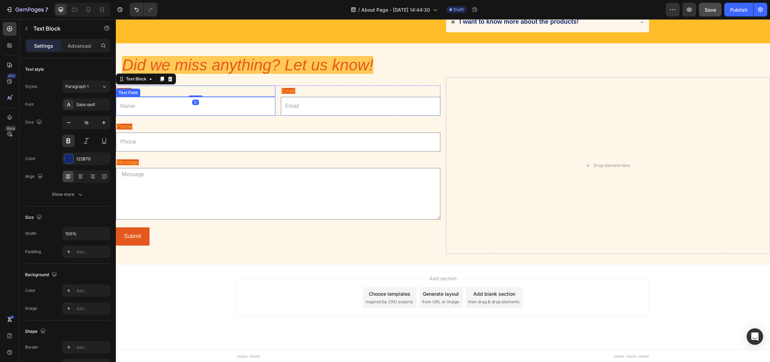
click at [177, 112] on input "text" at bounding box center [196, 106] width 160 height 19
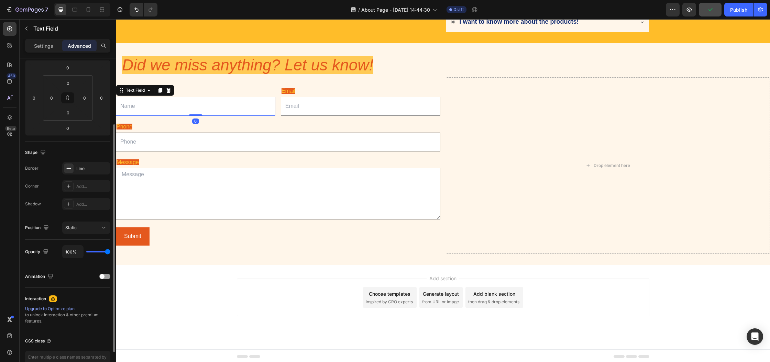
scroll to position [0, 0]
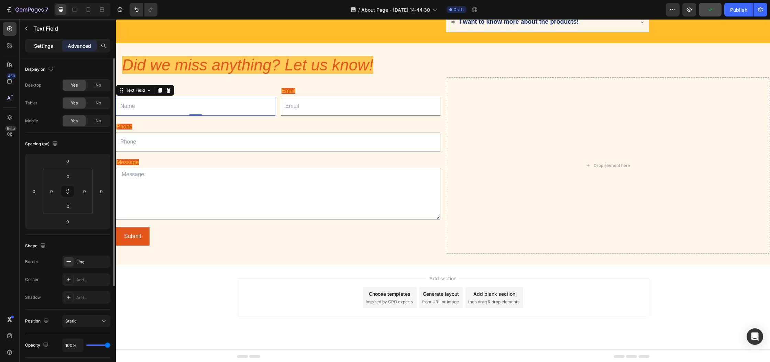
click at [50, 41] on div "Settings" at bounding box center [43, 45] width 34 height 11
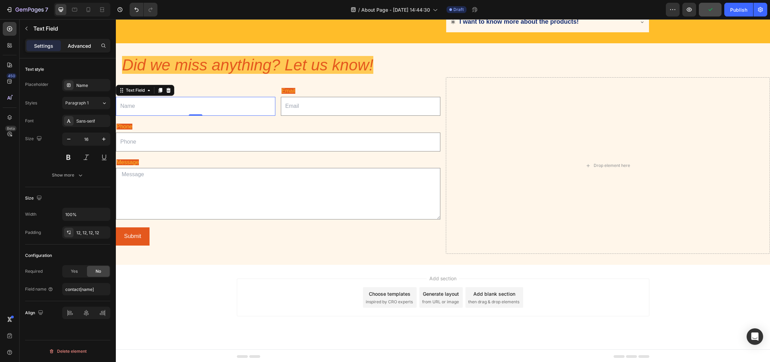
click at [84, 49] on p "Advanced" at bounding box center [79, 45] width 23 height 7
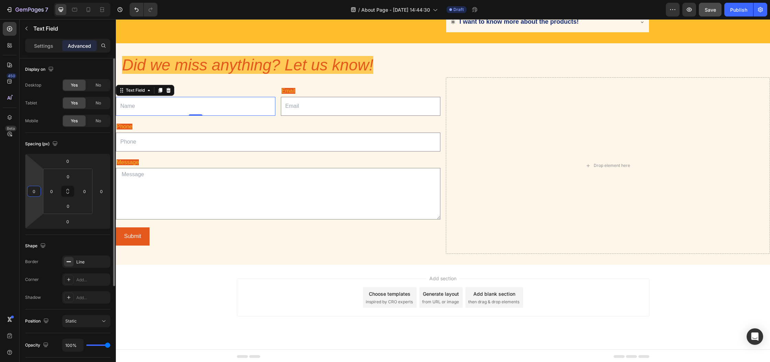
click at [39, 194] on input "0" at bounding box center [34, 191] width 10 height 10
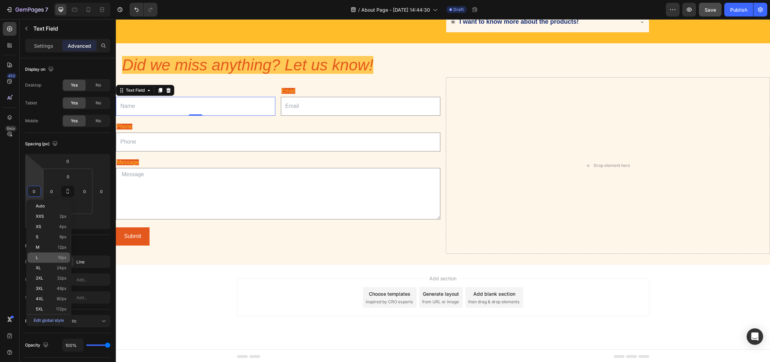
click at [55, 258] on p "L 16px" at bounding box center [51, 257] width 31 height 5
type input "16"
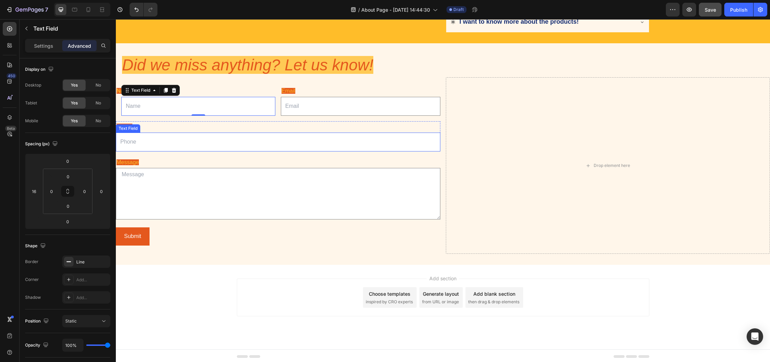
click at [152, 148] on input "text" at bounding box center [278, 142] width 325 height 19
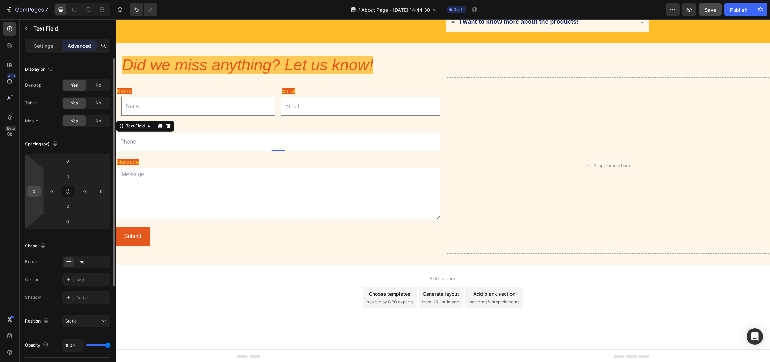
click at [36, 188] on input "0" at bounding box center [34, 191] width 10 height 10
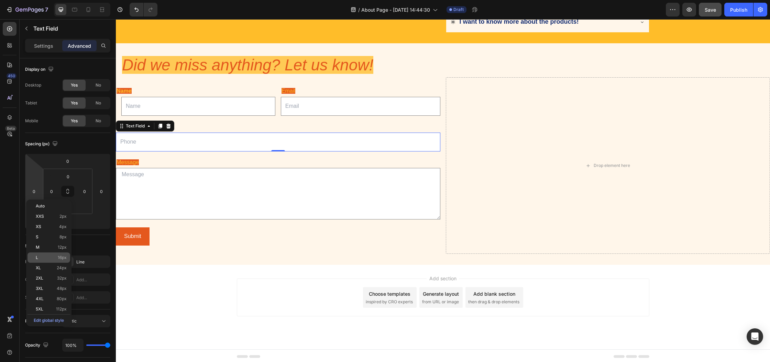
click at [57, 254] on div "L 16px" at bounding box center [49, 258] width 43 height 10
type input "16"
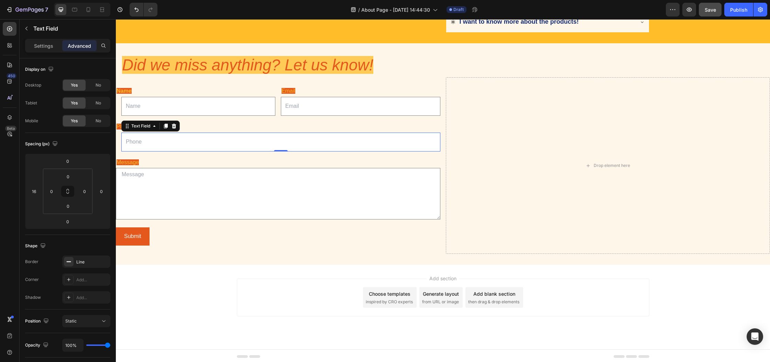
click at [121, 200] on textarea at bounding box center [278, 194] width 325 height 52
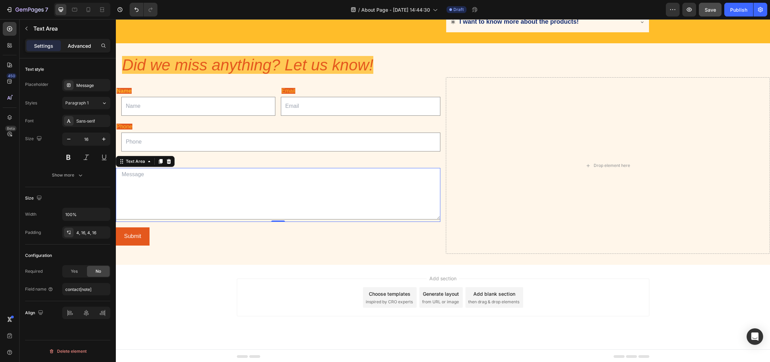
click at [77, 50] on div "Advanced" at bounding box center [79, 45] width 34 height 11
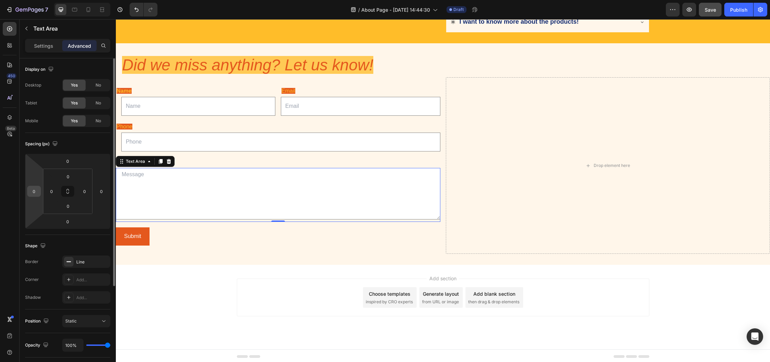
click at [37, 188] on input "0" at bounding box center [34, 191] width 10 height 10
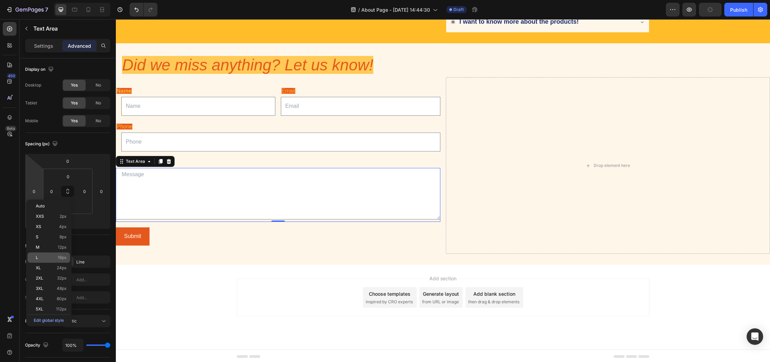
click at [54, 262] on div "L 16px" at bounding box center [49, 258] width 43 height 10
type input "16"
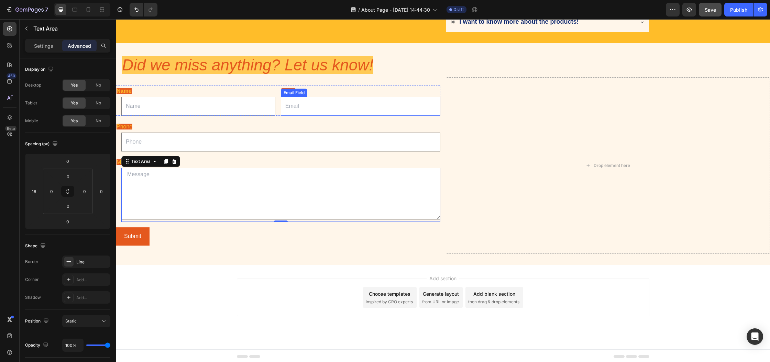
click at [302, 101] on input "email" at bounding box center [361, 106] width 160 height 19
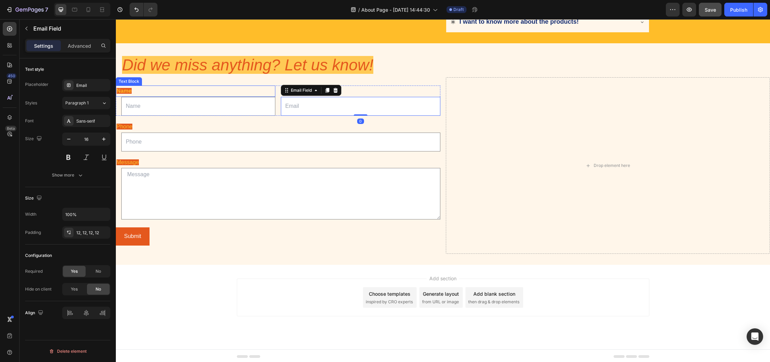
click at [125, 89] on span "Name" at bounding box center [124, 91] width 15 height 6
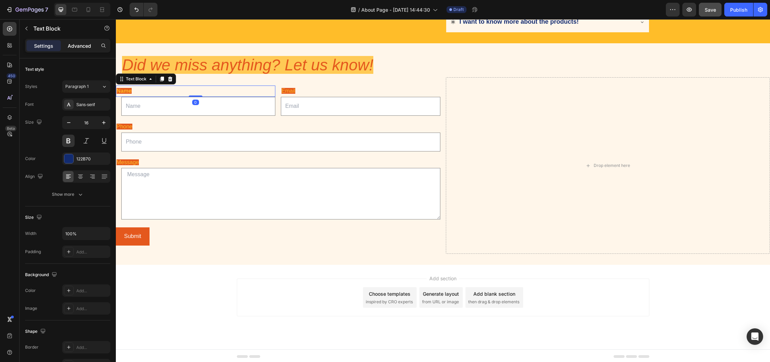
click at [85, 45] on p "Advanced" at bounding box center [79, 45] width 23 height 7
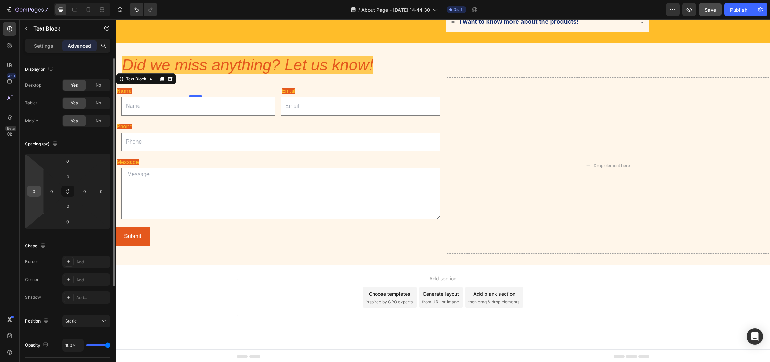
click at [35, 196] on input "0" at bounding box center [34, 191] width 10 height 10
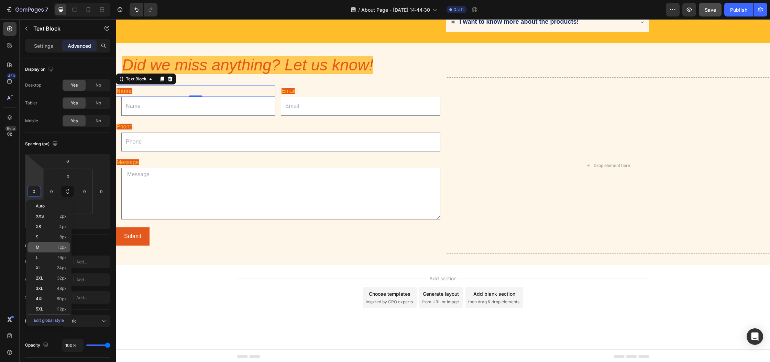
click at [57, 249] on p "M 12px" at bounding box center [51, 247] width 31 height 5
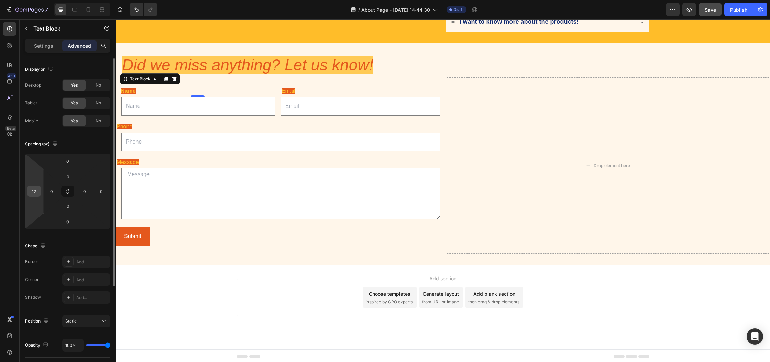
click at [35, 190] on input "12" at bounding box center [34, 191] width 10 height 10
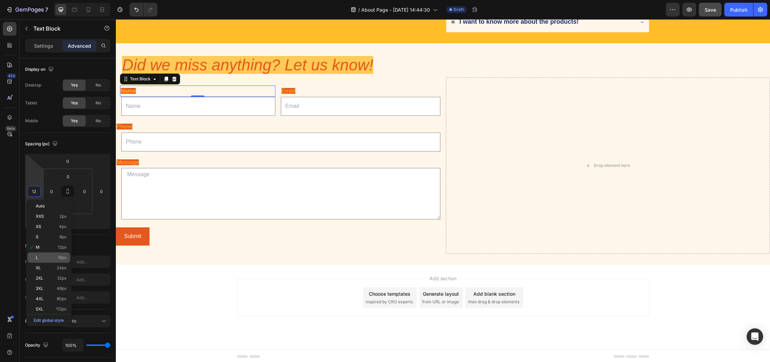
click at [59, 254] on div "L 16px" at bounding box center [49, 258] width 43 height 10
type input "16"
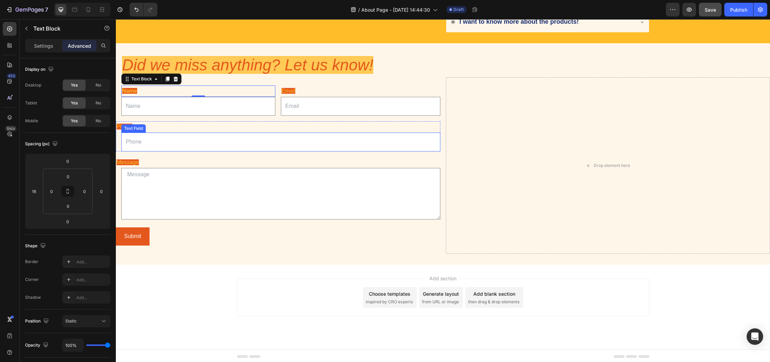
click at [121, 128] on div "Phone Text Block Text Field" at bounding box center [278, 136] width 325 height 30
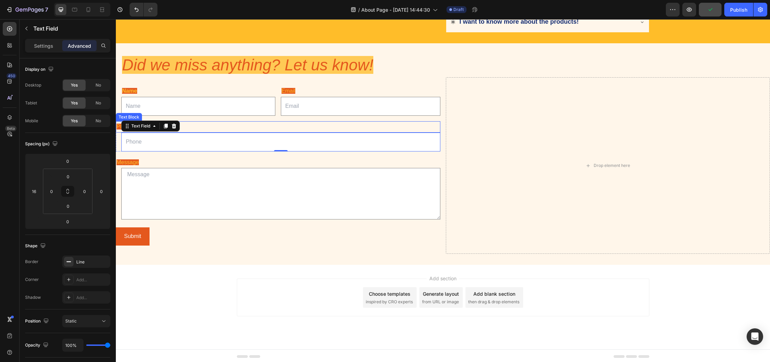
click at [119, 128] on span "Phone" at bounding box center [125, 127] width 16 height 6
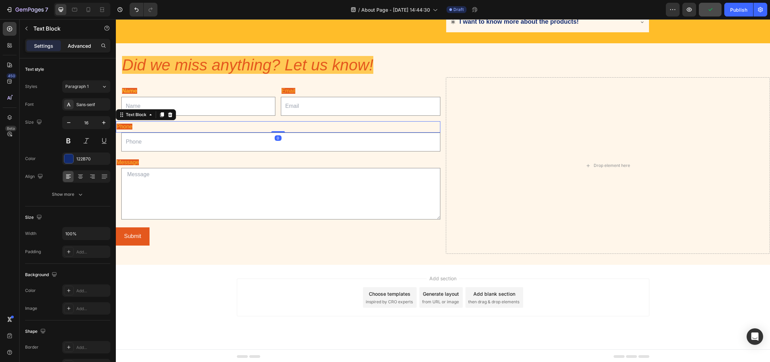
click at [87, 49] on p "Advanced" at bounding box center [79, 45] width 23 height 7
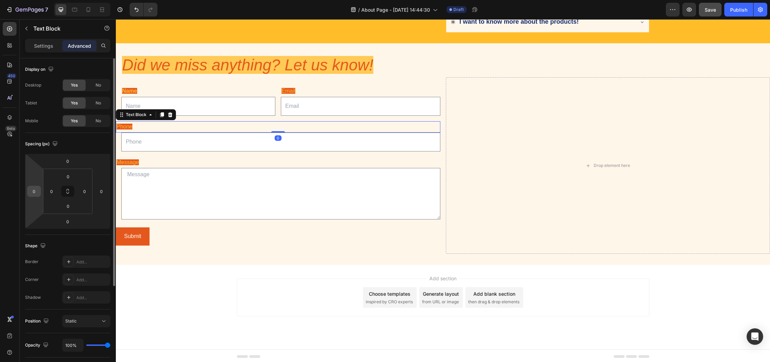
click at [33, 194] on input "0" at bounding box center [34, 191] width 10 height 10
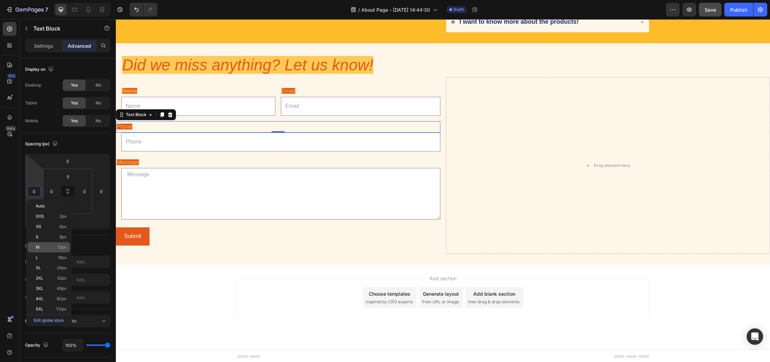
click at [59, 256] on span "16px" at bounding box center [62, 257] width 9 height 5
type input "16"
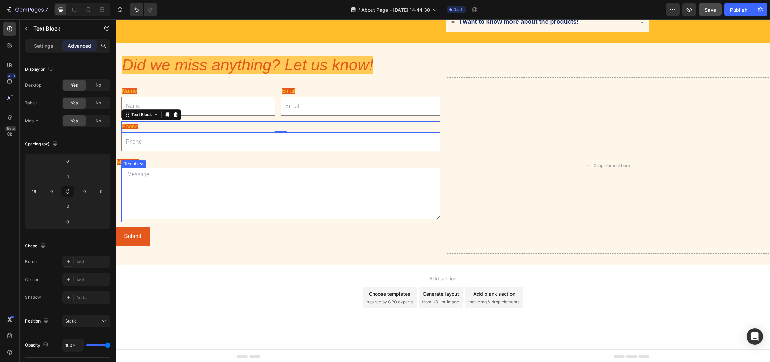
click at [128, 160] on div "Text Area" at bounding box center [133, 164] width 25 height 8
click at [120, 161] on span "Message" at bounding box center [128, 163] width 22 height 6
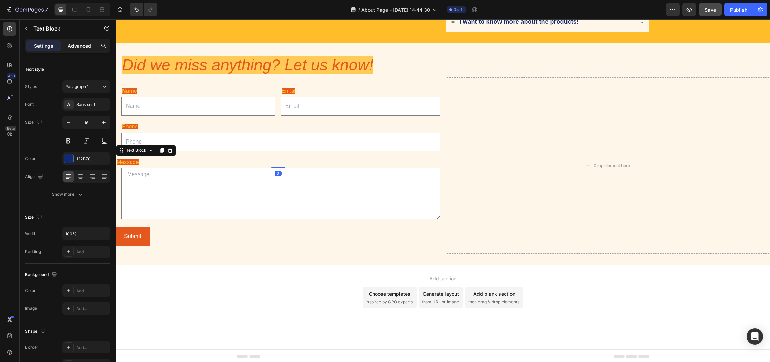
click at [85, 48] on p "Advanced" at bounding box center [79, 45] width 23 height 7
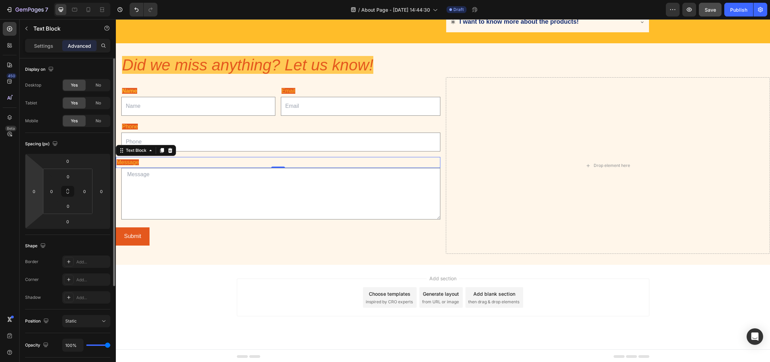
click at [41, 190] on div "0" at bounding box center [34, 191] width 14 height 11
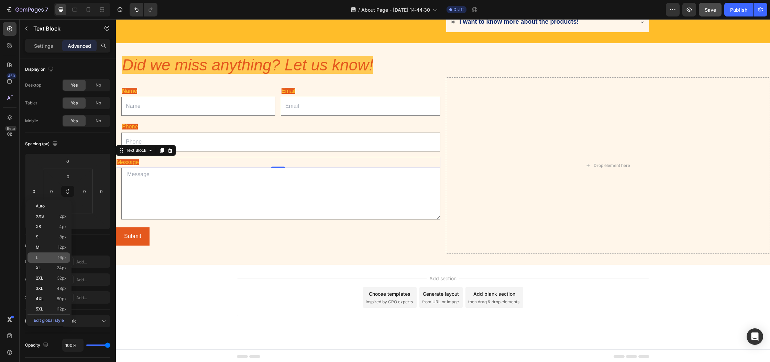
click at [50, 253] on div "L 16px" at bounding box center [49, 258] width 43 height 10
type input "16"
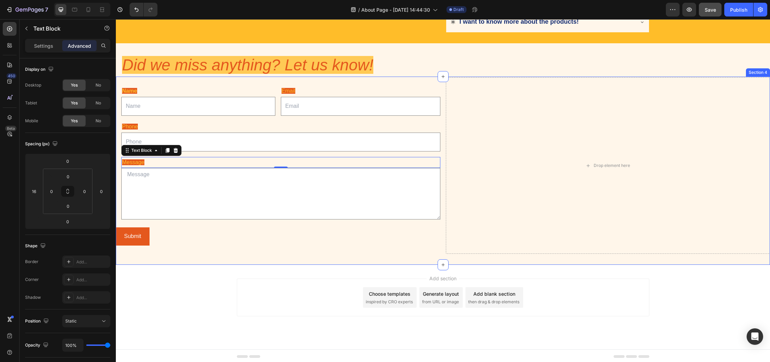
click at [277, 250] on div "Name Text Block Text Field Email Text Block Email Field Row Phone Text Block Te…" at bounding box center [278, 165] width 325 height 177
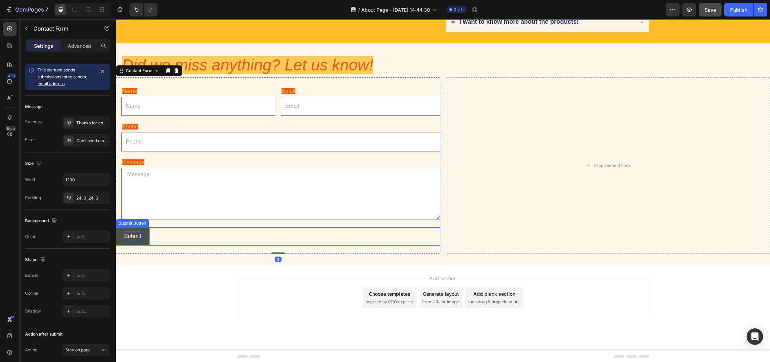
click at [136, 234] on div "Submit" at bounding box center [132, 237] width 17 height 10
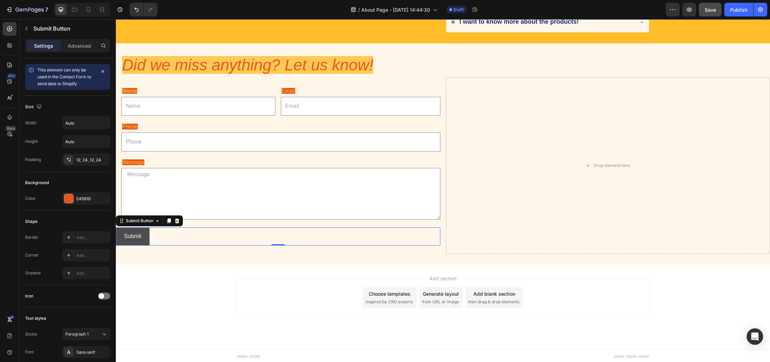
click at [149, 238] on button "Submit" at bounding box center [133, 237] width 34 height 18
drag, startPoint x: 74, startPoint y: 48, endPoint x: 76, endPoint y: 52, distance: 4.8
click at [74, 48] on p "Advanced" at bounding box center [79, 45] width 23 height 7
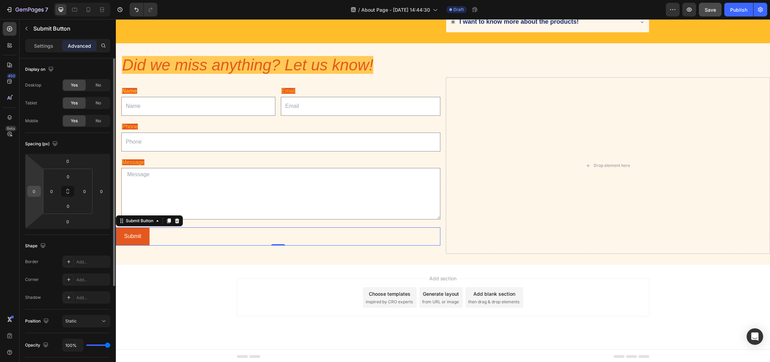
click at [39, 194] on input "0" at bounding box center [34, 191] width 10 height 10
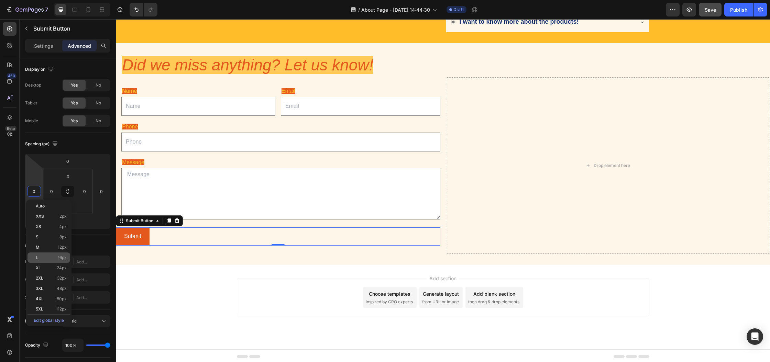
click at [53, 254] on div "L 16px" at bounding box center [49, 258] width 43 height 10
type input "16"
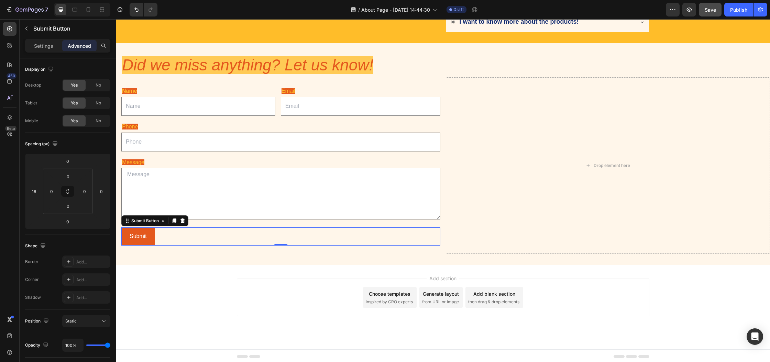
click at [216, 273] on div "Add section Choose templates inspired by CRO experts Generate layout from URL o…" at bounding box center [443, 307] width 654 height 85
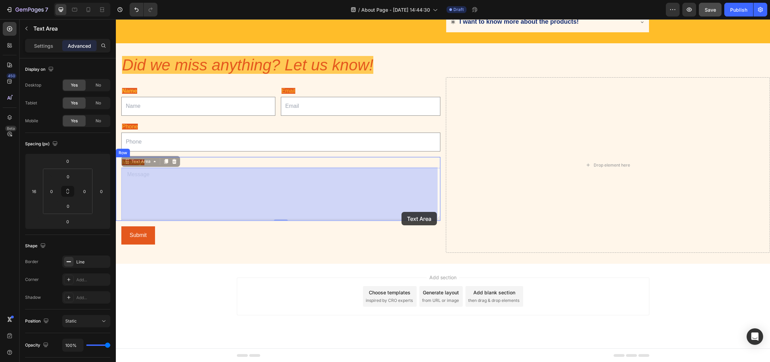
click at [402, 212] on div "Header FAQs Heading What's your Return Policy? Replace this text with your cont…" at bounding box center [443, 101] width 654 height 524
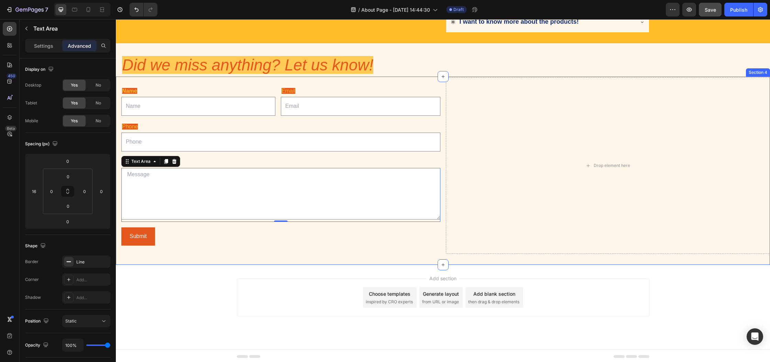
click at [369, 242] on div "Submit Submit Button" at bounding box center [280, 237] width 319 height 18
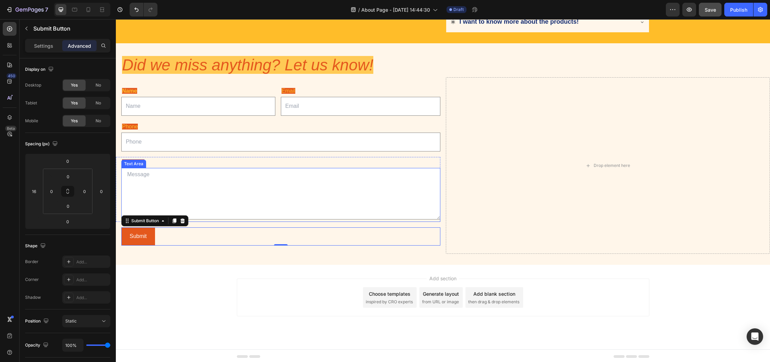
click at [348, 208] on textarea at bounding box center [280, 194] width 319 height 52
click at [211, 243] on div "Submit Submit Button" at bounding box center [280, 237] width 319 height 18
click at [254, 111] on input "text" at bounding box center [198, 106] width 154 height 19
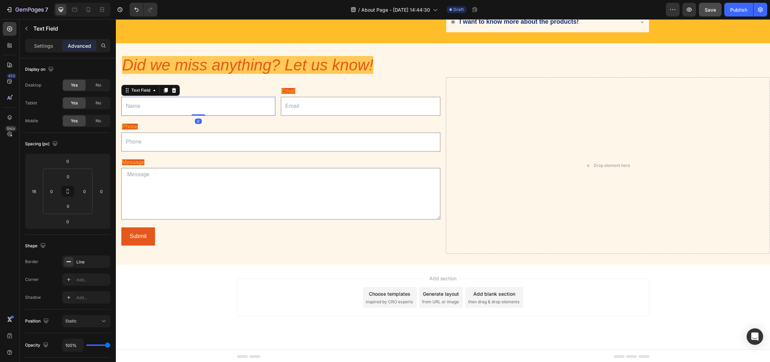
click at [254, 114] on input "text" at bounding box center [198, 106] width 154 height 19
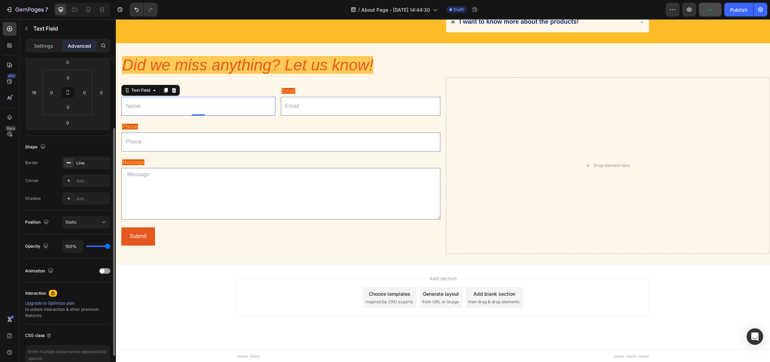
scroll to position [127, 0]
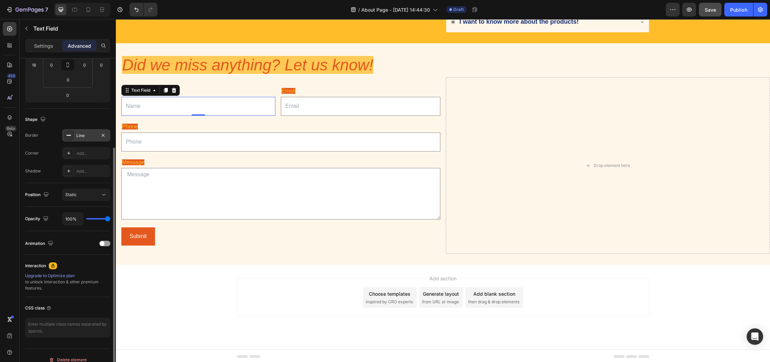
click at [83, 139] on div "Line" at bounding box center [86, 136] width 20 height 6
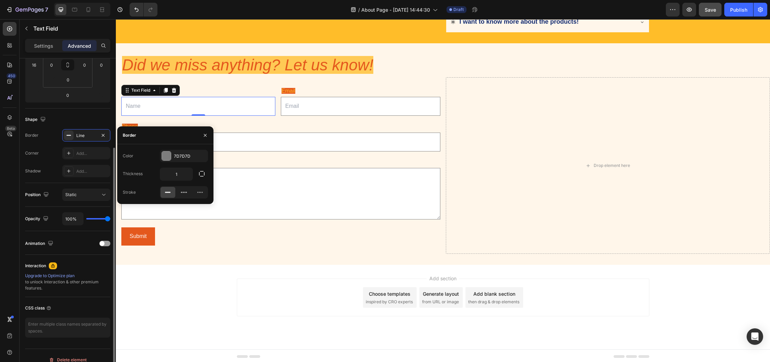
click at [84, 116] on div "Shape" at bounding box center [67, 119] width 85 height 11
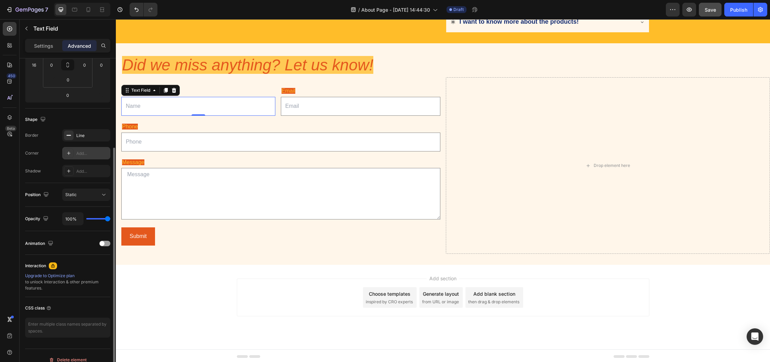
scroll to position [132, 0]
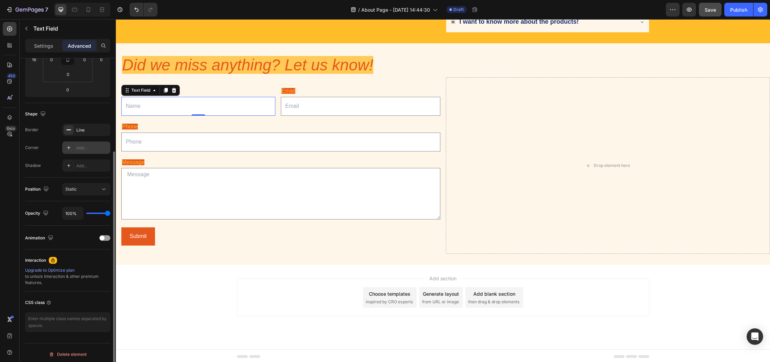
click at [85, 149] on div "Add..." at bounding box center [92, 148] width 32 height 6
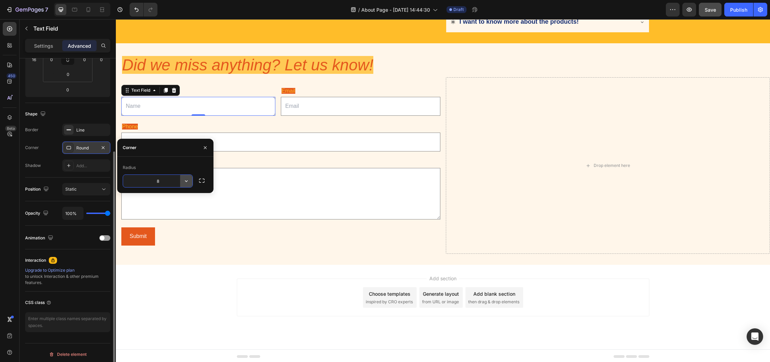
click at [183, 182] on button "button" at bounding box center [186, 181] width 12 height 12
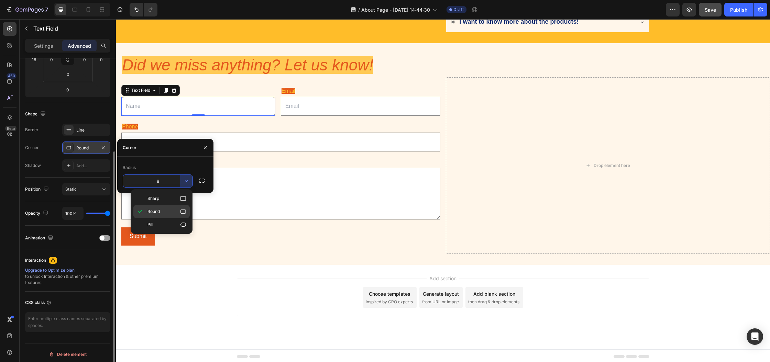
click at [172, 218] on div "Round" at bounding box center [161, 224] width 56 height 13
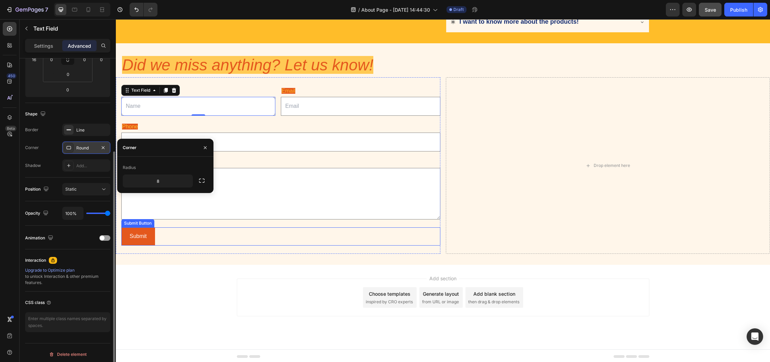
click at [197, 233] on div "Submit Submit Button" at bounding box center [280, 237] width 319 height 18
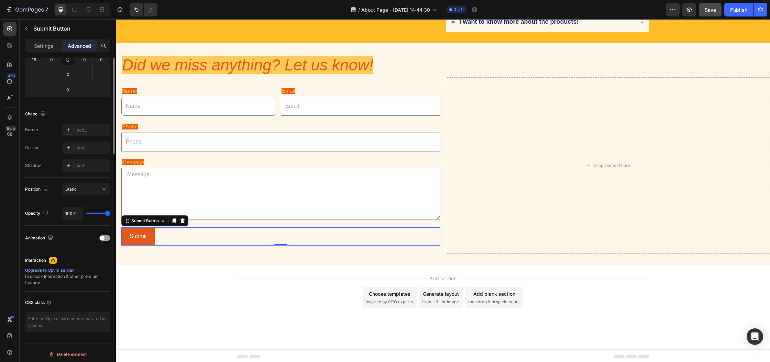
scroll to position [0, 0]
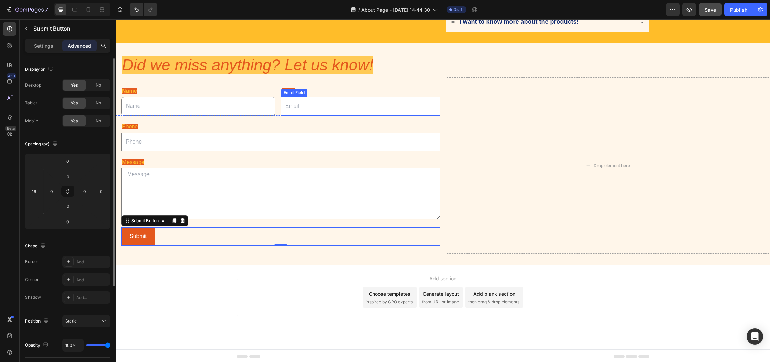
click at [327, 106] on input "email" at bounding box center [361, 106] width 160 height 19
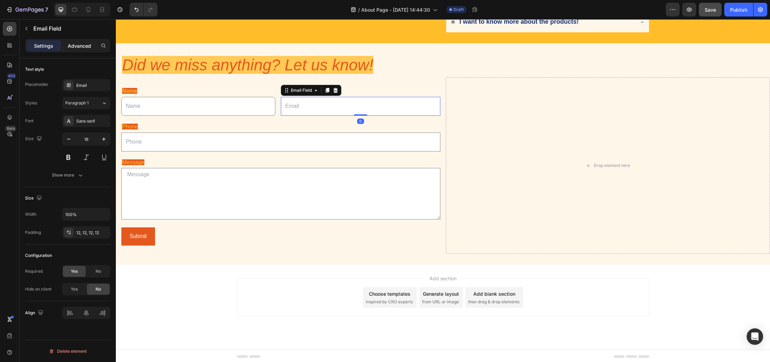
click at [81, 42] on p "Advanced" at bounding box center [79, 45] width 23 height 7
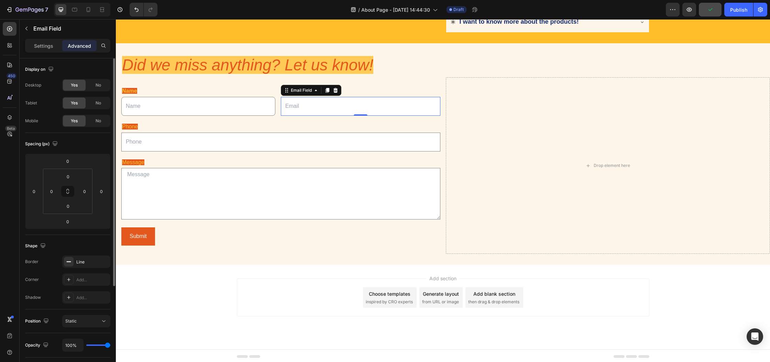
click at [87, 266] on div "Line" at bounding box center [86, 262] width 48 height 12
click at [91, 278] on div "Add..." at bounding box center [92, 280] width 32 height 6
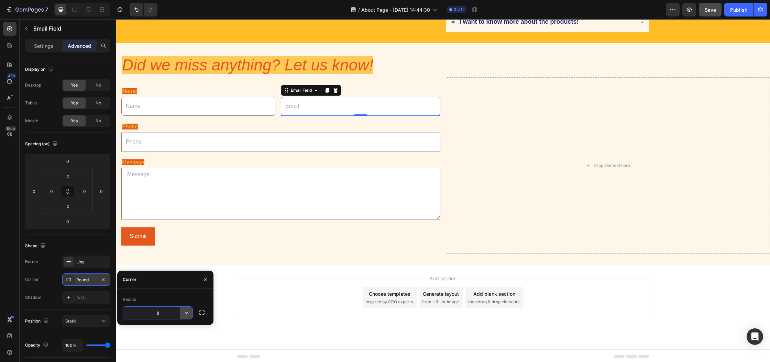
click at [184, 317] on button "button" at bounding box center [186, 313] width 12 height 12
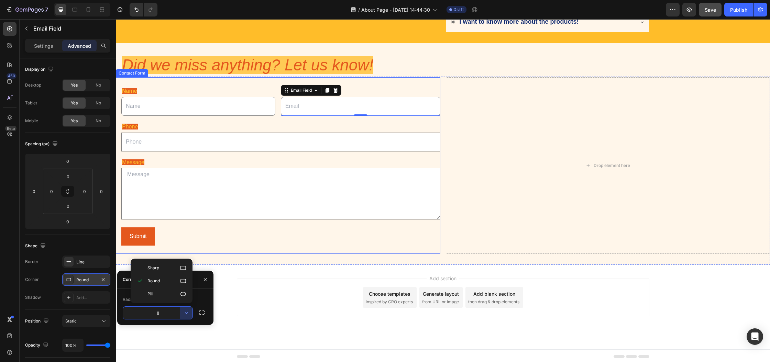
click at [193, 145] on input "text" at bounding box center [280, 142] width 319 height 19
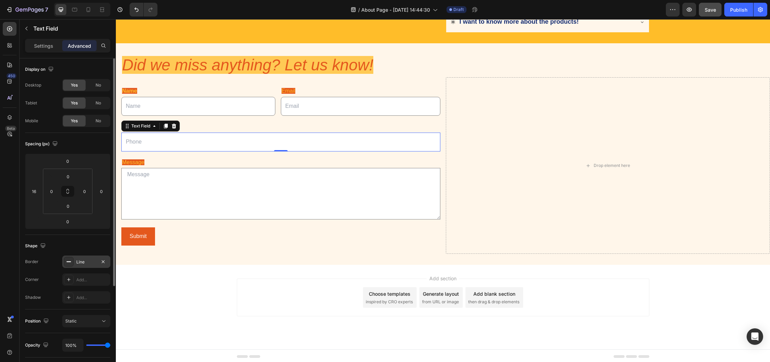
click at [86, 261] on div "Line" at bounding box center [86, 262] width 20 height 6
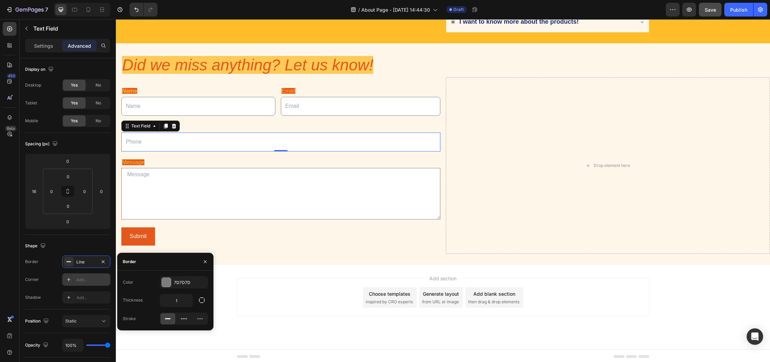
click at [72, 278] on div at bounding box center [69, 280] width 10 height 10
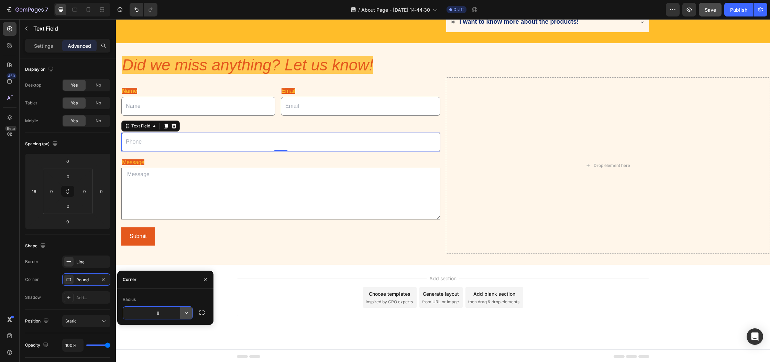
click at [189, 316] on icon "button" at bounding box center [186, 313] width 7 height 7
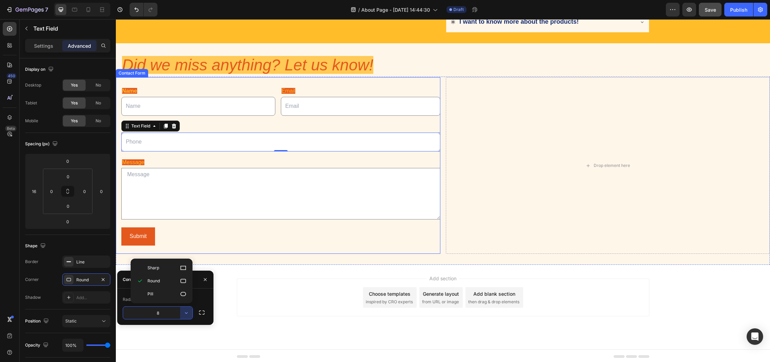
click at [215, 205] on textarea at bounding box center [280, 194] width 319 height 52
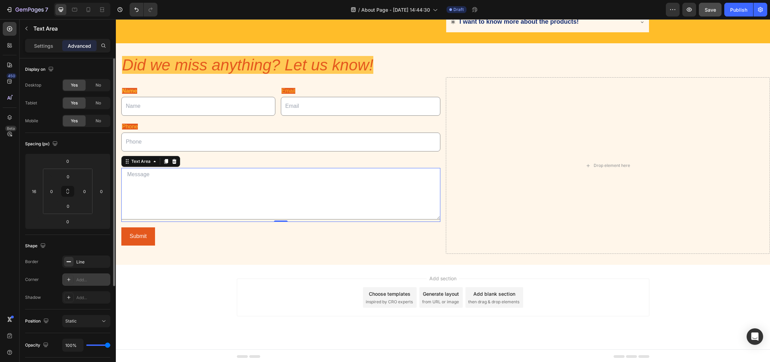
click at [88, 283] on div "Add..." at bounding box center [86, 280] width 48 height 12
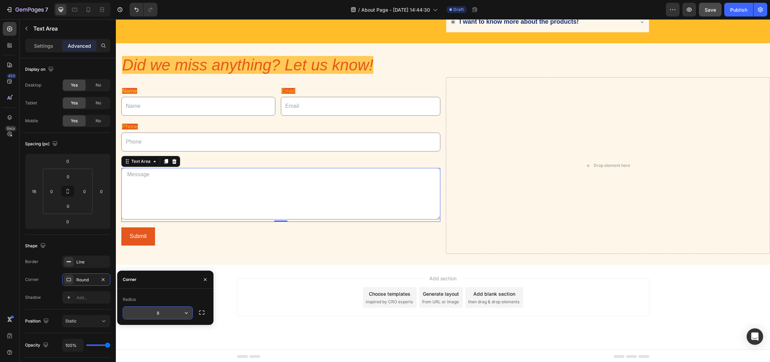
click at [188, 314] on icon "button" at bounding box center [186, 313] width 7 height 7
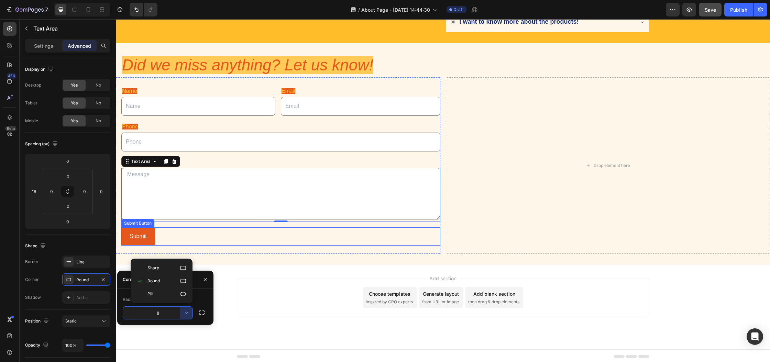
click at [258, 240] on div "Submit Submit Button" at bounding box center [280, 237] width 319 height 18
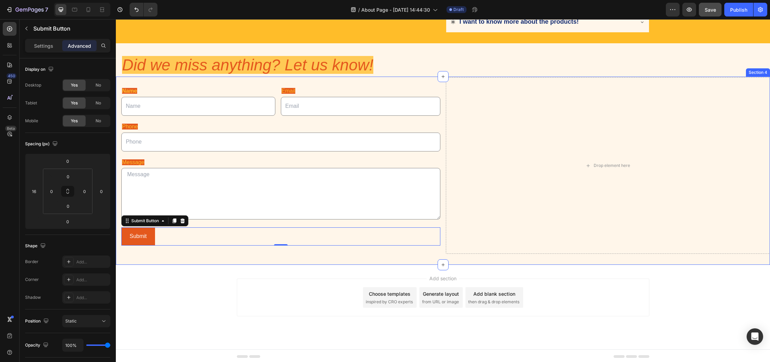
click at [208, 257] on div "Name Text Block Text Field Email Text Block Email Field Row Phone Text Block Te…" at bounding box center [443, 171] width 654 height 188
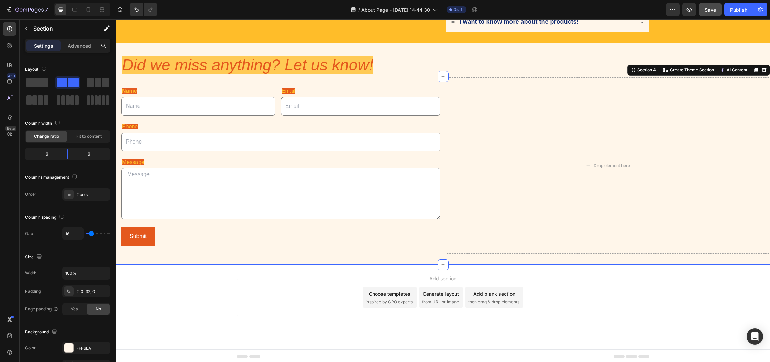
click at [243, 290] on div "Add section Choose templates inspired by CRO experts Generate layout from URL o…" at bounding box center [443, 298] width 413 height 38
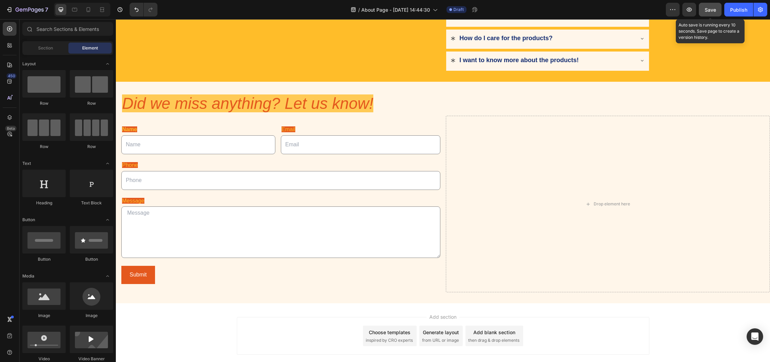
click at [707, 12] on span "Save" at bounding box center [710, 10] width 11 height 6
